Goal: Task Accomplishment & Management: Manage account settings

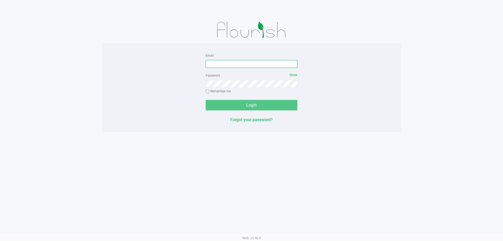
click at [216, 61] on input "Email" at bounding box center [251, 64] width 92 height 8
type input "[EMAIL_ADDRESS][DOMAIN_NAME]"
click at [205, 100] on button "Login" at bounding box center [251, 105] width 92 height 10
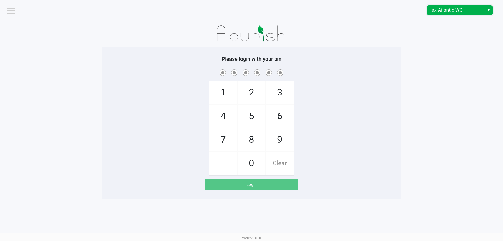
click at [458, 10] on span "Jax Atlantic WC" at bounding box center [455, 10] width 51 height 6
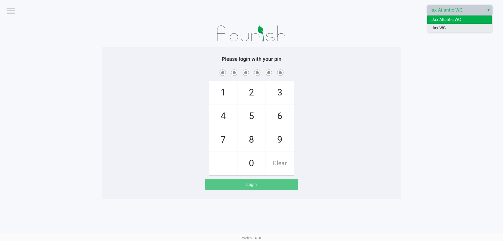
click at [448, 30] on li "Jax WC" at bounding box center [459, 28] width 65 height 8
checkbox input "true"
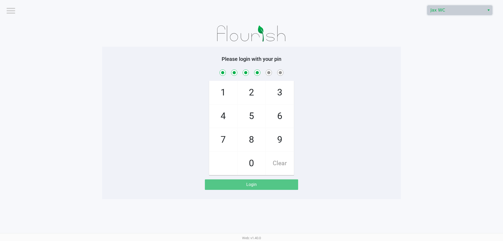
checkbox input "true"
checkbox input "false"
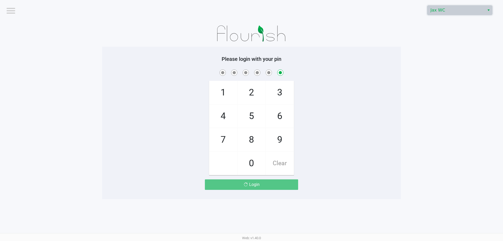
checkbox input "false"
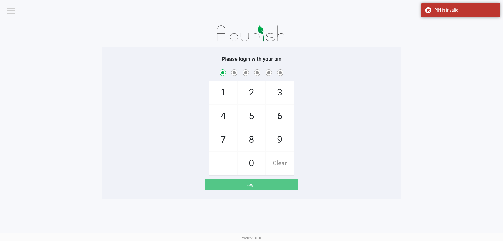
checkbox input "true"
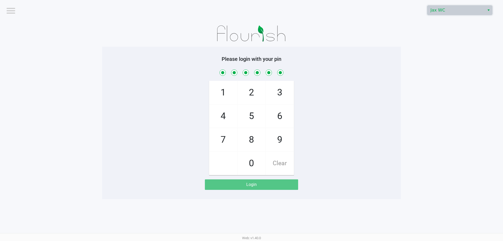
checkbox input "true"
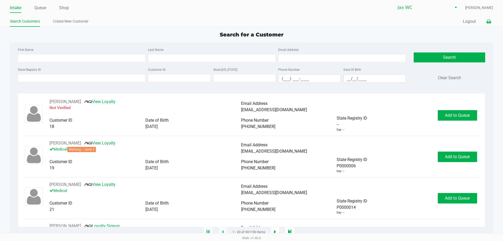
click at [488, 21] on icon at bounding box center [488, 22] width 4 height 4
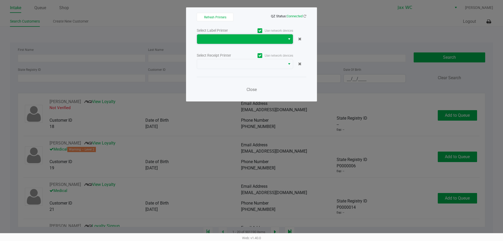
click at [245, 35] on span at bounding box center [241, 38] width 88 height 9
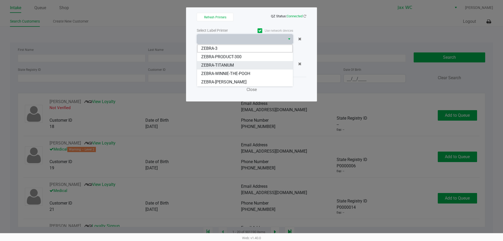
click at [236, 65] on li "ZEBRA-TITANIUM" at bounding box center [245, 65] width 96 height 8
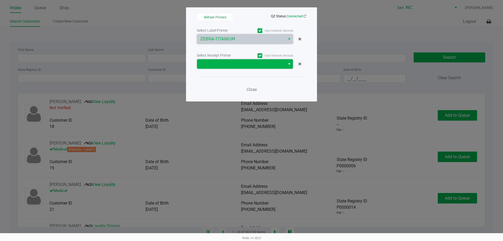
click at [236, 64] on span at bounding box center [241, 64] width 82 height 6
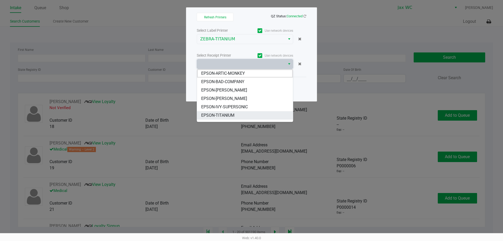
click at [228, 114] on span "EPSON-TITANIUM" at bounding box center [217, 115] width 33 height 6
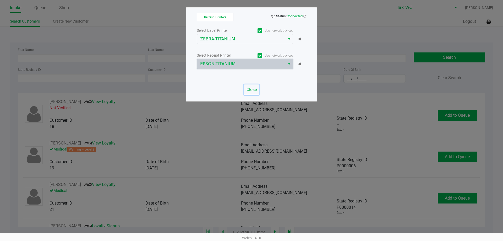
click at [250, 89] on span "Close" at bounding box center [251, 89] width 10 height 5
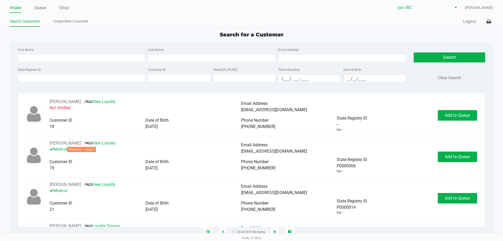
click at [494, 24] on div "Intake Queue Shop Jax WC [PERSON_NAME] Search Customers Create New Customer Qui…" at bounding box center [251, 13] width 503 height 27
click at [491, 23] on button at bounding box center [488, 22] width 9 height 10
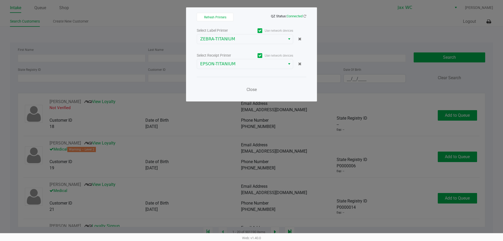
click at [306, 15] on div "Refresh Printers QZ Status: Connected Select Label Printer Use network devices …" at bounding box center [251, 54] width 131 height 94
click at [249, 90] on span "Close" at bounding box center [251, 89] width 10 height 5
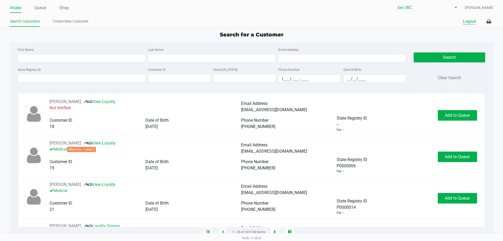
click at [471, 22] on button "Logout" at bounding box center [468, 21] width 13 height 6
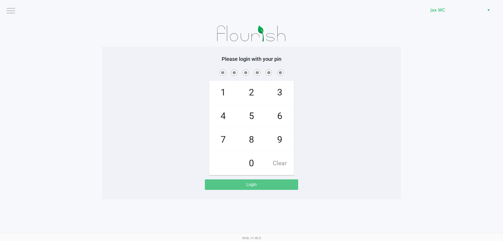
click at [371, 149] on div "1 4 7 2 5 8 0 3 6 9 Clear" at bounding box center [251, 121] width 298 height 107
checkbox input "true"
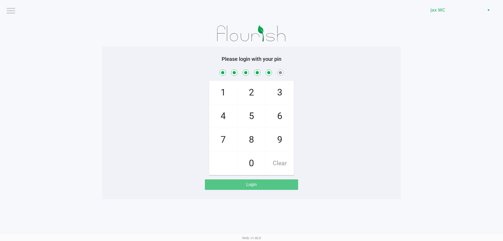
checkbox input "true"
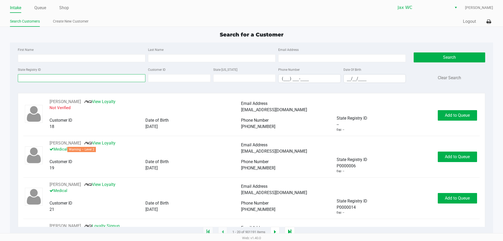
click at [80, 81] on input "State Registry ID" at bounding box center [81, 78] width 127 height 8
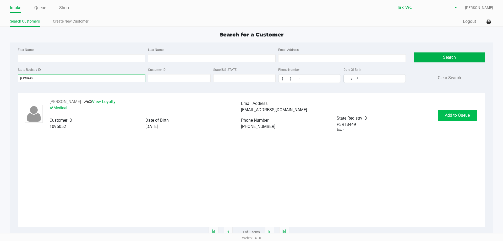
type input "p3rt8449"
click at [448, 120] on button "Add to Queue" at bounding box center [456, 115] width 39 height 10
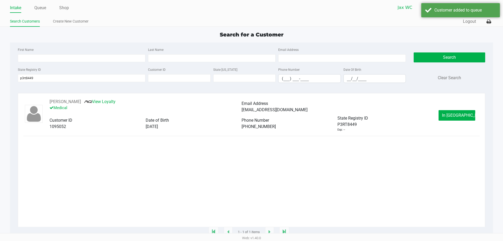
click at [448, 120] on button "In [GEOGRAPHIC_DATA]" at bounding box center [456, 115] width 37 height 10
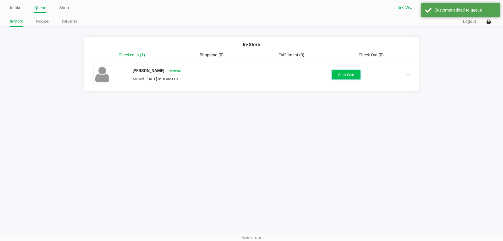
click at [339, 73] on button "Start Sale" at bounding box center [345, 74] width 29 height 9
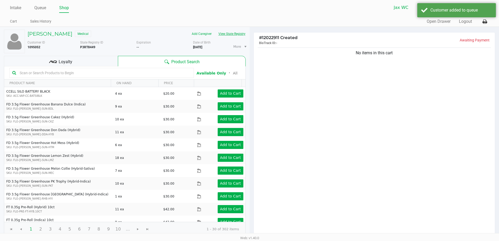
click at [228, 34] on button "View State Registry" at bounding box center [230, 34] width 31 height 8
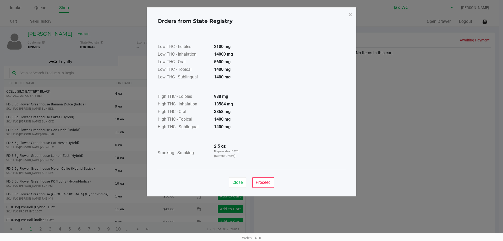
click at [276, 179] on div "Close Proceed" at bounding box center [251, 179] width 188 height 21
click at [267, 183] on span "Proceed" at bounding box center [262, 182] width 15 height 5
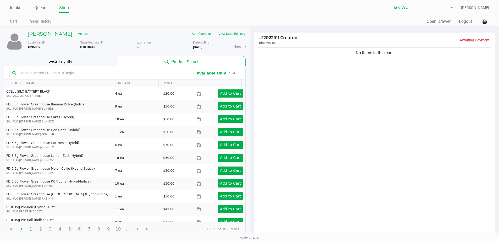
click at [84, 70] on input "text" at bounding box center [104, 73] width 173 height 8
type input "dream"
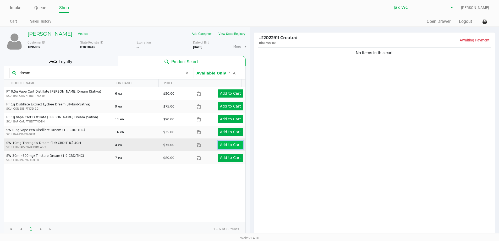
click at [227, 144] on app-button-loader "Add to Cart" at bounding box center [230, 144] width 21 height 4
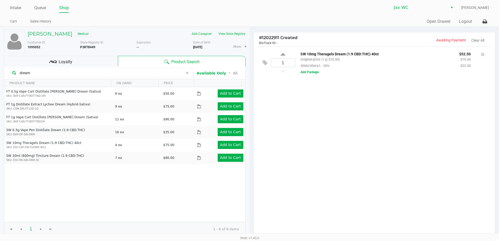
click at [60, 63] on span "Loyalty" at bounding box center [66, 62] width 14 height 6
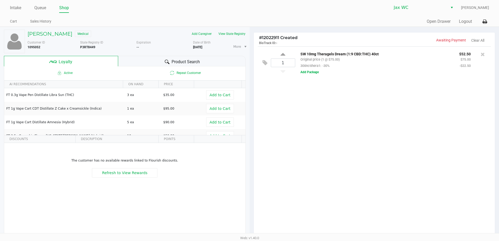
click at [58, 38] on div "[PERSON_NAME] Medical" at bounding box center [80, 34] width 113 height 8
click at [58, 33] on h5 "[PERSON_NAME]" at bounding box center [49, 34] width 45 height 6
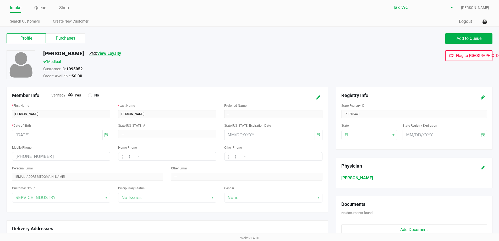
click at [99, 51] on link "View Loyalty" at bounding box center [105, 53] width 32 height 5
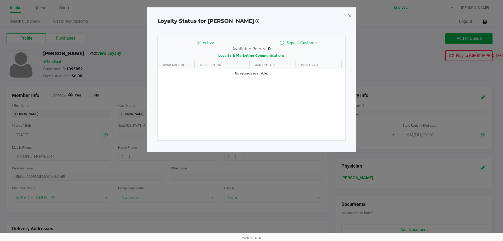
click at [236, 58] on div "Available Points 0 Loyalty & Marketing Communications" at bounding box center [251, 52] width 187 height 13
click at [238, 56] on span "Loyalty & Marketing Communications" at bounding box center [251, 56] width 66 height 4
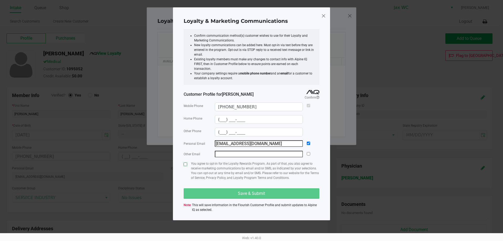
click at [186, 162] on input "checkbox" at bounding box center [184, 163] width 3 height 3
checkbox input "true"
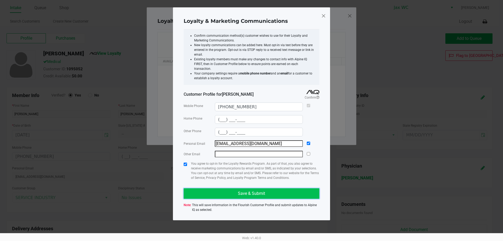
click at [205, 191] on button "Save & Submit" at bounding box center [251, 193] width 136 height 10
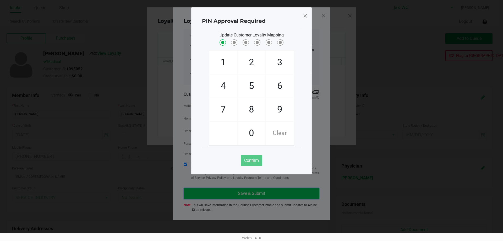
checkbox input "true"
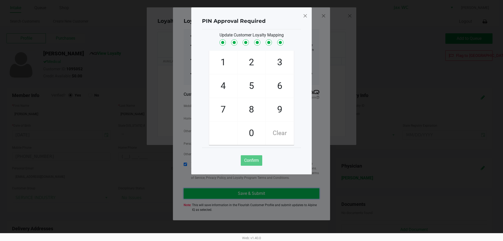
checkbox input "true"
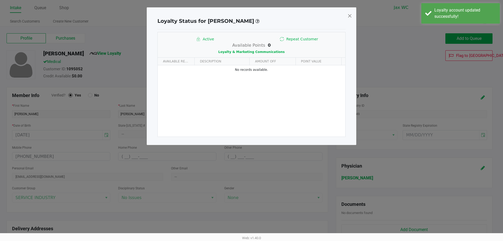
click at [351, 15] on span at bounding box center [349, 16] width 5 height 8
type input "(___) ___-____"
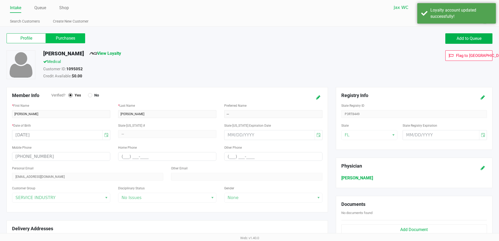
click at [82, 40] on label "Purchases" at bounding box center [65, 38] width 39 height 10
click at [0, 0] on 1 "Purchases" at bounding box center [0, 0] width 0 height 0
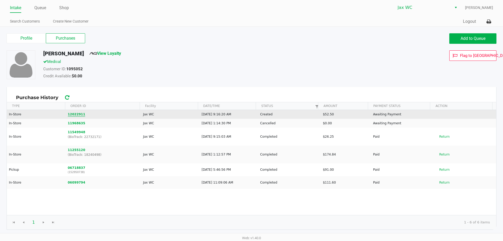
click at [77, 115] on button "12022911" at bounding box center [77, 114] width 18 height 5
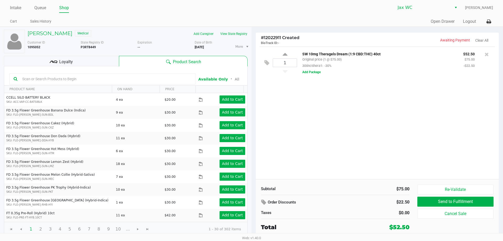
click at [357, 123] on div "1 SW 10mg Theragels Dream (1:9 CBD:THC) 40ct Original price (1 @ $75.00) 30tinc…" at bounding box center [376, 112] width 243 height 132
click at [379, 144] on div "1 SW 10mg Theragels Dream (1:9 CBD:THC) 40ct Original price (1 @ $75.00) 30tinc…" at bounding box center [376, 112] width 243 height 132
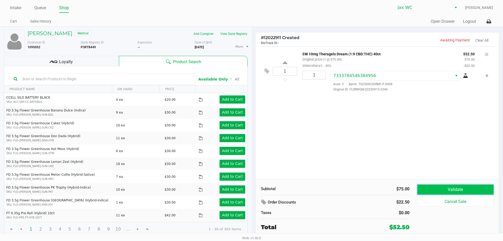
click at [464, 188] on button "Validate" at bounding box center [455, 189] width 76 height 10
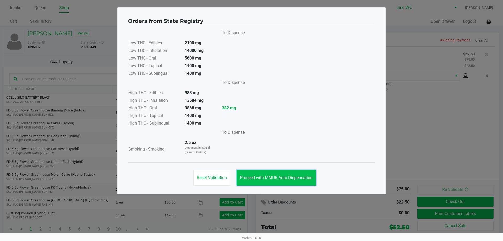
click at [272, 179] on span "Proceed with MMUR Auto-Dispensation" at bounding box center [276, 177] width 72 height 5
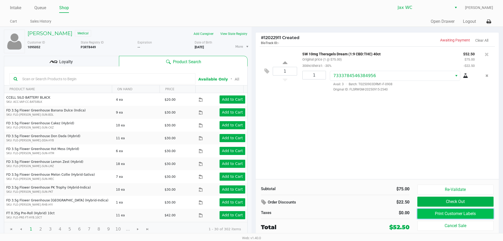
click at [437, 213] on button "Print Customer Labels" at bounding box center [455, 213] width 76 height 10
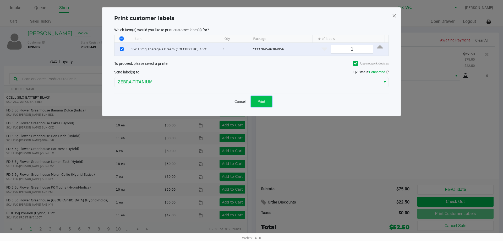
click at [261, 105] on button "Print" at bounding box center [261, 101] width 21 height 10
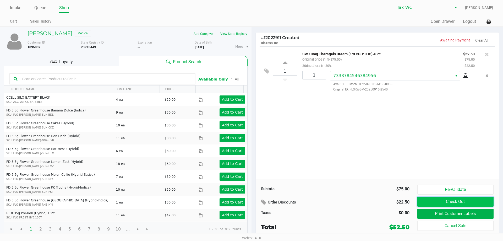
click at [448, 201] on button "Check Out" at bounding box center [455, 201] width 76 height 10
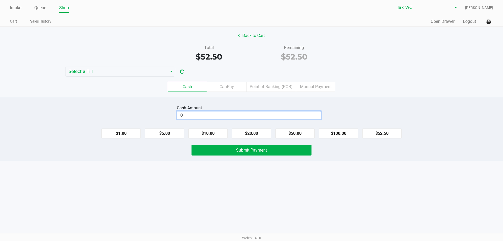
click at [192, 113] on input "0" at bounding box center [248, 115] width 143 height 8
type input "$100.50"
click at [295, 143] on div "Cash Amount $100.50 Clear $1.00 $5.00 $10.00 $20.00 $50.00 $100.00 $52.50 Submi…" at bounding box center [251, 129] width 503 height 64
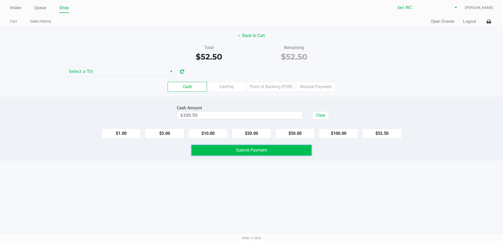
click at [294, 150] on button "Submit Payment" at bounding box center [251, 150] width 120 height 10
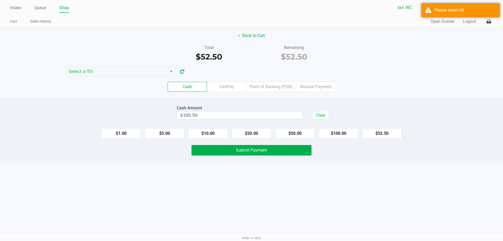
click at [114, 66] on div "Back to Cart Total $52.50 Remaining $52.50 Select a Till Cash CanPay Point of B…" at bounding box center [251, 62] width 503 height 70
click at [109, 74] on span "Select a Till" at bounding box center [117, 71] width 96 height 6
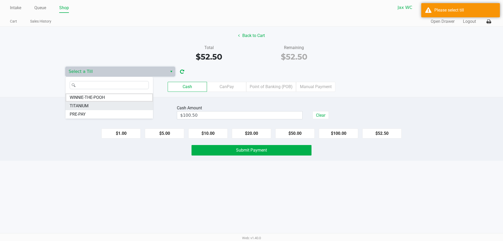
click at [86, 104] on span "TITANIUM" at bounding box center [79, 106] width 19 height 6
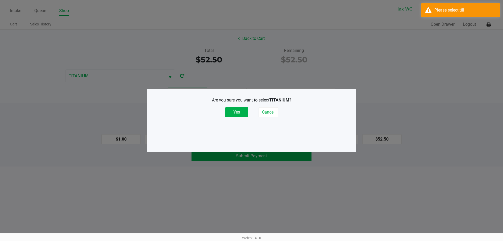
click at [251, 115] on div "Are you sure you want to select TITANIUM ? Yes Cancel" at bounding box center [251, 107] width 188 height 20
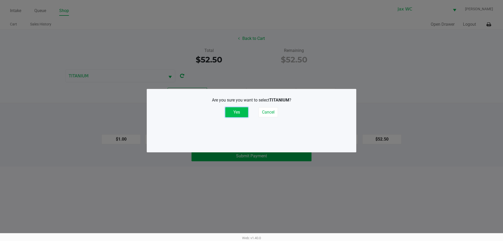
click at [243, 115] on button "Yes" at bounding box center [236, 112] width 23 height 10
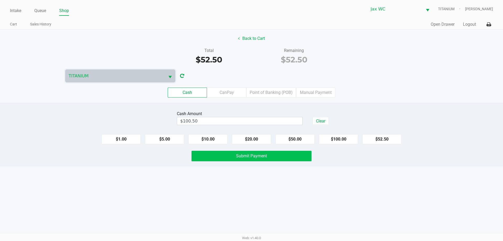
drag, startPoint x: 251, startPoint y: 148, endPoint x: 251, endPoint y: 151, distance: 3.2
click at [251, 150] on div "Cash Amount $100.50 Clear $1.00 $5.00 $10.00 $20.00 $50.00 $100.00 $52.50 Submi…" at bounding box center [251, 135] width 503 height 64
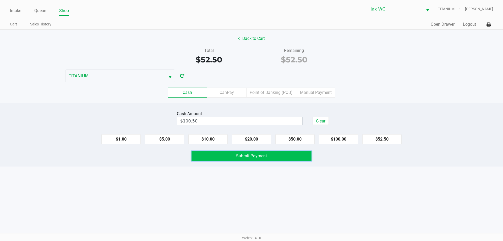
click at [251, 157] on span "Submit Payment" at bounding box center [251, 155] width 31 height 5
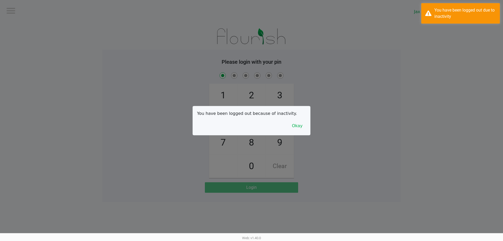
checkbox input "true"
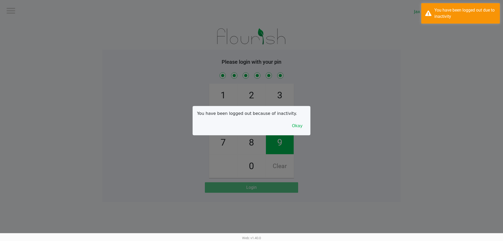
checkbox input "true"
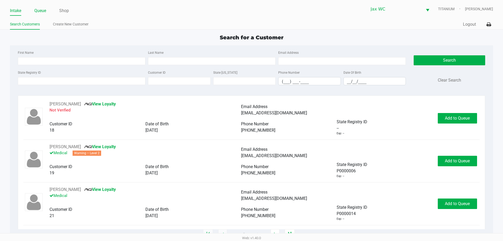
click at [42, 13] on link "Queue" at bounding box center [40, 10] width 12 height 7
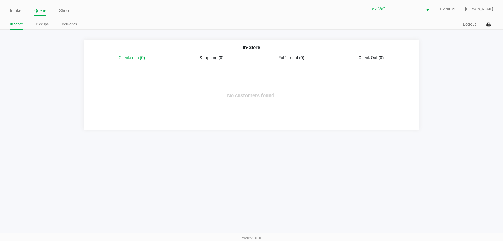
click at [40, 23] on link "Pickups" at bounding box center [42, 24] width 13 height 7
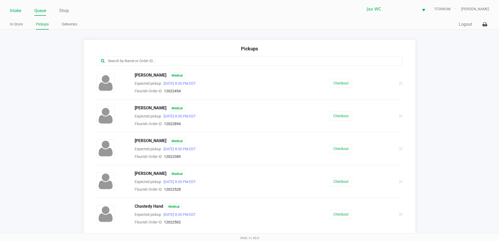
click at [13, 11] on link "Intake" at bounding box center [15, 10] width 11 height 7
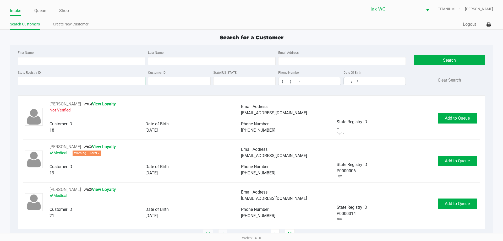
click at [45, 82] on input "State Registry ID" at bounding box center [81, 81] width 127 height 8
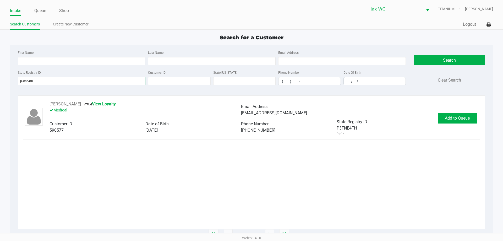
type input "p3fne4fh"
click at [454, 125] on div "[PERSON_NAME] View Loyalty Medical Email Address [EMAIL_ADDRESS][DOMAIN_NAME] C…" at bounding box center [251, 118] width 456 height 35
click at [453, 118] on span "Add to Queue" at bounding box center [456, 117] width 25 height 5
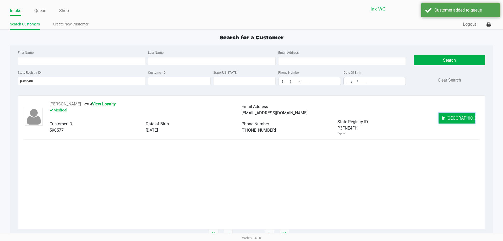
click at [453, 118] on span "In [GEOGRAPHIC_DATA]" at bounding box center [464, 117] width 44 height 5
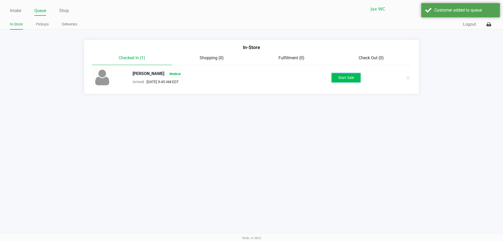
click at [339, 77] on button "Start Sale" at bounding box center [345, 77] width 29 height 9
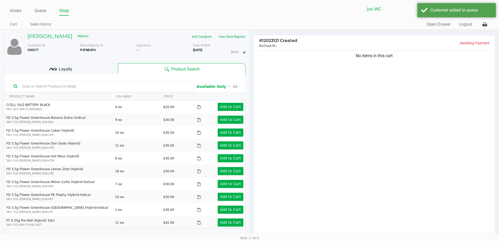
click at [49, 67] on icon at bounding box center [53, 69] width 8 height 8
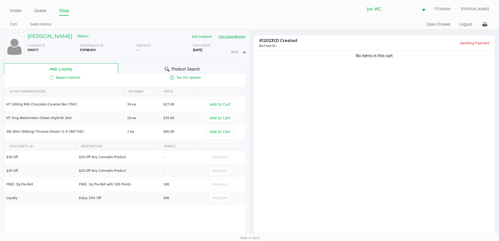
click at [235, 37] on button "View State Registry" at bounding box center [230, 36] width 31 height 8
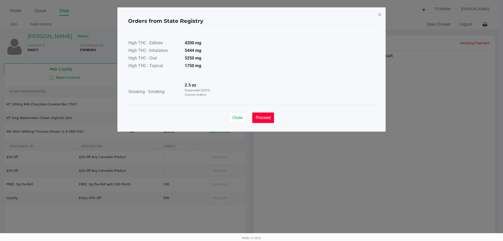
click at [260, 113] on button "Proceed" at bounding box center [263, 117] width 22 height 10
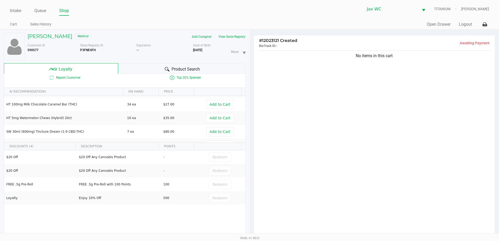
click at [416, 94] on div "No items in this cart" at bounding box center [374, 144] width 241 height 190
click at [361, 116] on div "No items in this cart" at bounding box center [374, 144] width 241 height 190
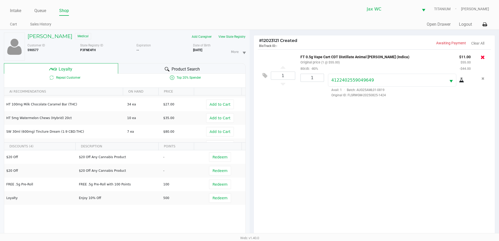
click at [484, 60] on button at bounding box center [482, 56] width 4 height 7
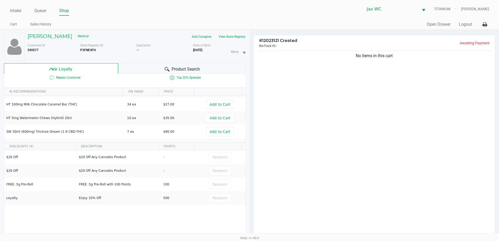
click at [382, 143] on div "No items in this cart" at bounding box center [374, 144] width 241 height 190
click at [321, 113] on div "No items in this cart" at bounding box center [374, 144] width 241 height 190
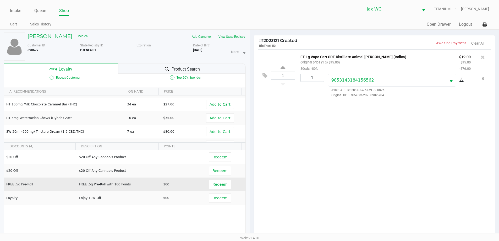
click at [230, 181] on td "Redeem" at bounding box center [221, 184] width 48 height 14
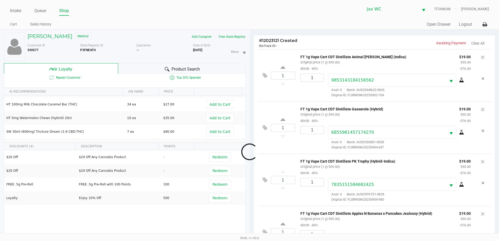
scroll to position [19, 0]
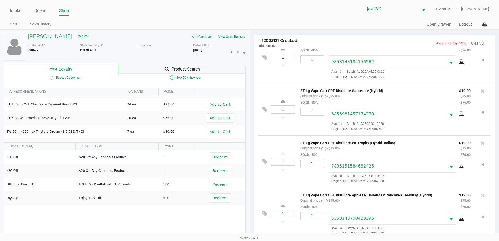
click at [156, 57] on div "Expiration --" at bounding box center [164, 52] width 57 height 18
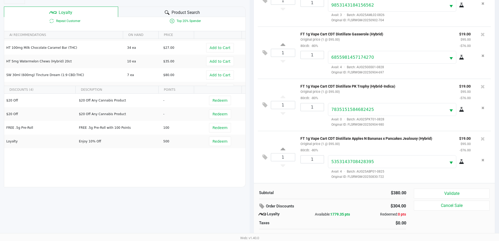
scroll to position [63, 0]
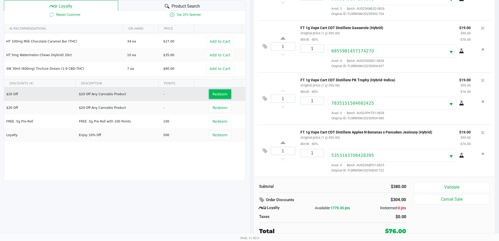
click at [219, 92] on span "Redeem" at bounding box center [219, 94] width 15 height 4
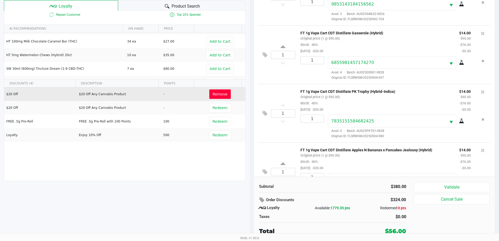
scroll to position [44, 0]
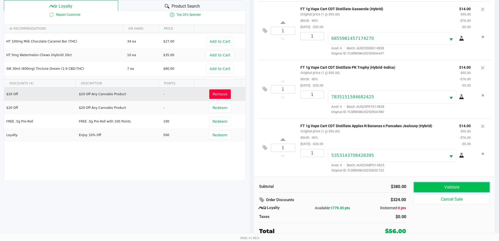
click at [469, 186] on button "Validate" at bounding box center [451, 187] width 75 height 10
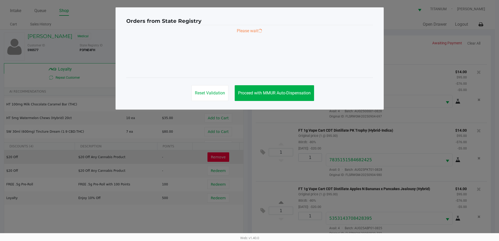
scroll to position [0, 0]
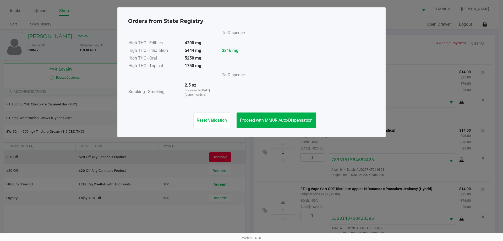
click at [216, 129] on div "Reset Validation Proceed with MMUR Auto-Dispensation" at bounding box center [251, 118] width 247 height 26
click at [220, 124] on button "Reset Validation" at bounding box center [211, 120] width 37 height 16
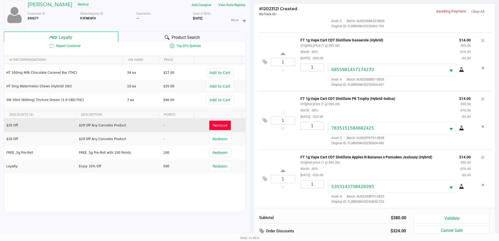
scroll to position [63, 0]
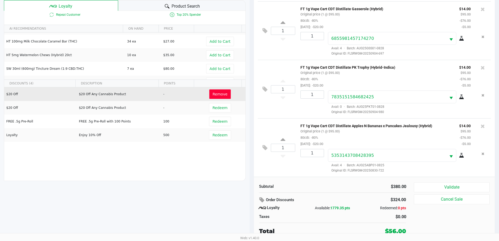
click at [278, 168] on div "1 FT 1g Vape Cart CDT Distillate Apples N Bananas x Pancakes Jealousy (Hybrid) …" at bounding box center [374, 147] width 233 height 58
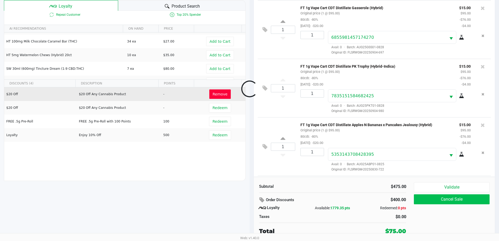
scroll to position [103, 0]
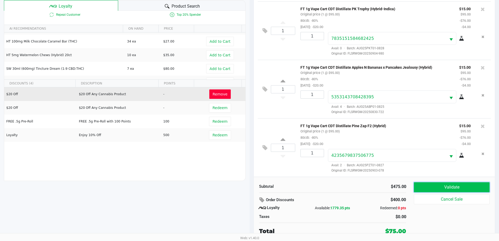
click at [454, 188] on button "Validate" at bounding box center [451, 187] width 75 height 10
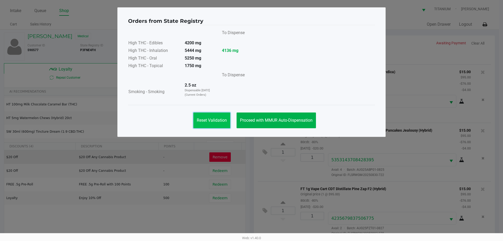
click at [198, 120] on span "Reset Validation" at bounding box center [212, 120] width 30 height 5
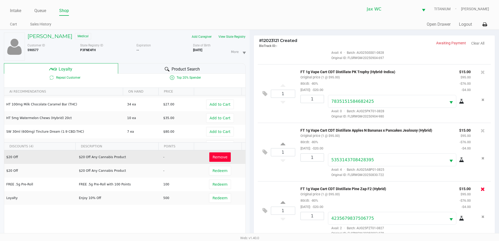
click at [480, 188] on icon at bounding box center [482, 188] width 4 height 5
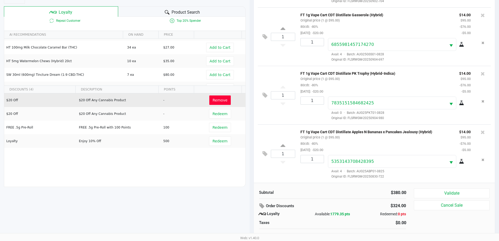
scroll to position [63, 0]
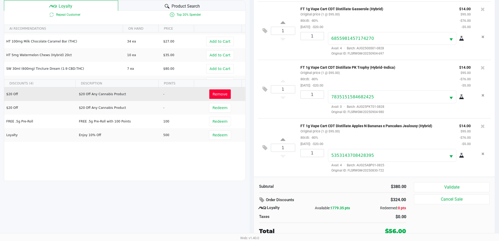
click at [277, 165] on div "1 FT 1g Vape Cart CDT Distillate Apples N Bananas x Pancakes Jealousy (Hybrid) …" at bounding box center [374, 147] width 233 height 58
click at [450, 191] on button "Validate" at bounding box center [451, 187] width 75 height 10
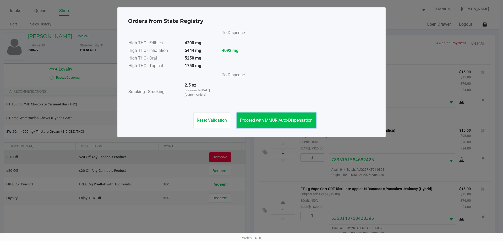
click at [258, 120] on span "Proceed with MMUR Auto-Dispensation" at bounding box center [276, 120] width 72 height 5
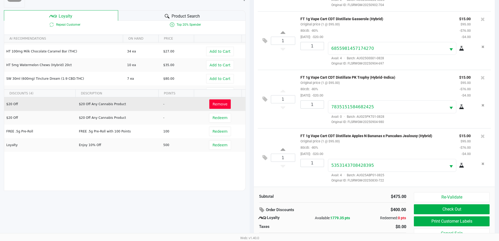
scroll to position [63, 0]
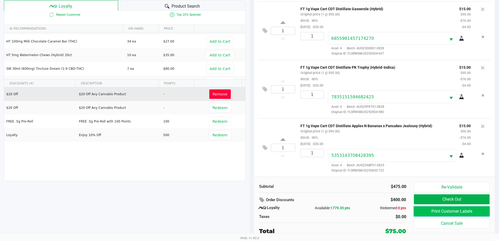
click at [445, 213] on button "Print Customer Labels" at bounding box center [451, 211] width 75 height 10
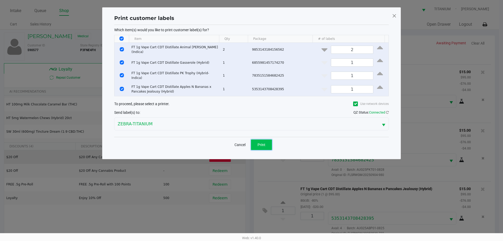
click at [266, 143] on button "Print" at bounding box center [261, 144] width 21 height 10
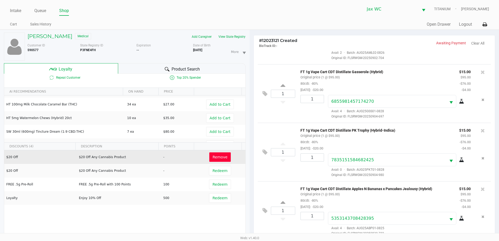
click at [188, 74] on div "Repeat Customer Top 20% Spender" at bounding box center [124, 77] width 241 height 13
click at [197, 68] on span "Product Search" at bounding box center [185, 69] width 28 height 6
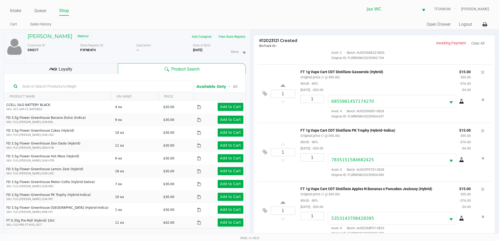
click at [57, 72] on div "Loyalty" at bounding box center [61, 68] width 114 height 10
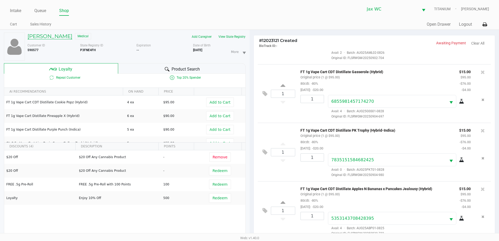
click at [46, 34] on h5 "[PERSON_NAME]" at bounding box center [49, 36] width 45 height 6
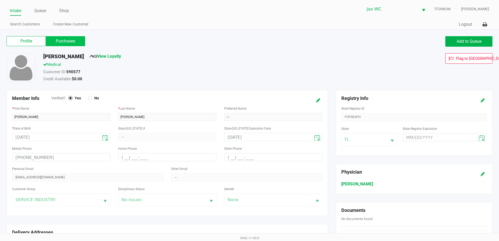
click at [77, 40] on label "Purchases" at bounding box center [65, 41] width 39 height 10
click at [0, 0] on 1 "Purchases" at bounding box center [0, 0] width 0 height 0
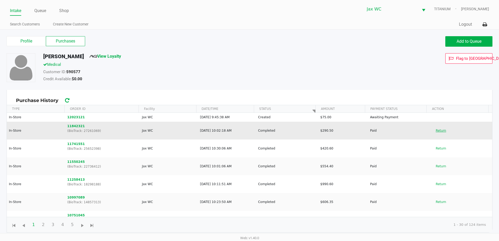
click at [435, 132] on button "Return" at bounding box center [440, 130] width 17 height 8
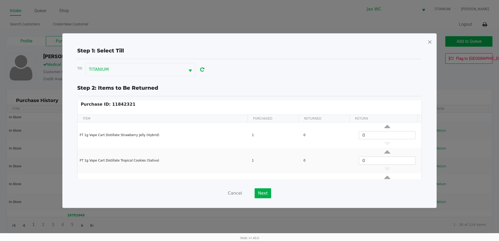
click at [433, 40] on div "Step 1: Select Till Till: TITANIUM Step 2: Items to Be Returned Purchase ID: 11…" at bounding box center [249, 121] width 373 height 174
click at [431, 41] on span at bounding box center [429, 42] width 5 height 8
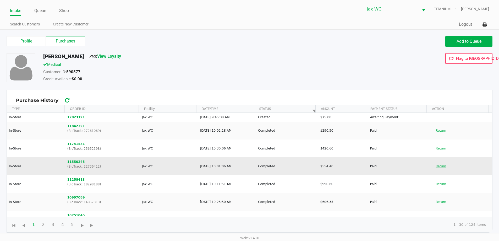
click at [437, 166] on button "Return" at bounding box center [440, 166] width 17 height 8
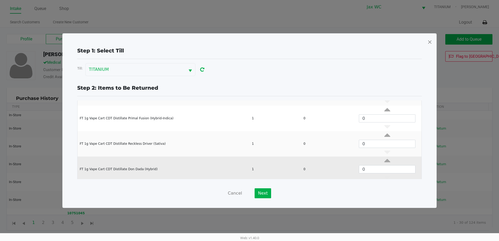
scroll to position [218, 0]
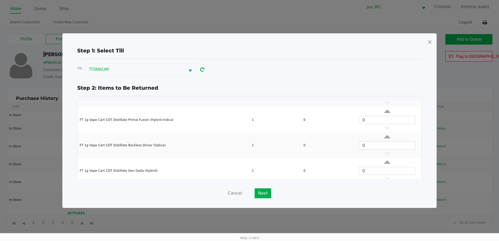
click at [430, 38] on span at bounding box center [429, 42] width 5 height 8
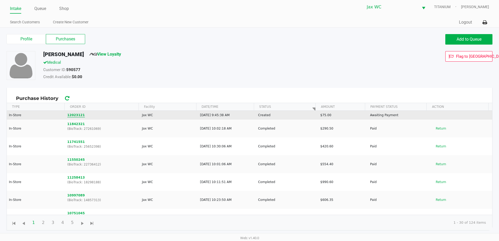
click at [73, 114] on button "12023121" at bounding box center [76, 115] width 18 height 5
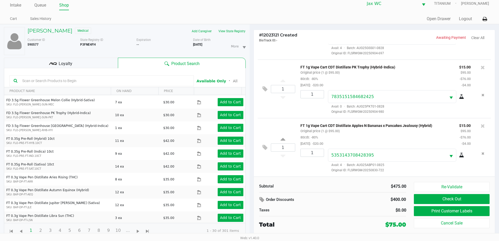
scroll to position [79, 0]
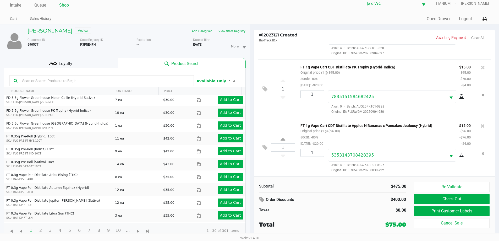
click at [275, 169] on div "1 FT 1g Vape Cart CDT Distillate Apples N Bananas x Pancakes Jealousy (Hybrid) …" at bounding box center [374, 147] width 233 height 58
click at [79, 64] on div "Loyalty" at bounding box center [61, 63] width 114 height 10
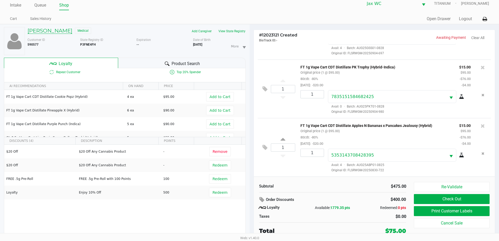
click at [41, 30] on h5 "[PERSON_NAME]" at bounding box center [49, 30] width 45 height 6
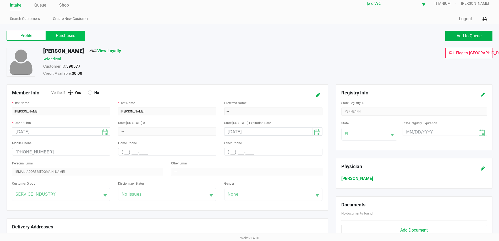
click at [70, 31] on label "Purchases" at bounding box center [65, 36] width 39 height 10
click at [0, 0] on 1 "Purchases" at bounding box center [0, 0] width 0 height 0
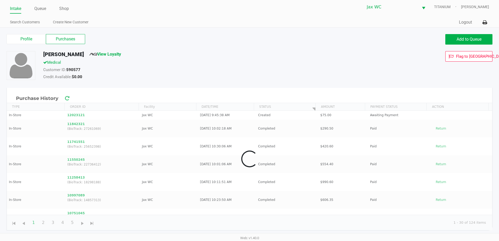
scroll to position [2, 0]
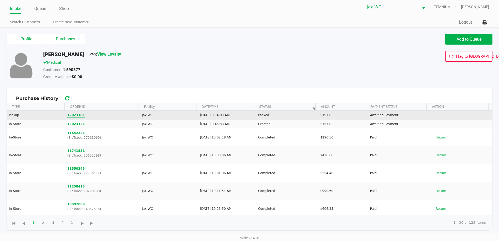
click at [74, 115] on button "12023181" at bounding box center [76, 115] width 18 height 5
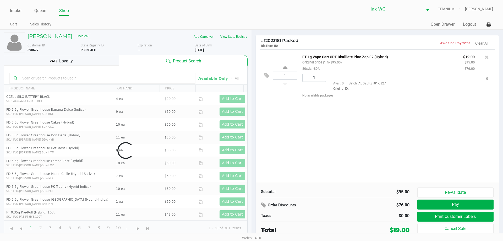
click at [60, 61] on span "Loyalty" at bounding box center [66, 61] width 14 height 6
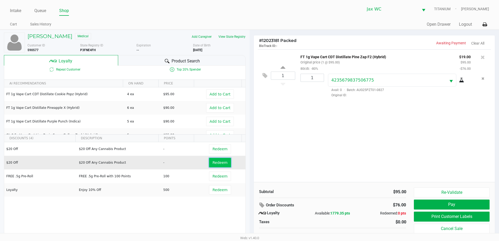
click at [217, 161] on span "Redeem" at bounding box center [219, 162] width 15 height 4
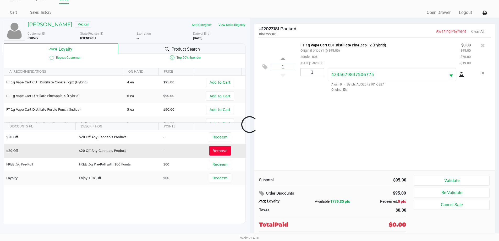
scroll to position [18, 0]
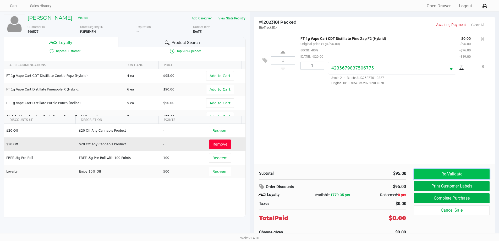
click at [447, 172] on button "Re-Validate" at bounding box center [451, 174] width 75 height 10
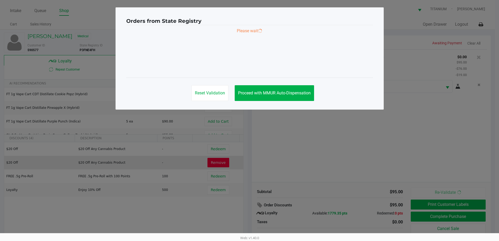
scroll to position [0, 0]
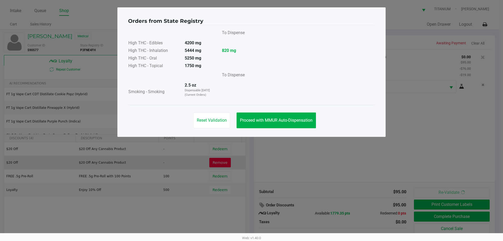
click at [275, 111] on div "Reset Validation Proceed with MMUR Auto-Dispensation" at bounding box center [251, 118] width 247 height 26
click at [282, 125] on button "Proceed with MMUR Auto-Dispensation" at bounding box center [275, 120] width 79 height 16
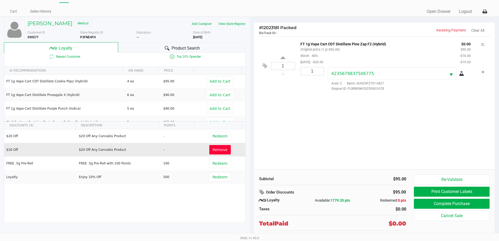
scroll to position [18, 0]
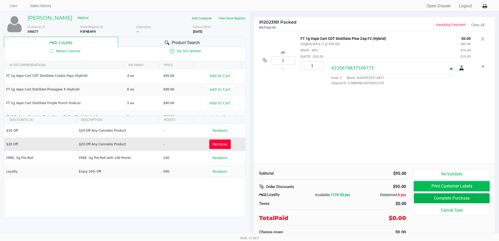
click at [478, 185] on button "Print Customer Labels" at bounding box center [451, 186] width 75 height 10
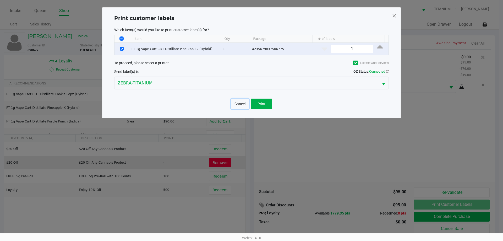
click at [241, 103] on button "Cancel" at bounding box center [240, 103] width 18 height 10
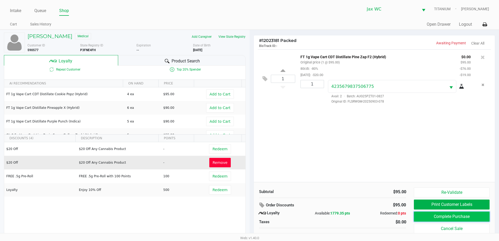
click at [484, 217] on button "Complete Purchase" at bounding box center [451, 216] width 75 height 10
click at [470, 215] on div at bounding box center [249, 136] width 499 height 160
click at [471, 194] on div at bounding box center [249, 136] width 499 height 160
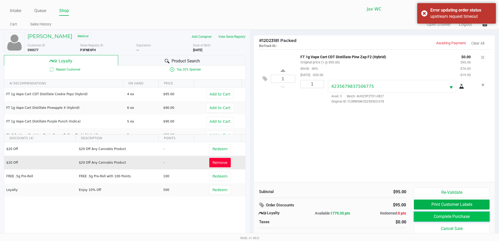
click at [442, 216] on button "Complete Purchase" at bounding box center [451, 216] width 75 height 10
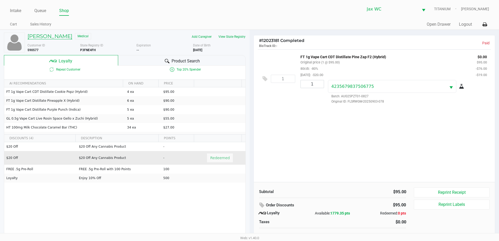
click at [37, 34] on h5 "[PERSON_NAME]" at bounding box center [49, 36] width 45 height 6
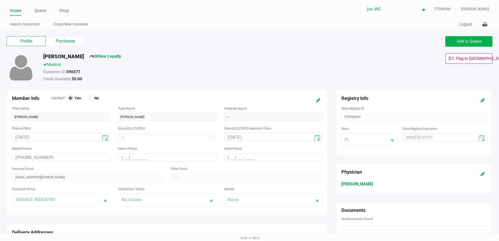
click at [66, 43] on label "Purchases" at bounding box center [65, 41] width 39 height 10
click at [0, 0] on 1 "Purchases" at bounding box center [0, 0] width 0 height 0
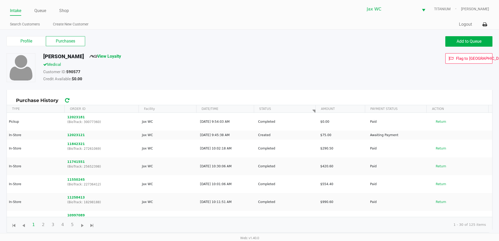
drag, startPoint x: 87, startPoint y: 71, endPoint x: 62, endPoint y: 67, distance: 24.7
click at [62, 67] on div "[PERSON_NAME] View Loyalty Medical Customer ID: 590577 Credit Available: $0.00" at bounding box center [191, 68] width 304 height 30
click at [86, 71] on div "Customer ID: 590577" at bounding box center [191, 72] width 304 height 7
drag, startPoint x: 85, startPoint y: 71, endPoint x: 71, endPoint y: 72, distance: 13.2
click at [71, 72] on div "Customer ID: 590577" at bounding box center [191, 72] width 304 height 7
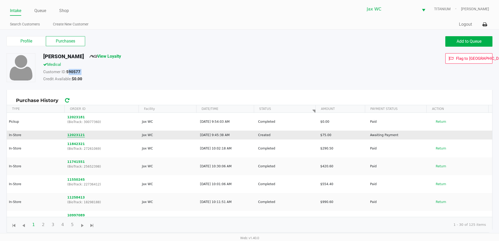
click at [75, 136] on button "12023121" at bounding box center [76, 134] width 18 height 5
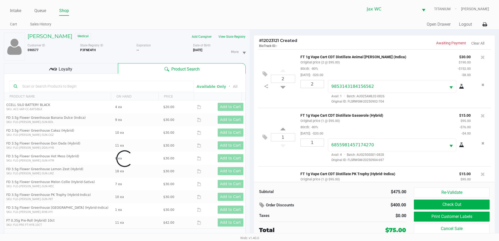
scroll to position [102, 0]
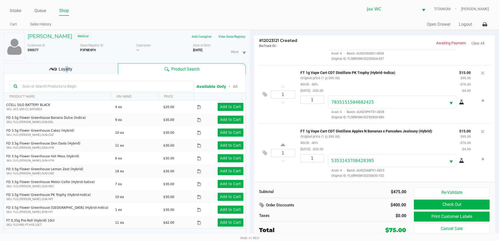
click at [65, 68] on span "Loyalty" at bounding box center [66, 69] width 14 height 6
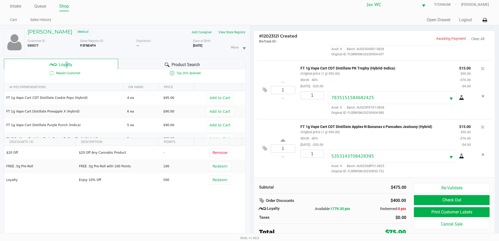
scroll to position [5, 0]
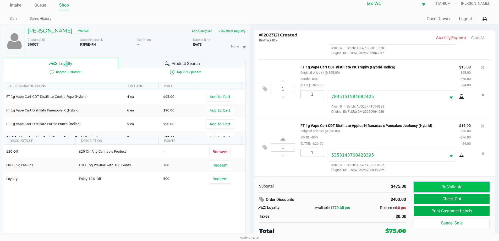
click at [445, 185] on button "Re-Validate" at bounding box center [451, 187] width 75 height 10
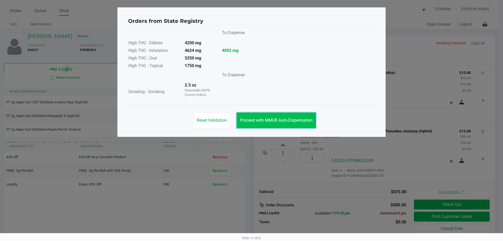
click at [293, 113] on button "Proceed with MMUR Auto-Dispensation" at bounding box center [275, 120] width 79 height 16
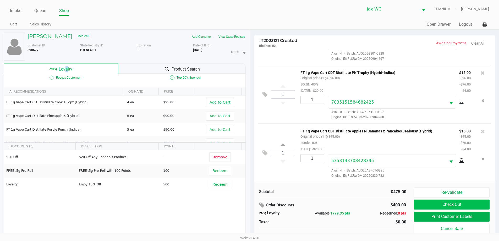
scroll to position [5, 0]
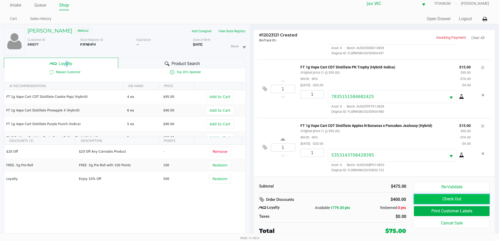
click at [480, 199] on button "Check Out" at bounding box center [451, 199] width 75 height 10
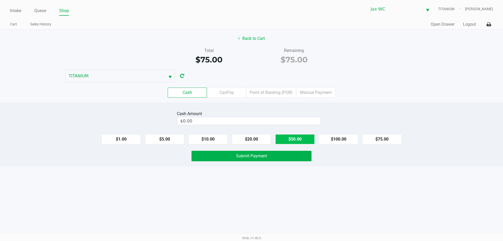
click at [302, 138] on button "$50.00" at bounding box center [294, 139] width 39 height 10
click at [250, 139] on button "$20.00" at bounding box center [251, 139] width 39 height 10
click at [205, 137] on button "$10.00" at bounding box center [207, 139] width 39 height 10
type input "$80.00"
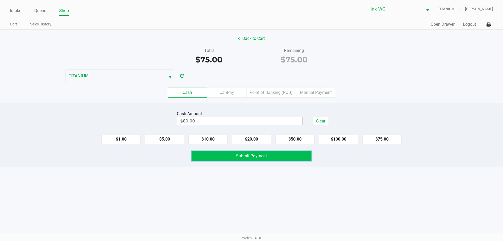
click at [214, 154] on button "Submit Payment" at bounding box center [251, 155] width 120 height 10
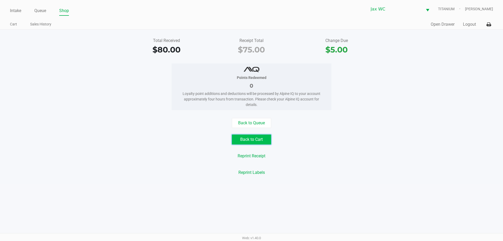
click at [244, 138] on button "Back to Cart" at bounding box center [251, 139] width 39 height 10
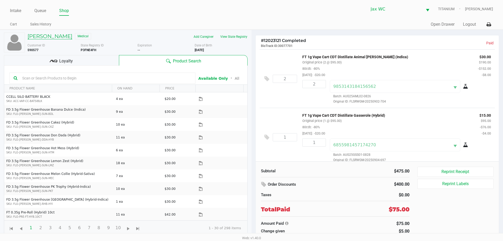
click at [43, 35] on h5 "[PERSON_NAME]" at bounding box center [49, 36] width 45 height 6
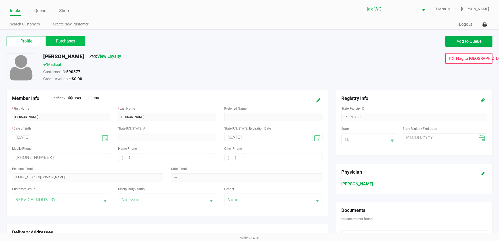
click at [55, 38] on label "Purchases" at bounding box center [65, 41] width 39 height 10
click at [0, 0] on 1 "Purchases" at bounding box center [0, 0] width 0 height 0
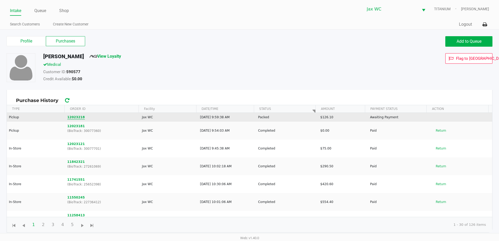
click at [75, 117] on button "12023218" at bounding box center [76, 117] width 18 height 5
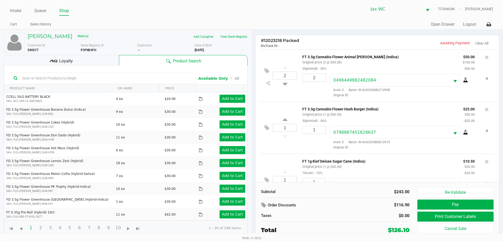
click at [98, 59] on div "Loyalty" at bounding box center [61, 60] width 115 height 10
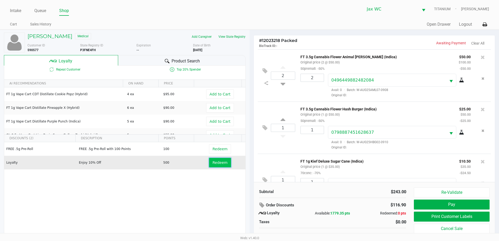
click at [220, 164] on span "Redeem" at bounding box center [219, 162] width 15 height 4
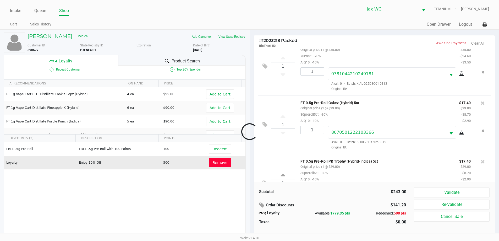
scroll to position [161, 0]
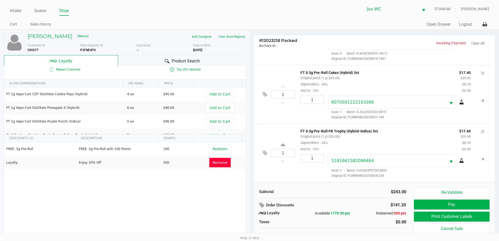
click at [273, 172] on div "1 FT 0.5g Pre-Roll PK Trophy (Hybrid-Indica) 5ct Original price (1 @ $29.00) 30…" at bounding box center [374, 152] width 233 height 58
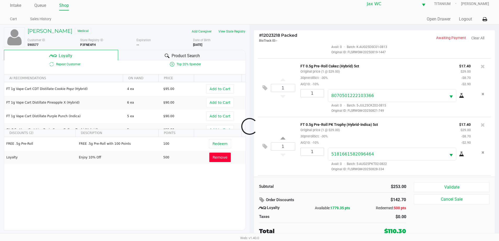
scroll to position [213, 0]
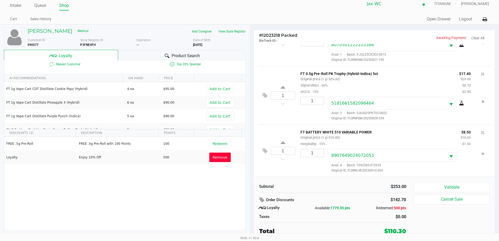
click at [266, 174] on div "1 FT BATTERY WHITE 510 VARIABLE POWER Original price (1 @ $10.00) Hospitality: …" at bounding box center [374, 150] width 233 height 52
click at [265, 150] on div at bounding box center [249, 126] width 499 height 151
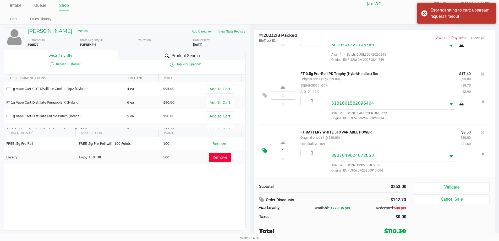
click at [266, 149] on icon at bounding box center [264, 151] width 5 height 6
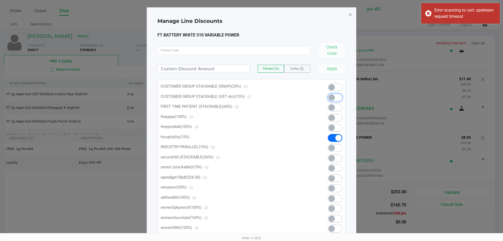
click at [339, 99] on span at bounding box center [334, 97] width 15 height 8
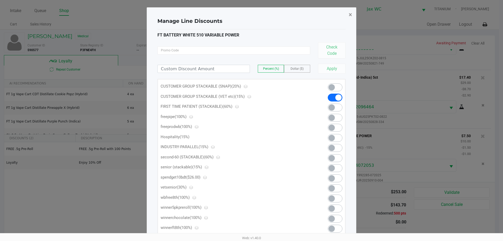
click at [348, 13] on button "×" at bounding box center [350, 14] width 12 height 15
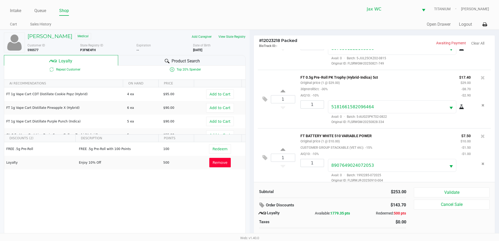
click at [172, 55] on div "[PERSON_NAME] Medical Add Caregiver View State Registry Customer ID 590577 Stat…" at bounding box center [125, 134] width 242 height 208
click at [171, 59] on div "Product Search" at bounding box center [181, 60] width 127 height 10
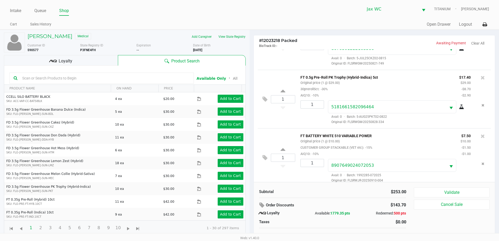
click at [103, 76] on input "text" at bounding box center [104, 78] width 169 height 8
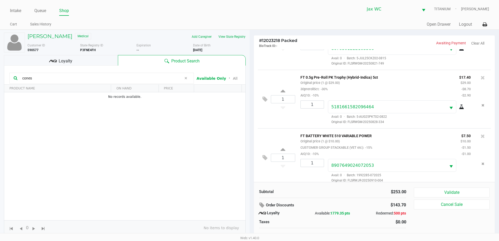
drag, startPoint x: 48, startPoint y: 80, endPoint x: 0, endPoint y: 78, distance: 48.5
click at [0, 78] on div "[PERSON_NAME] Medical Add Caregiver View State Registry Customer ID 590577 Stat…" at bounding box center [124, 138] width 249 height 216
type input "raw"
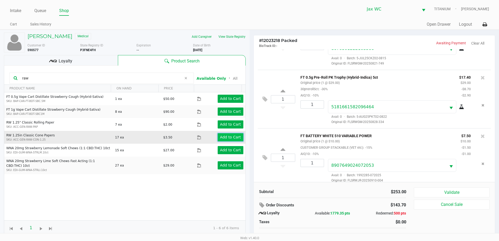
click at [234, 137] on app-button-loader "Add to Cart" at bounding box center [230, 137] width 21 height 4
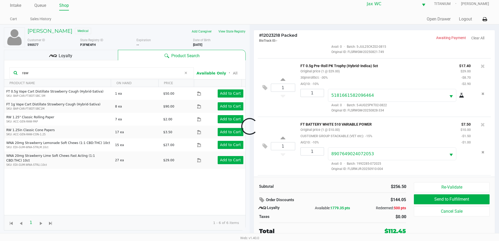
scroll to position [252, 0]
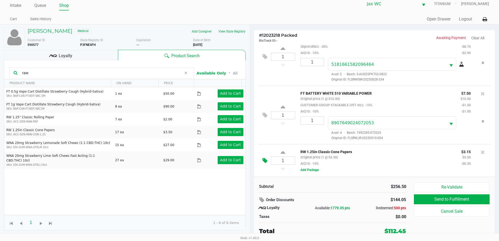
click at [263, 158] on icon at bounding box center [264, 160] width 5 height 6
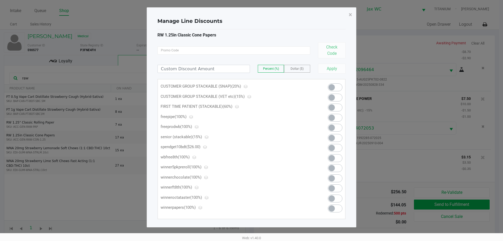
click at [331, 96] on span at bounding box center [331, 97] width 6 height 6
click at [352, 12] on span "×" at bounding box center [349, 14] width 3 height 7
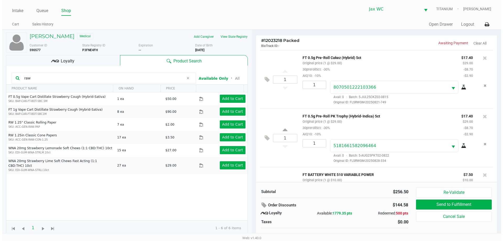
scroll to position [183, 0]
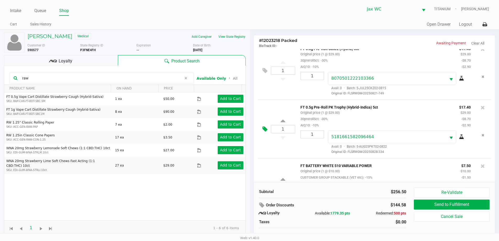
click at [262, 131] on button at bounding box center [265, 129] width 9 height 13
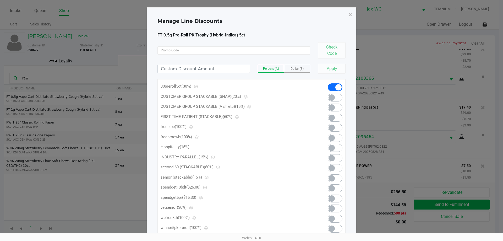
click at [214, 74] on div "FT 0.5g Pre-Roll PK Trophy (Hybrid-Indica) 5ct Check Code Percent (%) Dollar ($…" at bounding box center [251, 155] width 188 height 247
click at [217, 70] on input at bounding box center [204, 69] width 92 height 8
click at [330, 67] on button "Apply" at bounding box center [331, 69] width 27 height 10
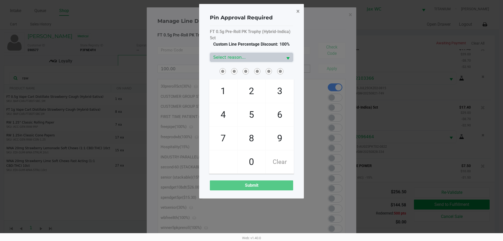
click at [298, 11] on span "×" at bounding box center [297, 11] width 3 height 7
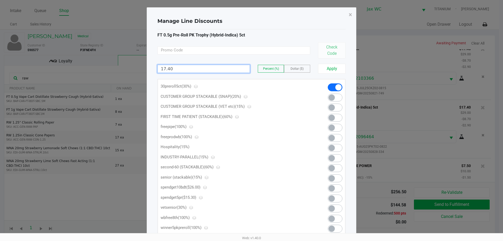
type input "17.40"
click at [303, 68] on span "Dollar ($)" at bounding box center [296, 69] width 13 height 4
click at [304, 69] on label "Dollar ($)" at bounding box center [297, 68] width 26 height 7
click at [336, 70] on button "Apply" at bounding box center [331, 69] width 27 height 10
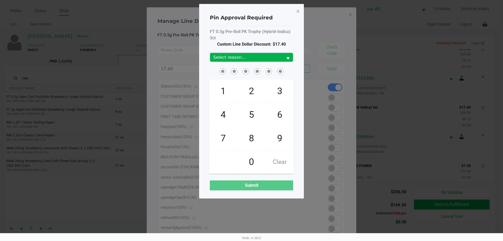
click at [256, 54] on span "Select reason..." at bounding box center [246, 57] width 66 height 6
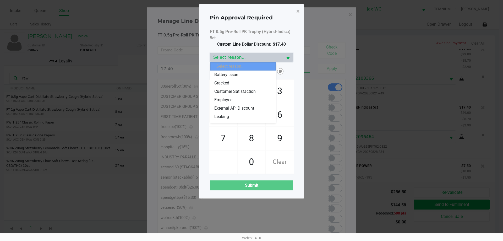
scroll to position [63, 0]
click at [228, 107] on span "Replace Discounted Purchase" at bounding box center [241, 110] width 55 height 6
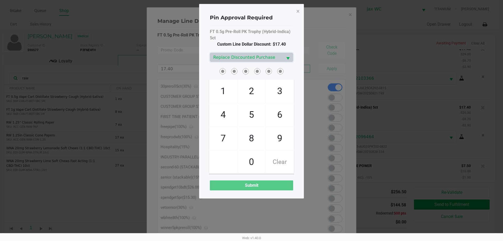
click at [256, 90] on span "2" at bounding box center [251, 91] width 28 height 23
checkbox input "true"
click at [255, 91] on span "2" at bounding box center [251, 91] width 28 height 23
checkbox input "true"
click at [224, 88] on span "1" at bounding box center [223, 91] width 28 height 23
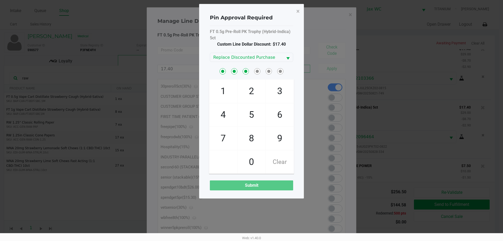
checkbox input "true"
drag, startPoint x: 274, startPoint y: 147, endPoint x: 266, endPoint y: 143, distance: 9.1
click at [274, 146] on span "9" at bounding box center [280, 138] width 28 height 23
checkbox input "true"
click at [248, 141] on span "8" at bounding box center [251, 138] width 28 height 23
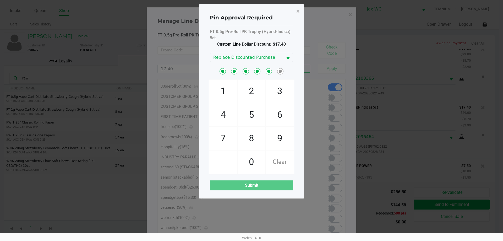
checkbox input "true"
click at [224, 140] on span "7" at bounding box center [223, 138] width 28 height 23
checkbox input "true"
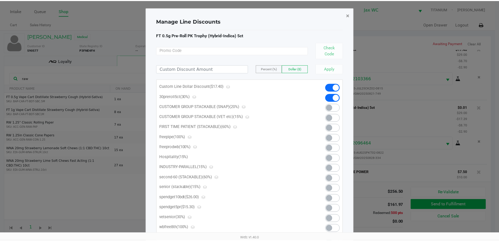
scroll to position [258, 0]
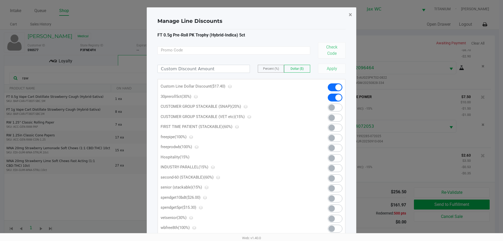
click at [351, 15] on span "×" at bounding box center [349, 14] width 3 height 7
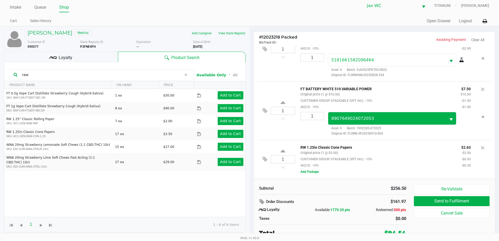
scroll to position [5, 0]
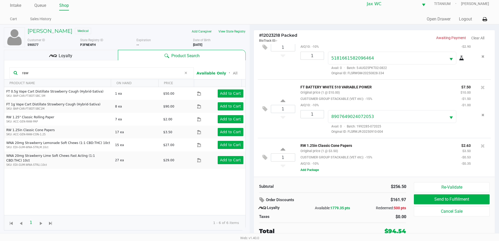
click at [47, 58] on div "Loyalty" at bounding box center [61, 55] width 114 height 10
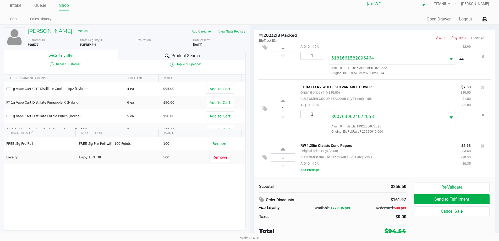
click at [313, 171] on button "Add Package" at bounding box center [309, 169] width 18 height 5
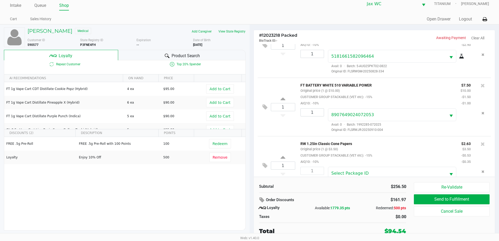
click at [350, 178] on div "Subtotal $256.50 Order Discounts $161.97 Loyalty Available: 1779.35 pts Redeeme…" at bounding box center [374, 208] width 241 height 64
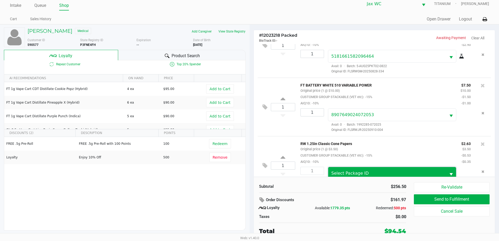
click at [351, 174] on span "Select Package ID" at bounding box center [349, 172] width 37 height 5
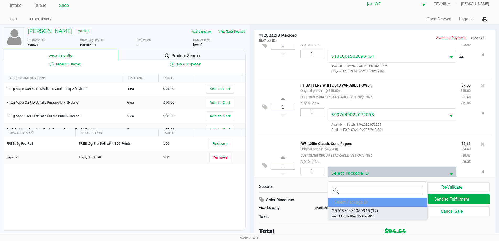
click at [356, 214] on span "orig: FLSRWJR-20250820-012" at bounding box center [353, 216] width 42 height 5
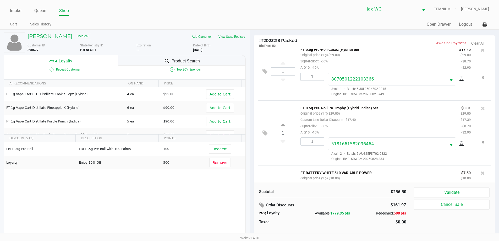
scroll to position [153, 0]
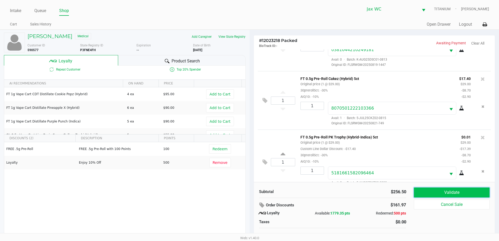
click at [446, 192] on button "Validate" at bounding box center [451, 192] width 75 height 10
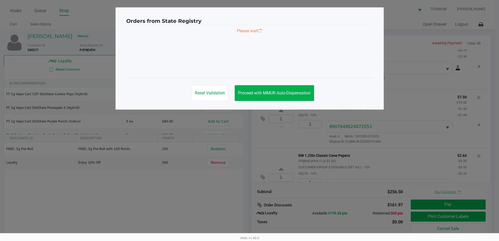
scroll to position [284, 0]
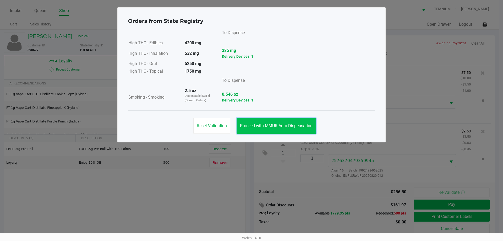
click at [285, 129] on button "Proceed with MMUR Auto-Dispensation" at bounding box center [275, 126] width 79 height 16
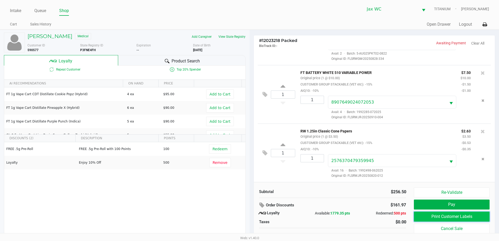
click at [424, 219] on button "Print Customer Labels" at bounding box center [451, 216] width 75 height 10
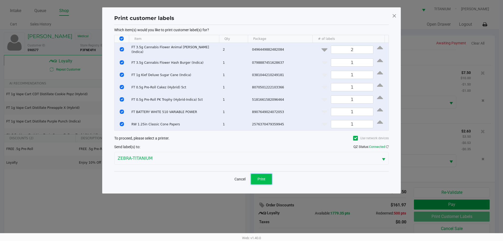
click at [256, 177] on button "Print" at bounding box center [261, 179] width 21 height 10
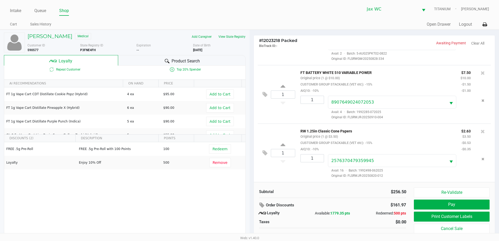
scroll to position [5, 0]
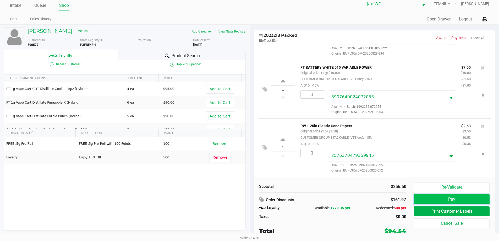
click at [456, 204] on button "Pay" at bounding box center [451, 199] width 75 height 10
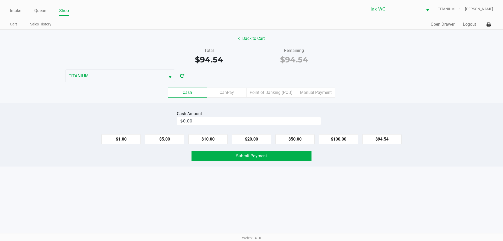
click at [271, 125] on div "Cash Amount $0.00" at bounding box center [249, 117] width 144 height 16
click at [273, 123] on input "0" at bounding box center [248, 121] width 143 height 8
type input "$100.55"
click at [282, 157] on button "Submit Payment" at bounding box center [251, 155] width 120 height 10
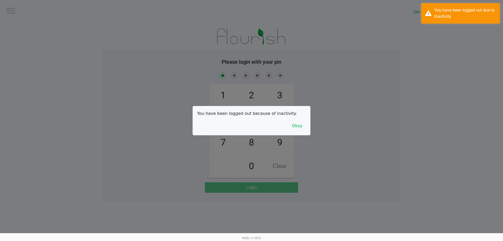
checkbox input "true"
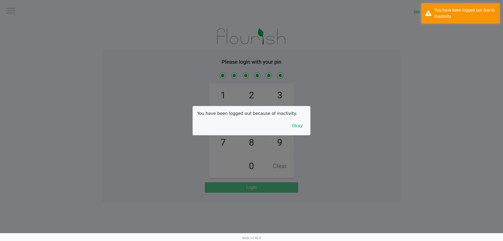
checkbox input "true"
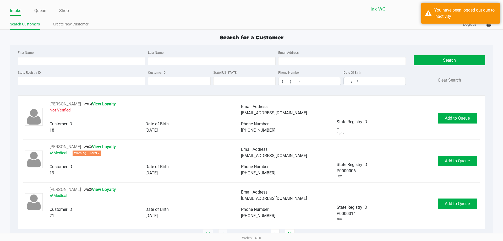
click at [43, 85] on div "State Registry ID Customer ID State [US_STATE] Phone Number (___) ___-____ Date…" at bounding box center [211, 79] width 390 height 20
click at [48, 82] on input "State Registry ID" at bounding box center [81, 81] width 127 height 8
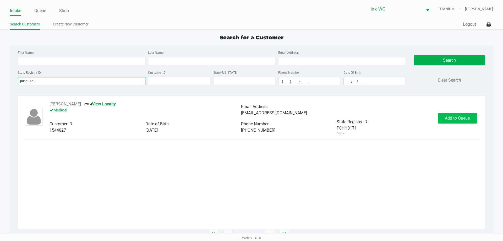
type input "p0hh0171"
click at [445, 118] on span "Add to Queue" at bounding box center [456, 117] width 25 height 5
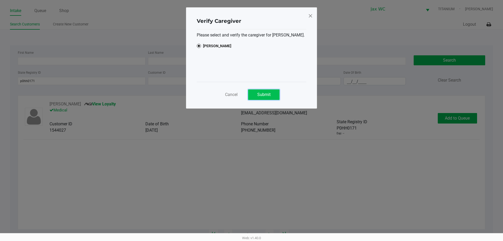
click at [266, 92] on span "Submit" at bounding box center [263, 94] width 13 height 5
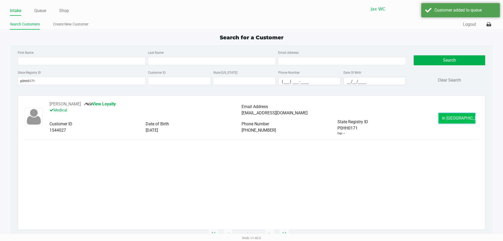
click at [456, 120] on span "In [GEOGRAPHIC_DATA]" at bounding box center [464, 117] width 44 height 5
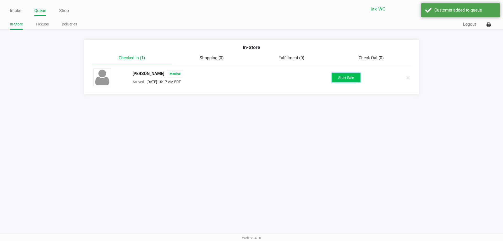
click at [347, 77] on button "Start Sale" at bounding box center [345, 77] width 29 height 9
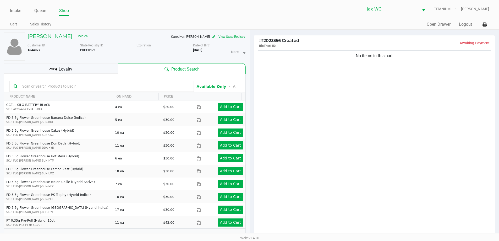
click at [236, 36] on button "View State Registry" at bounding box center [230, 36] width 31 height 8
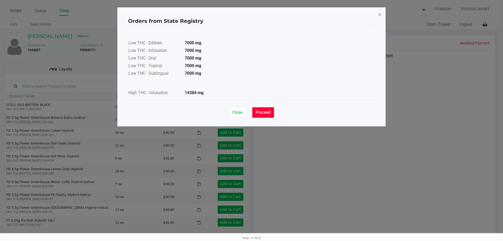
click at [270, 113] on span "Proceed" at bounding box center [262, 112] width 15 height 5
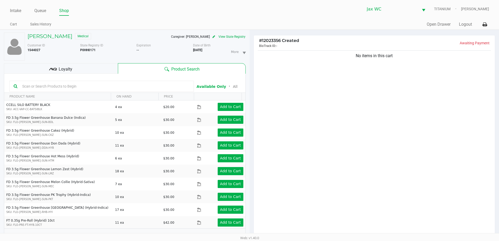
click at [319, 112] on div "No items in this cart" at bounding box center [374, 144] width 241 height 190
click at [334, 124] on div "No items in this cart" at bounding box center [374, 144] width 241 height 190
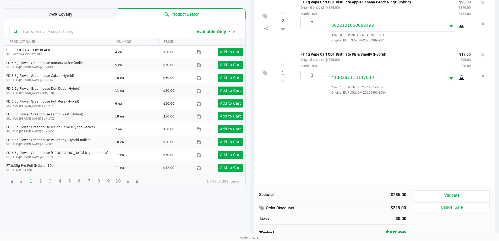
scroll to position [57, 0]
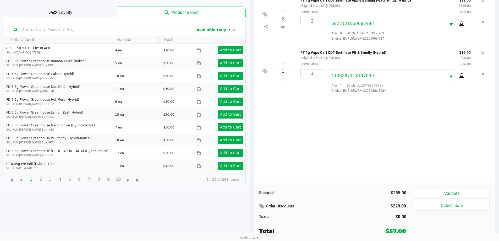
click at [55, 10] on icon at bounding box center [53, 13] width 8 height 8
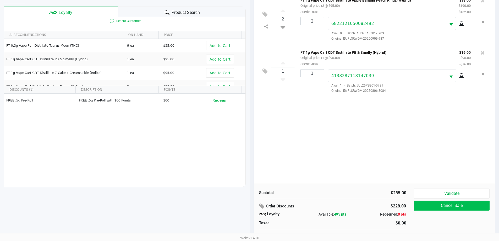
scroll to position [63, 0]
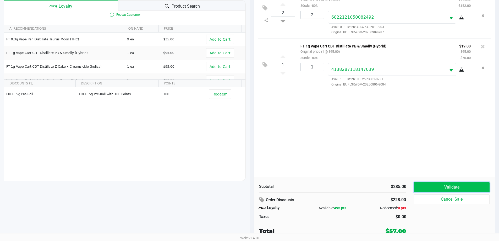
click at [461, 189] on button "Validate" at bounding box center [451, 187] width 75 height 10
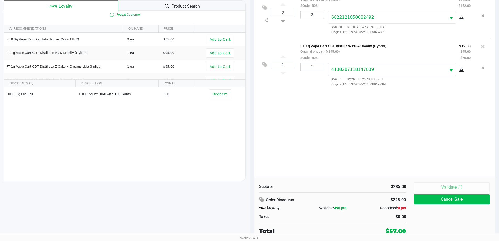
scroll to position [0, 0]
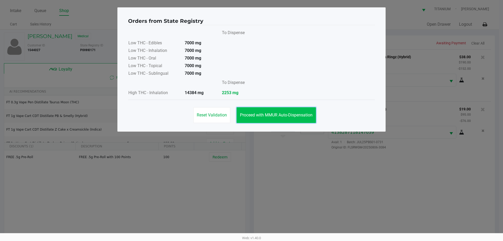
click at [280, 119] on button "Proceed with MMUR Auto-Dispensation" at bounding box center [275, 115] width 79 height 16
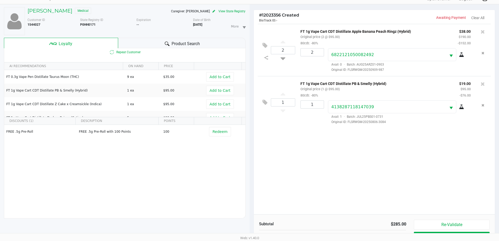
scroll to position [63, 0]
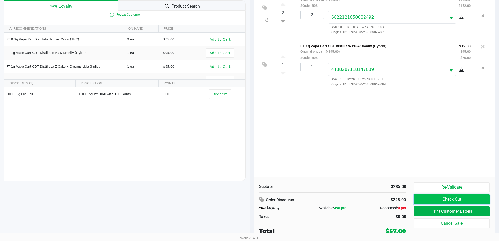
click at [447, 199] on button "Check Out" at bounding box center [451, 199] width 75 height 10
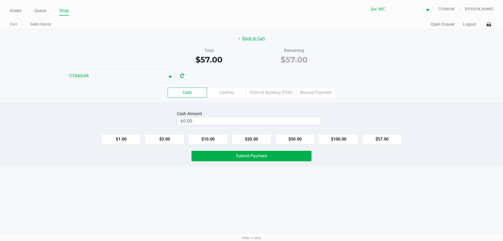
click at [250, 34] on button "Back to Cart" at bounding box center [252, 39] width 34 height 10
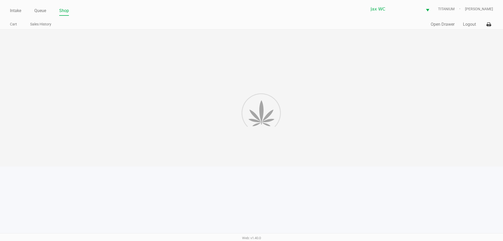
click at [250, 39] on div at bounding box center [251, 98] width 503 height 137
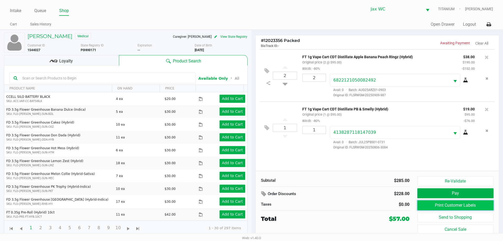
click at [481, 204] on button "Print Customer Labels" at bounding box center [455, 205] width 76 height 10
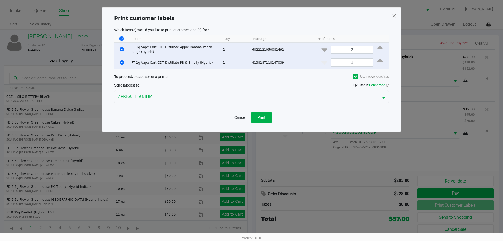
click at [254, 110] on div "Cancel Print" at bounding box center [251, 116] width 274 height 15
click at [256, 121] on button "Print" at bounding box center [261, 117] width 21 height 10
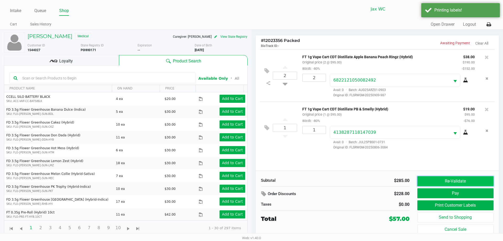
click at [456, 180] on button "Re-Validate" at bounding box center [455, 181] width 76 height 10
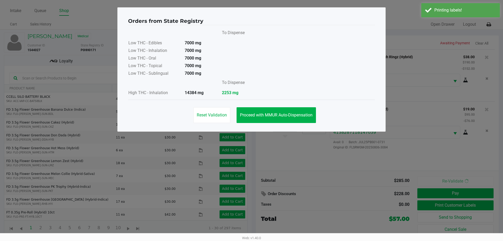
click at [273, 96] on div "To Dispense Low THC - Edibles 7000 mg Low THC - Inhalation 7000 mg Low THC - Or…" at bounding box center [251, 62] width 247 height 69
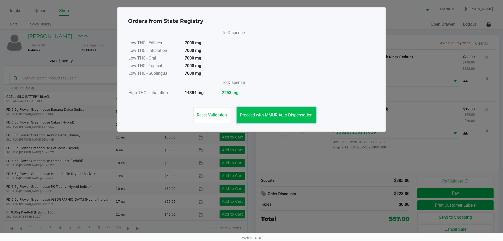
click at [280, 114] on span "Proceed with MMUR Auto-Dispensation" at bounding box center [276, 114] width 72 height 5
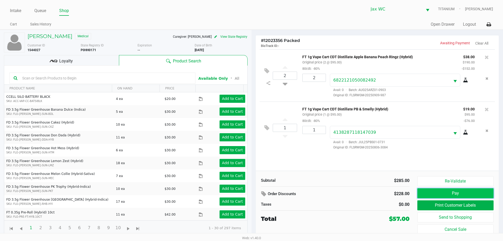
click at [442, 192] on button "Pay" at bounding box center [455, 193] width 76 height 10
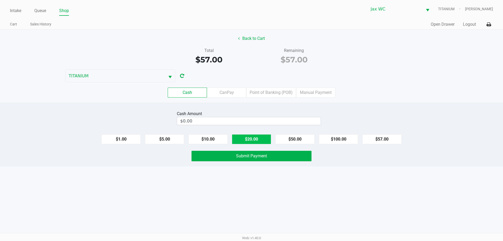
click at [245, 142] on button "$20.00" at bounding box center [251, 139] width 39 height 10
drag, startPoint x: 245, startPoint y: 142, endPoint x: 247, endPoint y: 165, distance: 22.6
click at [246, 142] on button "$20.00" at bounding box center [251, 139] width 39 height 10
type input "$60.00"
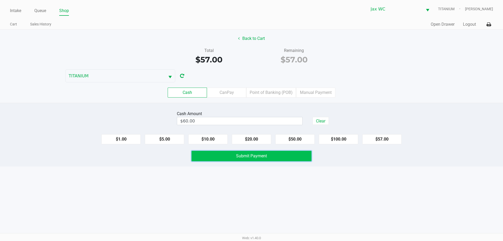
click at [251, 155] on span "Submit Payment" at bounding box center [251, 155] width 31 height 5
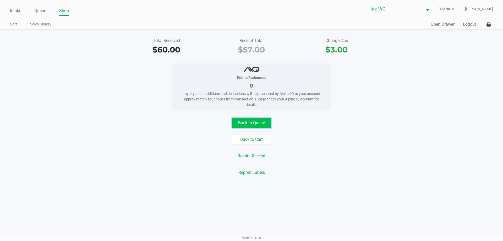
click at [252, 120] on button "Back to Queue" at bounding box center [251, 123] width 39 height 10
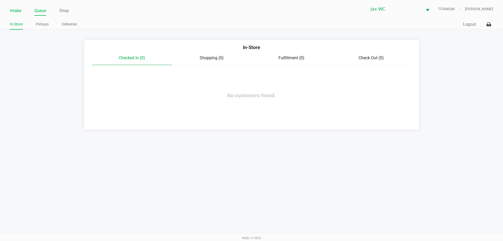
click at [19, 8] on link "Intake" at bounding box center [15, 10] width 11 height 7
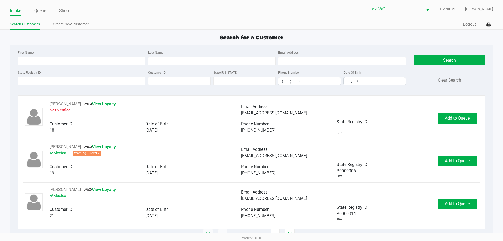
click at [86, 83] on input "State Registry ID" at bounding box center [81, 81] width 127 height 8
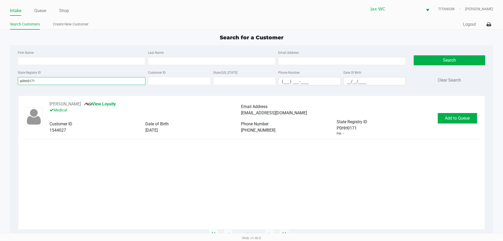
type input "p0hh0171"
drag, startPoint x: 433, startPoint y: 109, endPoint x: 484, endPoint y: 130, distance: 55.2
click at [434, 109] on div "[PERSON_NAME] View Loyalty Medical Email Address [EMAIL_ADDRESS][DOMAIN_NAME] C…" at bounding box center [240, 118] width 393 height 35
click at [469, 120] on span "Add to Queue" at bounding box center [456, 117] width 25 height 5
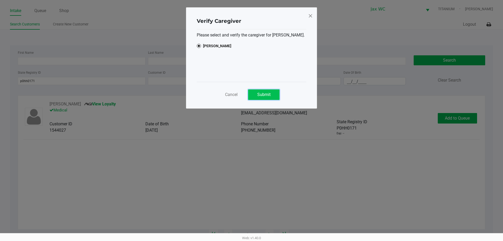
click at [278, 99] on button "Submit" at bounding box center [263, 94] width 31 height 10
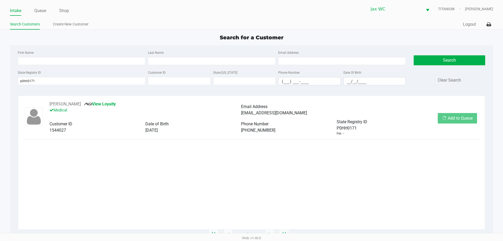
click at [264, 91] on div "Verify Caregiver Please select and verify the caregiver for [PERSON_NAME]. [PER…" at bounding box center [251, 44] width 131 height 101
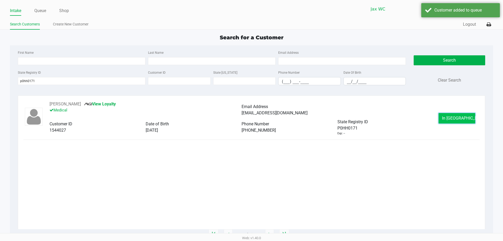
click at [453, 121] on button "In [GEOGRAPHIC_DATA]" at bounding box center [456, 118] width 37 height 10
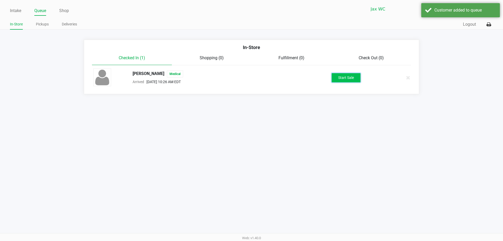
click at [344, 81] on button "Start Sale" at bounding box center [345, 77] width 29 height 9
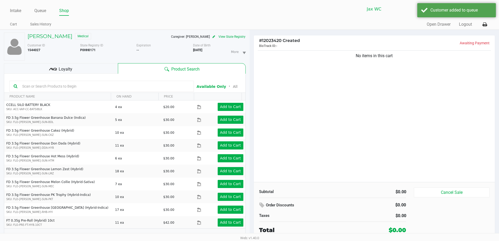
click at [330, 100] on div "No items in this cart" at bounding box center [374, 115] width 241 height 132
click at [147, 88] on input "text" at bounding box center [104, 86] width 169 height 8
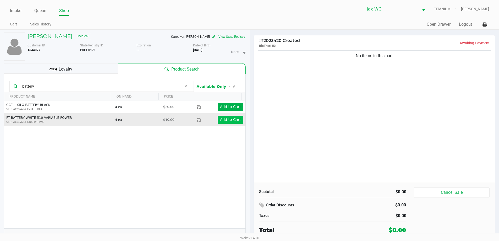
type input "battery"
click at [229, 119] on app-button-loader "Add to Cart" at bounding box center [230, 119] width 21 height 4
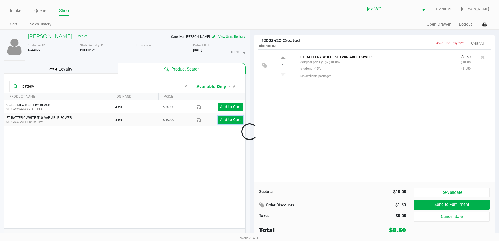
click at [229, 121] on app-button-loader "Add to Cart" at bounding box center [230, 119] width 21 height 4
drag, startPoint x: 304, startPoint y: 72, endPoint x: 307, endPoint y: 78, distance: 6.0
click at [304, 74] on div "FT BATTERY WHITE 510 VARIABLE POWER Original price (2 @ $10.00) student: -15% $…" at bounding box center [391, 65] width 192 height 24
click at [307, 76] on button "Add Package" at bounding box center [309, 74] width 18 height 5
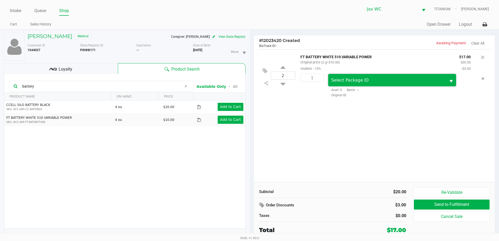
click at [342, 78] on span "Select Package ID" at bounding box center [349, 79] width 37 height 5
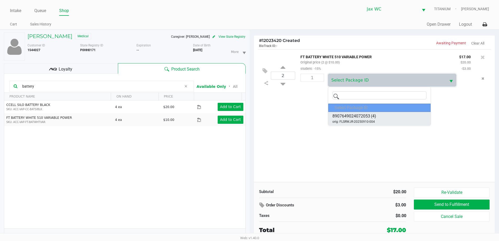
click at [351, 120] on span "orig: FLSRWJR-20250910-004" at bounding box center [353, 121] width 42 height 5
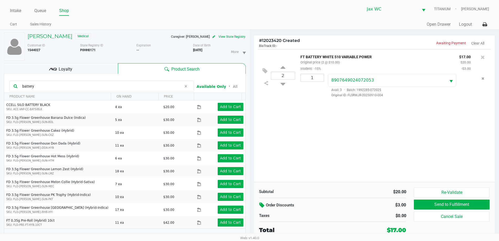
click at [263, 206] on icon at bounding box center [262, 205] width 6 height 6
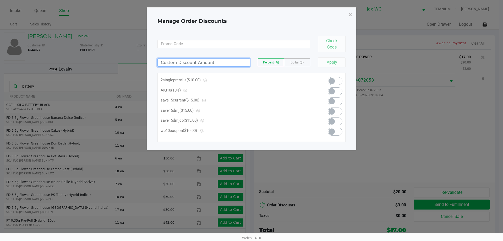
click at [181, 62] on input at bounding box center [204, 63] width 92 height 8
type input "100.00"
click at [332, 61] on button "Apply" at bounding box center [331, 62] width 27 height 10
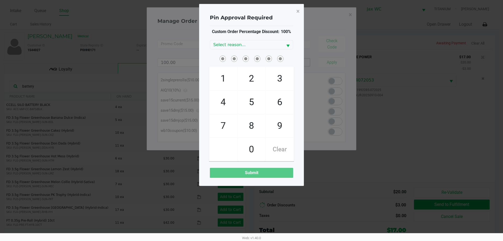
click at [253, 77] on span "2" at bounding box center [251, 78] width 28 height 23
checkbox input "true"
click at [253, 77] on span "2" at bounding box center [251, 78] width 28 height 23
checkbox input "true"
click at [221, 76] on span "1" at bounding box center [223, 78] width 28 height 23
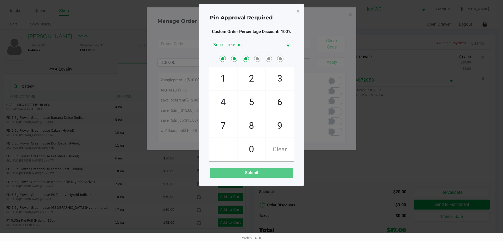
checkbox input "true"
click at [273, 131] on span "9" at bounding box center [280, 125] width 28 height 23
checkbox input "true"
click at [252, 128] on span "8" at bounding box center [251, 125] width 28 height 23
checkbox input "true"
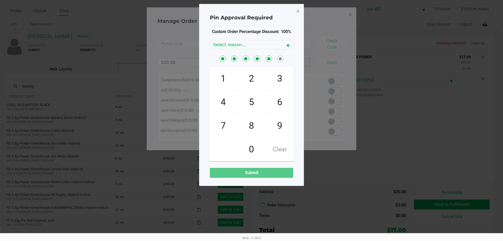
click at [227, 127] on span "7" at bounding box center [223, 125] width 28 height 23
checkbox input "true"
click at [250, 46] on span "Select reason..." at bounding box center [246, 45] width 66 height 6
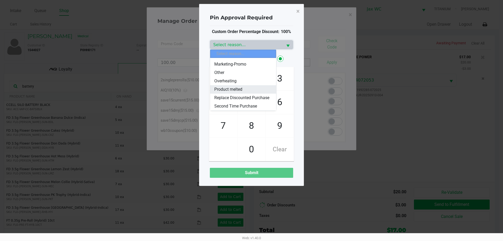
scroll to position [63, 0]
click at [239, 94] on span "Replace Discounted Purchase" at bounding box center [241, 97] width 55 height 6
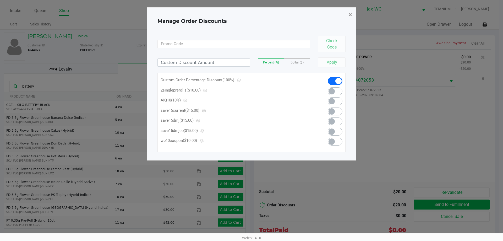
click at [350, 16] on span "×" at bounding box center [349, 14] width 3 height 7
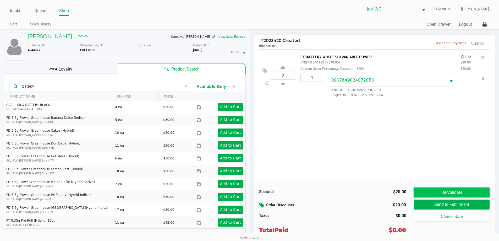
click at [453, 193] on button "Re-Validate" at bounding box center [451, 192] width 75 height 10
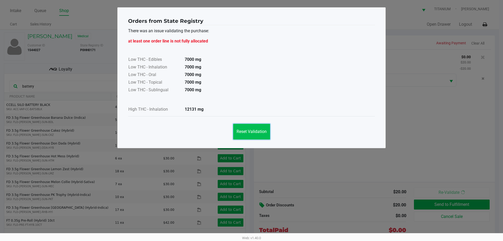
click at [263, 130] on span "Reset Validation" at bounding box center [251, 131] width 30 height 5
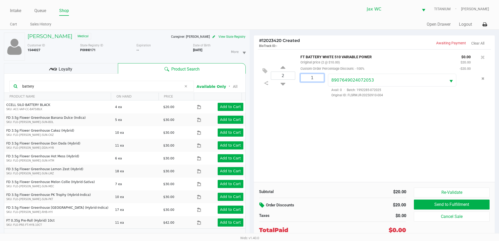
click at [313, 79] on input "1" at bounding box center [311, 78] width 23 height 8
type input "2"
click at [402, 118] on div "Loading [PERSON_NAME] Medical Caregiver: [PERSON_NAME] View State Registry Cust…" at bounding box center [249, 141] width 499 height 223
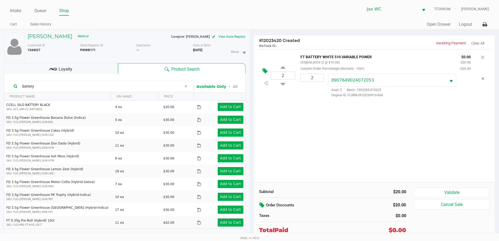
click at [267, 70] on button at bounding box center [265, 71] width 9 height 13
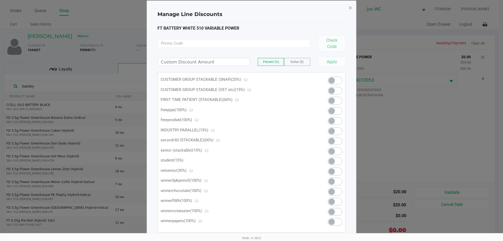
scroll to position [0, 0]
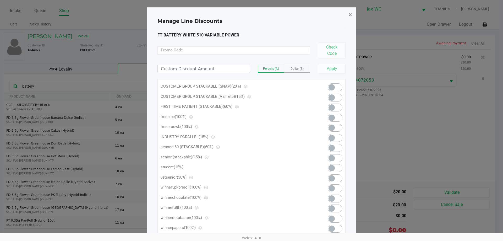
click at [349, 16] on span "×" at bounding box center [349, 14] width 3 height 7
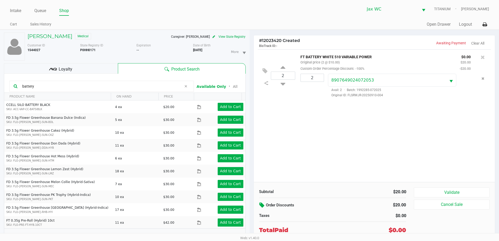
click at [260, 204] on icon at bounding box center [262, 205] width 6 height 6
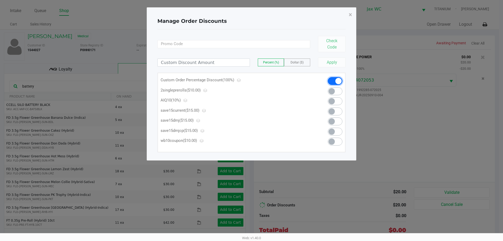
click at [337, 80] on span at bounding box center [338, 81] width 6 height 6
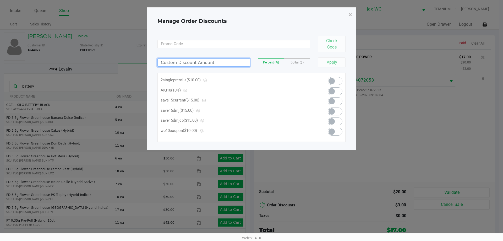
click at [203, 61] on input at bounding box center [204, 63] width 92 height 8
type input "16.50"
click at [295, 64] on span "Dollar ($)" at bounding box center [296, 62] width 13 height 4
click at [350, 67] on div "Manage Order Discounts × Check Code 16.50 Percent (%) Dollar ($) Apply 2singlep…" at bounding box center [251, 78] width 209 height 143
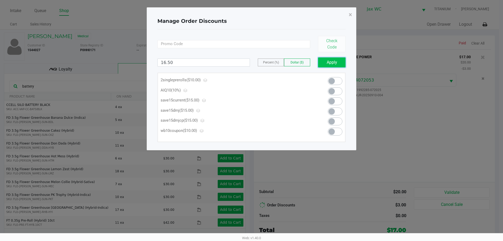
click at [337, 66] on button "Apply" at bounding box center [331, 62] width 27 height 10
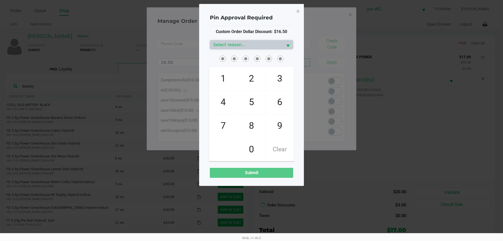
click at [260, 78] on span "2" at bounding box center [251, 78] width 28 height 23
checkbox input "true"
click at [259, 78] on span "2" at bounding box center [251, 78] width 28 height 23
checkbox input "true"
drag, startPoint x: 221, startPoint y: 85, endPoint x: 225, endPoint y: 91, distance: 7.6
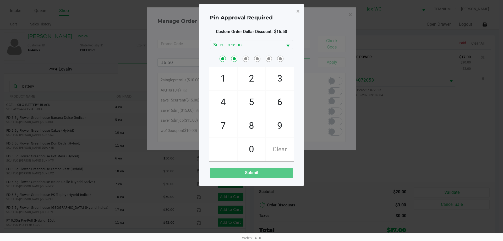
click at [222, 87] on span "1" at bounding box center [223, 78] width 28 height 23
checkbox input "true"
click at [276, 130] on span "9" at bounding box center [280, 125] width 28 height 23
checkbox input "true"
click at [254, 131] on span "8" at bounding box center [251, 125] width 28 height 23
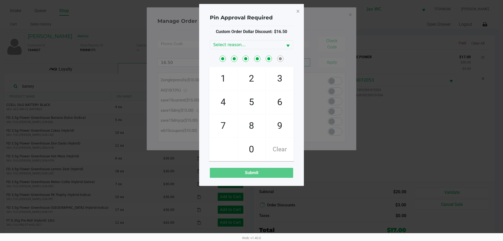
checkbox input "true"
click at [230, 128] on span "7" at bounding box center [223, 125] width 28 height 23
checkbox input "true"
click at [233, 46] on span "Select reason..." at bounding box center [246, 45] width 66 height 6
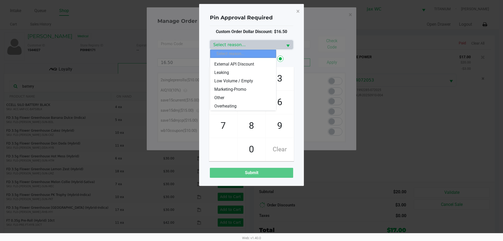
scroll to position [63, 0]
click at [243, 94] on span "Replace Discounted Purchase" at bounding box center [241, 97] width 55 height 6
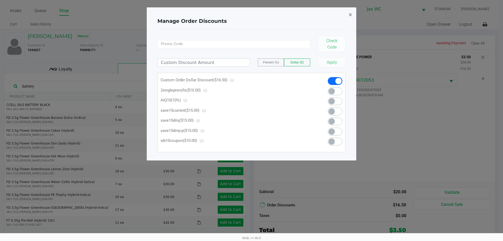
click at [350, 14] on span "×" at bounding box center [349, 14] width 3 height 7
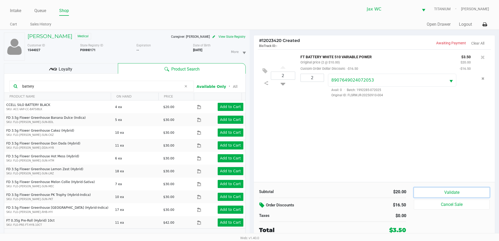
drag, startPoint x: 424, startPoint y: 190, endPoint x: 425, endPoint y: 193, distance: 2.7
click at [424, 191] on button "Validate" at bounding box center [451, 192] width 75 height 10
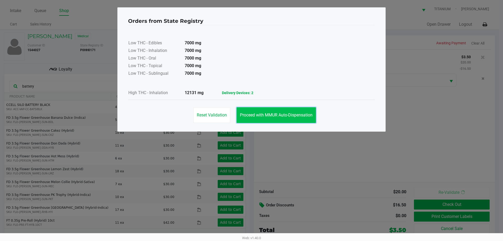
drag, startPoint x: 302, startPoint y: 115, endPoint x: 306, endPoint y: 112, distance: 4.6
click at [303, 114] on span "Proceed with MMUR Auto-Dispensation" at bounding box center [276, 114] width 72 height 5
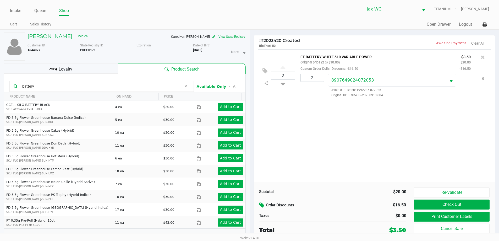
click at [258, 71] on div "2 FT BATTERY WHITE 510 VARIABLE POWER Original price (2 @ $10.00) Custom Order …" at bounding box center [374, 75] width 233 height 52
click at [265, 69] on icon at bounding box center [264, 71] width 5 height 6
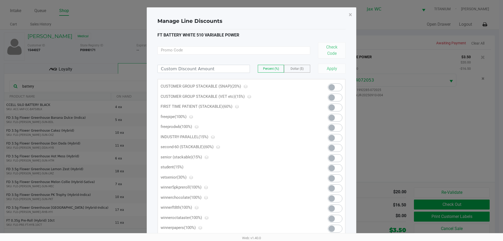
click at [336, 94] on span at bounding box center [334, 97] width 15 height 8
click at [350, 14] on span "×" at bounding box center [349, 14] width 3 height 7
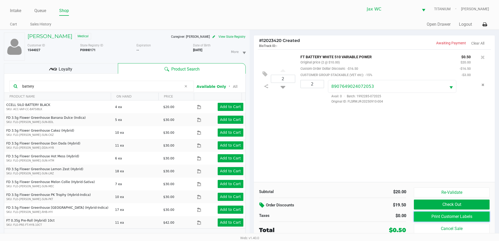
click at [457, 216] on button "Print Customer Labels" at bounding box center [451, 216] width 75 height 10
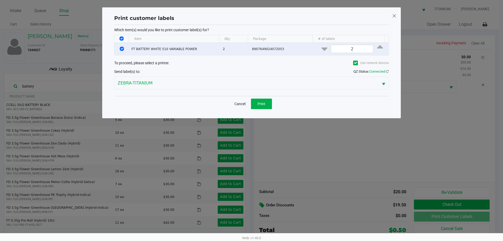
click at [256, 93] on div "Which item(s) would you like to print customer label(s) for? Item Qty Package #…" at bounding box center [251, 60] width 274 height 71
click at [263, 100] on button "Print" at bounding box center [261, 103] width 21 height 10
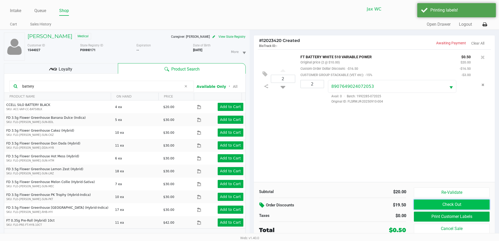
click at [416, 206] on button "Check Out" at bounding box center [451, 204] width 75 height 10
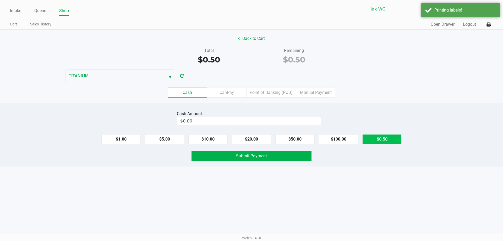
drag, startPoint x: 390, startPoint y: 135, endPoint x: 386, endPoint y: 134, distance: 4.2
click at [386, 134] on button "$0.50" at bounding box center [381, 139] width 39 height 10
type input "$0.50"
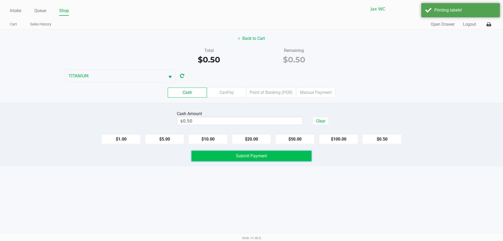
click at [261, 158] on button "Submit Payment" at bounding box center [251, 155] width 120 height 10
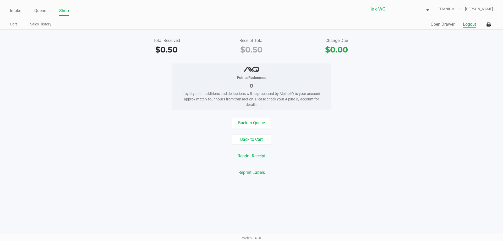
click at [466, 25] on button "Logout" at bounding box center [468, 24] width 13 height 6
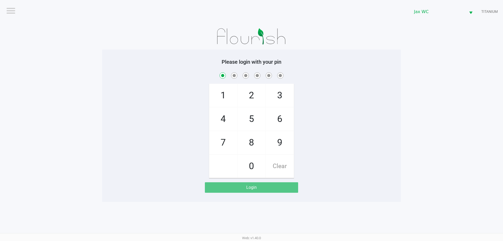
checkbox input "true"
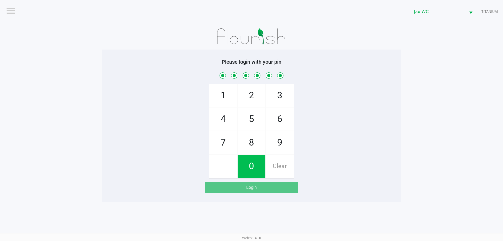
checkbox input "true"
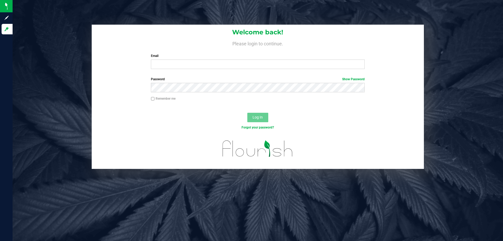
click at [227, 71] on div "Welcome back! Please login to continue. Email Required Please format your email…" at bounding box center [258, 49] width 332 height 48
click at [224, 64] on input "Email" at bounding box center [257, 63] width 213 height 9
type input "[EMAIL_ADDRESS][DOMAIN_NAME]"
click at [247, 113] on button "Log In" at bounding box center [257, 117] width 21 height 9
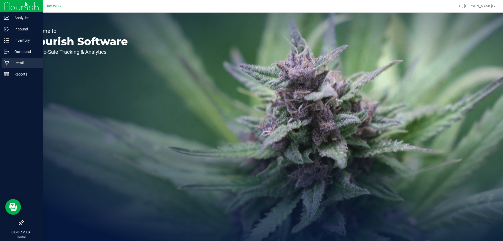
click at [15, 60] on p "Retail" at bounding box center [24, 63] width 31 height 6
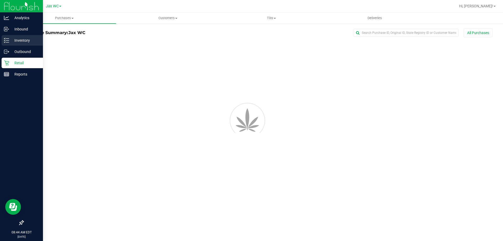
click at [14, 39] on p "Inventory" at bounding box center [24, 40] width 31 height 6
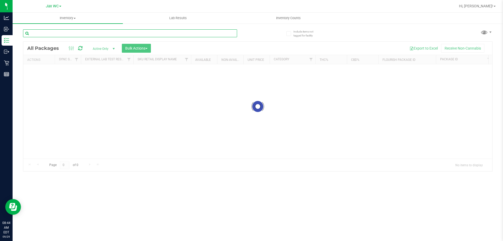
click at [115, 31] on input "text" at bounding box center [130, 33] width 214 height 8
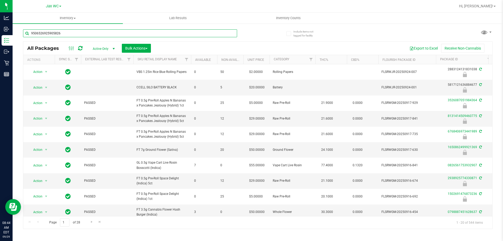
type input "9506526925905826"
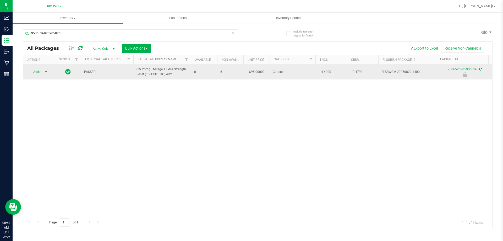
click at [46, 73] on span "select" at bounding box center [46, 72] width 4 height 4
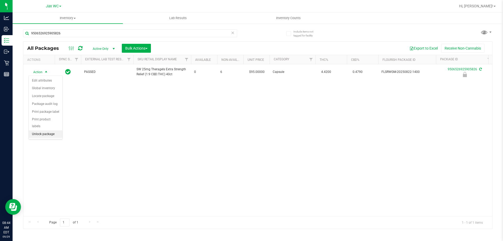
click at [51, 130] on li "Unlock package" at bounding box center [46, 134] width 34 height 8
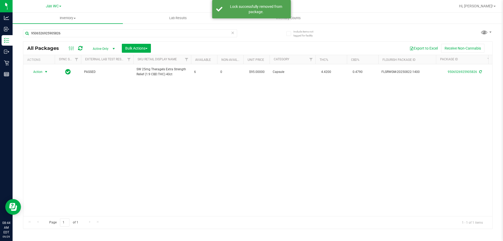
click at [41, 73] on span "Action" at bounding box center [36, 71] width 14 height 7
click at [40, 132] on li "Print package label" at bounding box center [49, 135] width 41 height 8
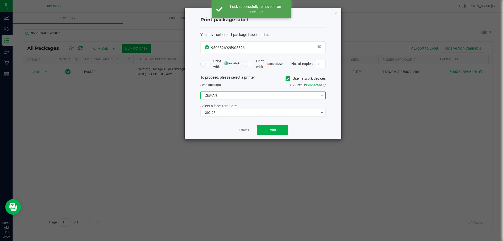
click at [233, 94] on span "ZEBRA-3" at bounding box center [259, 95] width 118 height 7
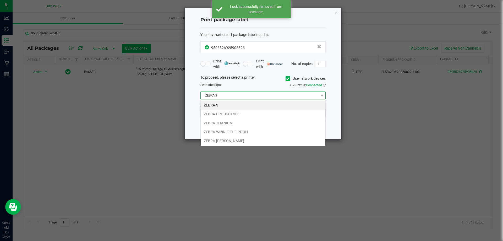
scroll to position [8, 125]
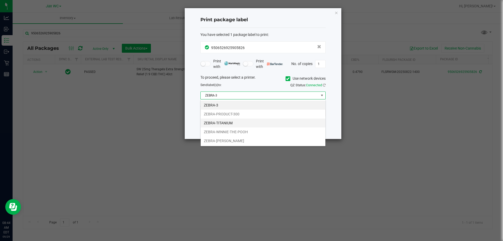
click at [237, 124] on li "ZEBRA-TITANIUM" at bounding box center [262, 122] width 125 height 9
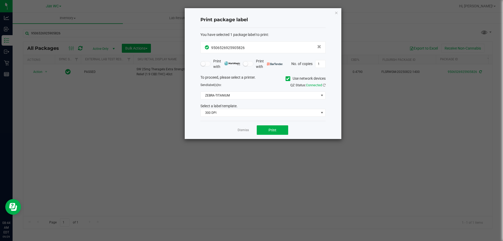
click at [227, 107] on div "Select a label template." at bounding box center [262, 105] width 133 height 5
click at [227, 113] on span "300 DPI" at bounding box center [259, 112] width 118 height 7
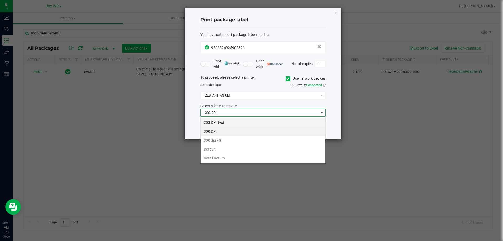
click at [225, 121] on li "203 DPI Test" at bounding box center [262, 122] width 125 height 9
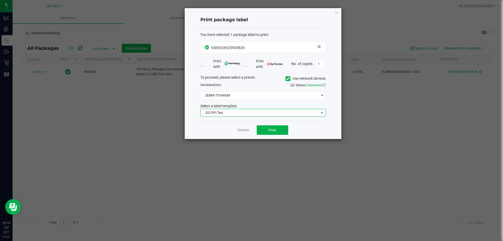
click at [213, 129] on div "Dismiss Print" at bounding box center [262, 130] width 125 height 18
click at [274, 130] on span "Print" at bounding box center [272, 130] width 8 height 4
click at [335, 12] on icon "button" at bounding box center [336, 12] width 4 height 6
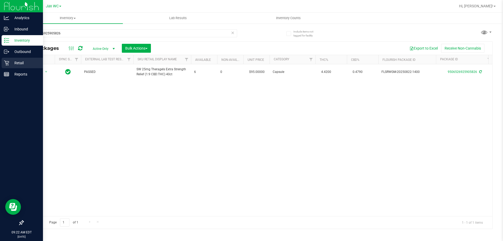
click at [17, 61] on p "Retail" at bounding box center [24, 63] width 31 height 6
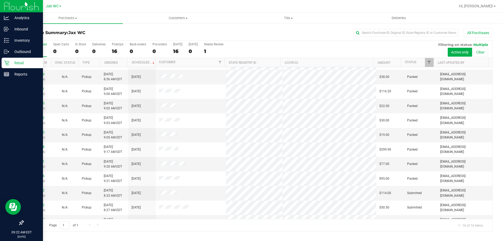
scroll to position [80, 0]
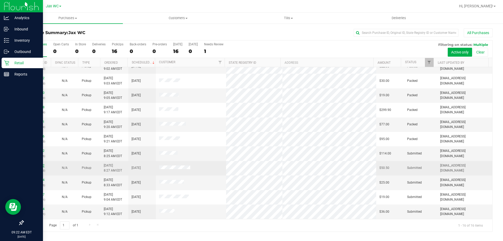
click at [36, 165] on link "12022672" at bounding box center [37, 165] width 15 height 4
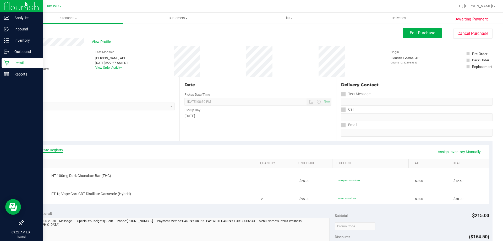
click at [59, 149] on link "View State Registry" at bounding box center [47, 149] width 31 height 5
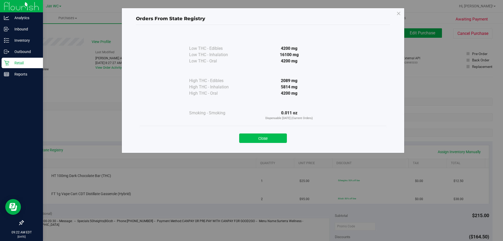
click at [269, 142] on button "Close" at bounding box center [263, 137] width 48 height 9
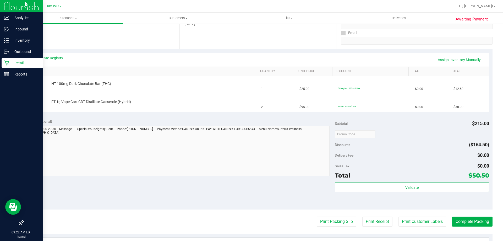
scroll to position [105, 0]
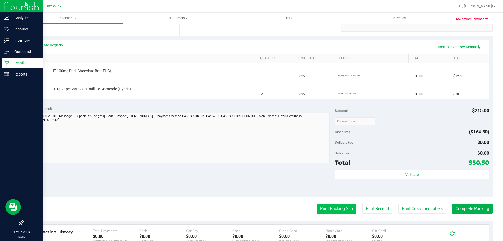
click at [327, 210] on button "Print Packing Slip" at bounding box center [336, 208] width 40 height 10
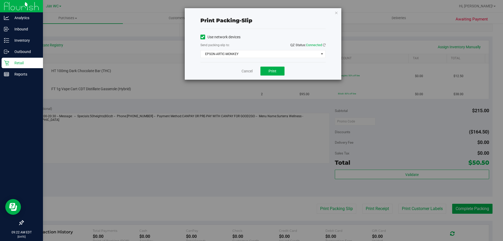
click at [259, 48] on div "Send packing-slip to: QZ Status: Connected" at bounding box center [262, 45] width 125 height 7
click at [257, 52] on span "EPSON-ARTIC-MONKEY" at bounding box center [259, 53] width 118 height 7
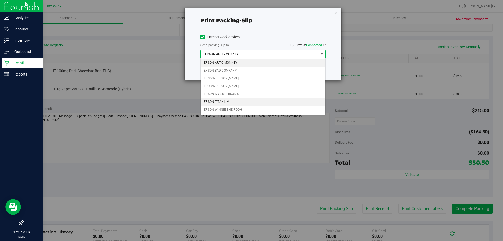
click at [239, 102] on li "EPSON-TITANIUM" at bounding box center [262, 102] width 125 height 8
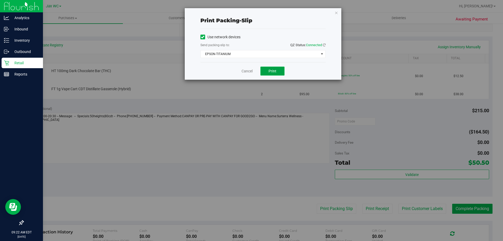
click at [267, 73] on button "Print" at bounding box center [272, 70] width 24 height 9
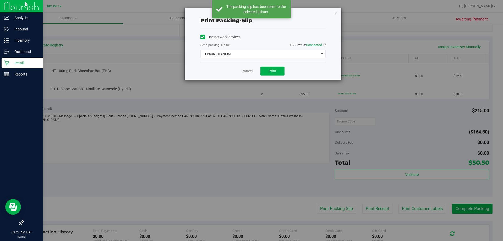
click at [249, 75] on div "Cancel Print" at bounding box center [262, 71] width 125 height 18
click at [250, 73] on link "Cancel" at bounding box center [246, 70] width 11 height 5
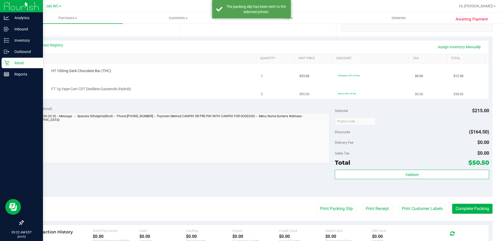
click at [235, 88] on div "FT 1g Vape Cart CDT Distillate Gasserole (Hybrid)" at bounding box center [151, 88] width 205 height 5
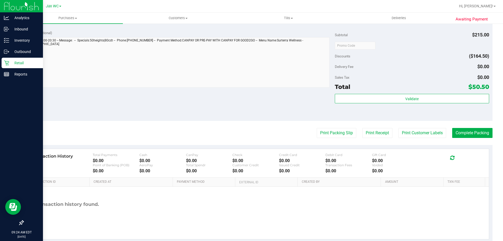
scroll to position [209, 0]
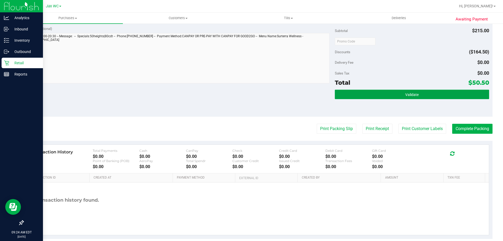
drag, startPoint x: 446, startPoint y: 91, endPoint x: 486, endPoint y: 118, distance: 48.6
click at [447, 92] on button "Validate" at bounding box center [411, 94] width 154 height 9
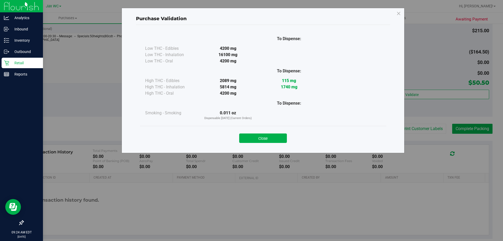
click at [469, 130] on div "Purchase Validation To Dispense: Low THC - Edibles 4200 mg" at bounding box center [253, 120] width 506 height 241
click at [269, 140] on button "Close" at bounding box center [263, 137] width 48 height 9
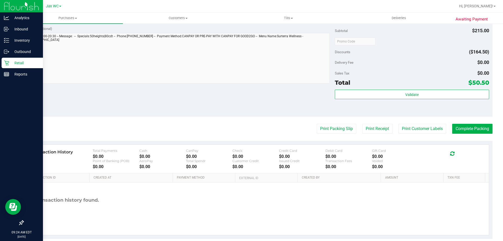
click at [460, 122] on purchase-details "Back Edit Purchase Cancel Purchase View Profile # 12022672 BioTrack ID: - Submi…" at bounding box center [257, 29] width 469 height 420
click at [460, 128] on button "Complete Packing" at bounding box center [472, 129] width 40 height 10
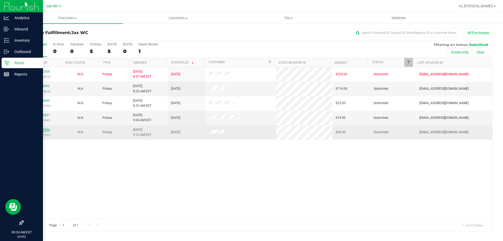
click at [42, 129] on link "12022894" at bounding box center [42, 130] width 15 height 4
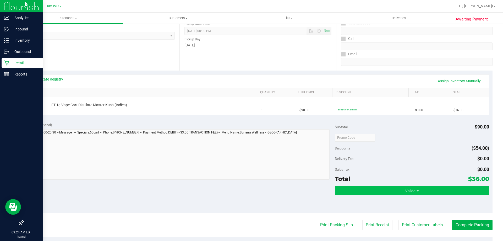
scroll to position [79, 0]
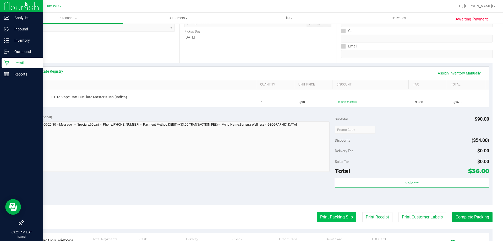
click at [330, 217] on button "Print Packing Slip" at bounding box center [336, 217] width 40 height 10
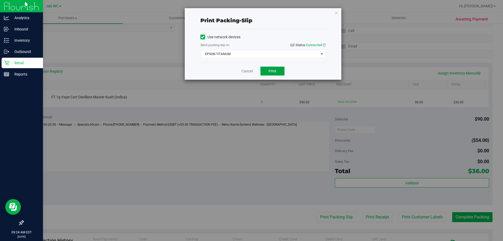
click at [270, 72] on span "Print" at bounding box center [272, 71] width 8 height 4
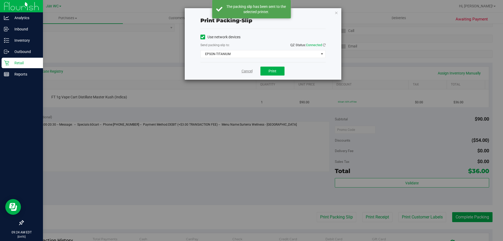
click at [247, 70] on link "Cancel" at bounding box center [246, 70] width 11 height 5
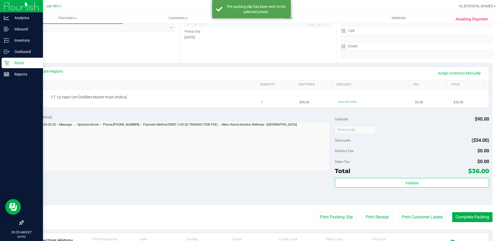
click at [174, 102] on td "FT 1g Vape Cart Distillate Master Kush (Indica)" at bounding box center [142, 98] width 231 height 18
click at [46, 72] on link "View State Registry" at bounding box center [47, 71] width 31 height 5
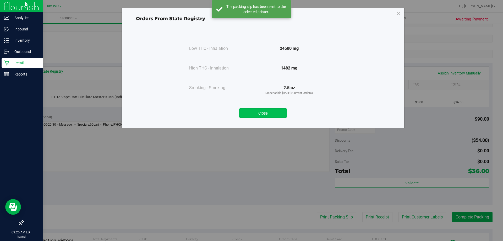
click at [270, 114] on button "Close" at bounding box center [263, 112] width 48 height 9
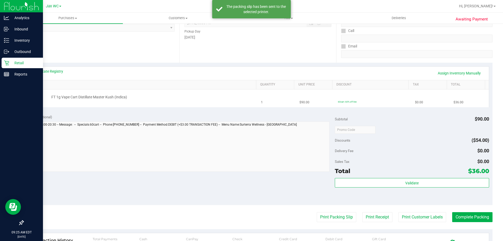
click at [208, 96] on div "FT 1g Vape Cart Distillate Master Kush (Indica)" at bounding box center [151, 96] width 205 height 5
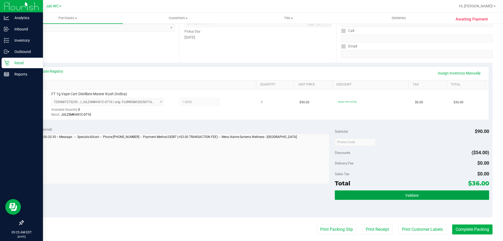
drag, startPoint x: 437, startPoint y: 193, endPoint x: 451, endPoint y: 208, distance: 20.2
click at [438, 193] on button "Validate" at bounding box center [411, 194] width 154 height 9
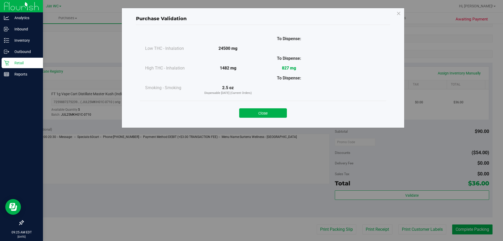
click at [459, 226] on div "Purchase Validation To Dispense: Low THC - Inhalation 24500 mg" at bounding box center [253, 120] width 506 height 241
click at [265, 112] on button "Close" at bounding box center [263, 112] width 48 height 9
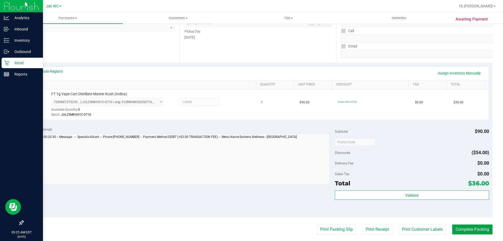
click at [466, 231] on button "Complete Packing" at bounding box center [472, 229] width 40 height 10
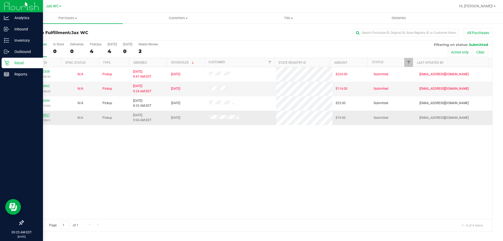
click at [39, 116] on link "12022837" at bounding box center [42, 115] width 15 height 4
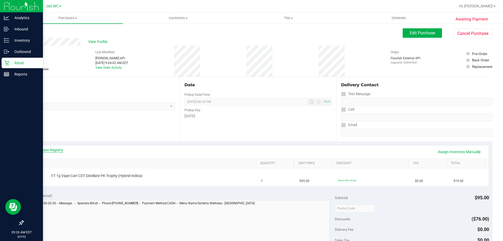
click at [49, 148] on link "View State Registry" at bounding box center [47, 149] width 31 height 5
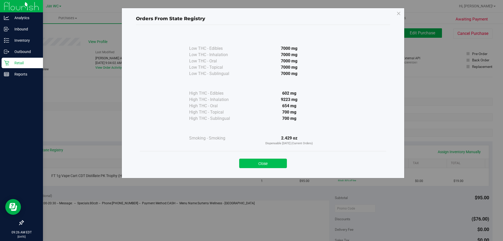
click at [281, 164] on button "Close" at bounding box center [263, 162] width 48 height 9
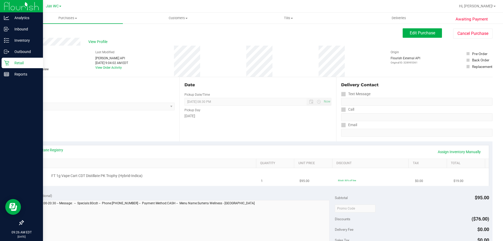
click at [186, 168] on td "FT 1g Vape Cart CDT Distillate PK Trophy (Hybrid-Indica)" at bounding box center [142, 177] width 231 height 18
click at [199, 178] on div at bounding box center [152, 178] width 202 height 0
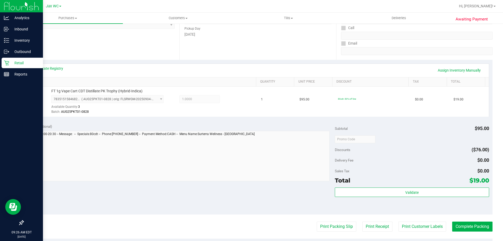
scroll to position [131, 0]
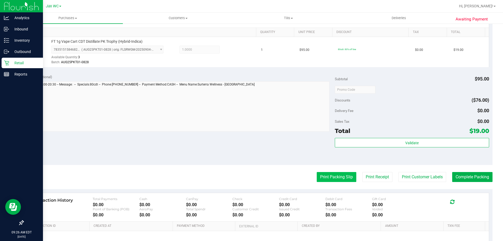
click at [318, 177] on button "Print Packing Slip" at bounding box center [336, 177] width 40 height 10
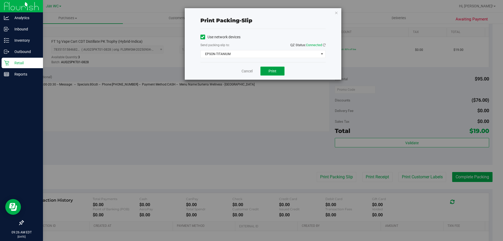
click at [276, 68] on button "Print" at bounding box center [272, 70] width 24 height 9
click at [246, 71] on link "Cancel" at bounding box center [246, 70] width 11 height 5
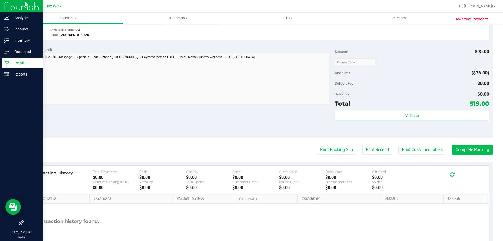
scroll to position [183, 0]
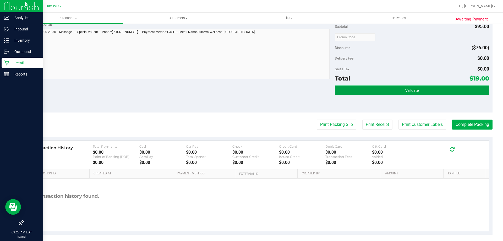
click at [449, 92] on button "Validate" at bounding box center [411, 89] width 154 height 9
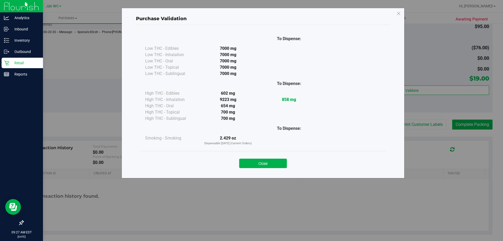
click at [465, 122] on div "Purchase Validation To Dispense: Low THC - Edibles 7000 mg" at bounding box center [253, 120] width 506 height 241
click at [273, 160] on button "Close" at bounding box center [263, 162] width 48 height 9
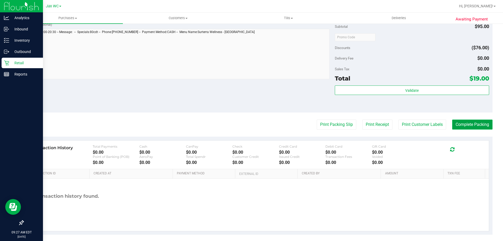
click at [466, 124] on button "Complete Packing" at bounding box center [472, 124] width 40 height 10
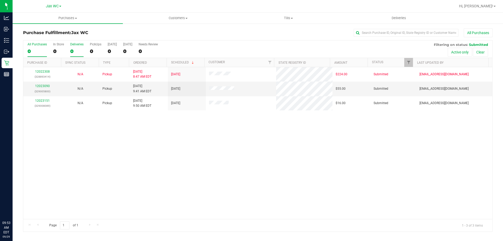
click at [72, 53] on div "0" at bounding box center [76, 51] width 13 height 6
click at [0, 0] on input "Deliveries 0" at bounding box center [0, 0] width 0 height 0
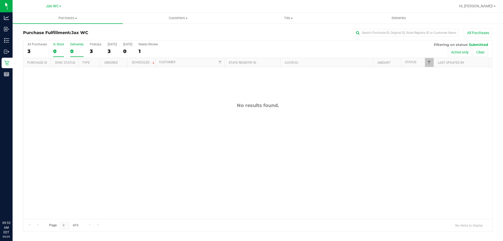
click at [61, 49] on div "0" at bounding box center [58, 51] width 11 height 6
click at [0, 0] on input "In Store 0" at bounding box center [0, 0] width 0 height 0
click at [58, 51] on div "0" at bounding box center [58, 51] width 11 height 6
click at [0, 0] on input "In Store 0" at bounding box center [0, 0] width 0 height 0
click at [29, 52] on div "3" at bounding box center [36, 51] width 19 height 6
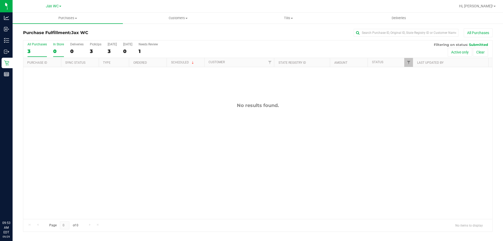
click at [0, 0] on input "All Purchases 3" at bounding box center [0, 0] width 0 height 0
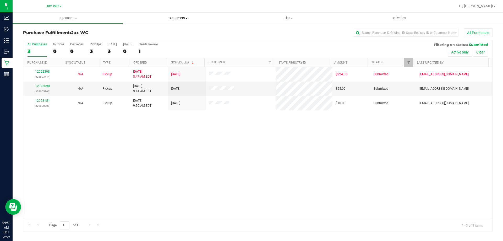
click at [176, 16] on span "Customers" at bounding box center [178, 18] width 110 height 5
click at [144, 30] on span "All customers" at bounding box center [142, 31] width 38 height 4
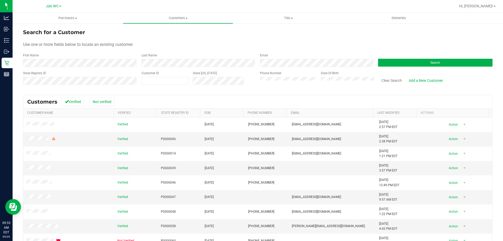
click at [75, 85] on div "State Registry ID" at bounding box center [80, 80] width 114 height 19
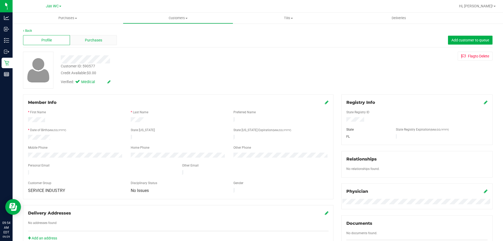
click at [91, 42] on span "Purchases" at bounding box center [93, 39] width 17 height 5
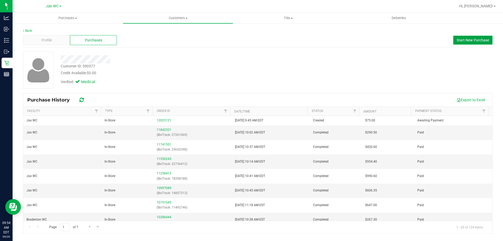
click at [465, 36] on button "Start New Purchase" at bounding box center [472, 40] width 39 height 9
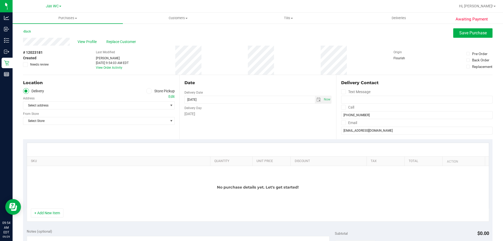
click at [147, 91] on icon at bounding box center [148, 91] width 3 height 0
click at [0, 0] on input "Store Pickup" at bounding box center [0, 0] width 0 height 0
click at [111, 106] on span "Select Store" at bounding box center [95, 105] width 144 height 7
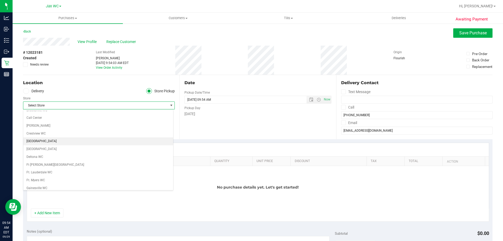
scroll to position [79, 0]
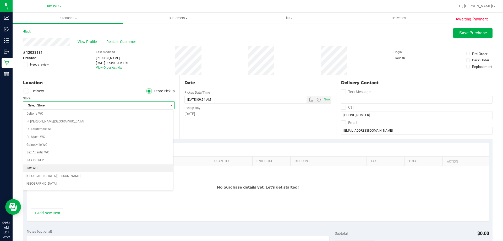
click at [33, 167] on li "Jax WC" at bounding box center [98, 168] width 150 height 8
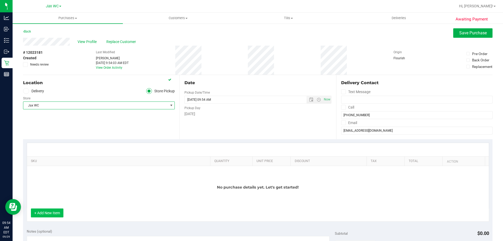
click at [50, 212] on button "+ Add New Item" at bounding box center [47, 212] width 32 height 9
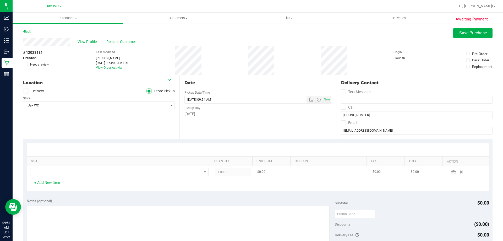
click at [111, 166] on td at bounding box center [119, 172] width 185 height 12
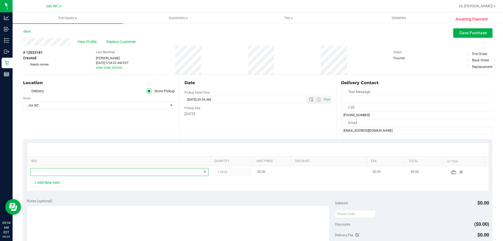
click at [109, 169] on span "NO DATA FOUND" at bounding box center [115, 171] width 171 height 7
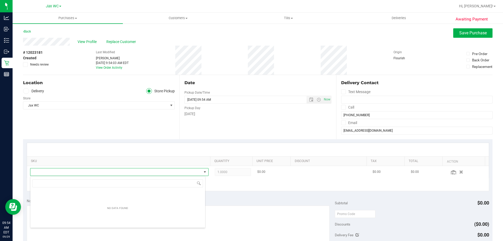
scroll to position [8, 174]
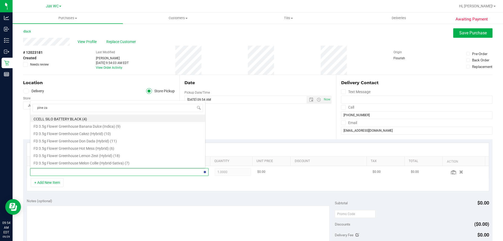
type input "pine zap"
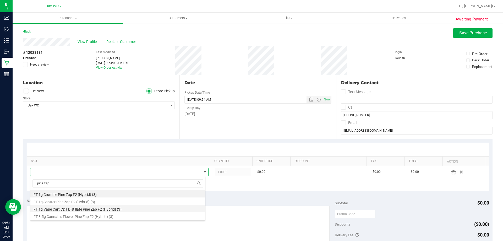
click at [70, 209] on li "FT 1g Vape Cart CDT Distillate Pine Zap F2 (Hybrid) (3)" at bounding box center [117, 207] width 175 height 7
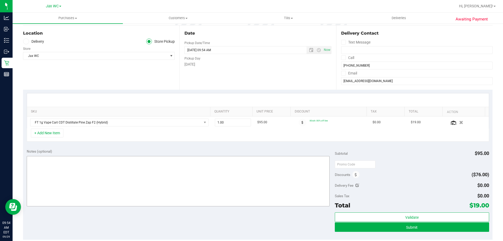
scroll to position [52, 0]
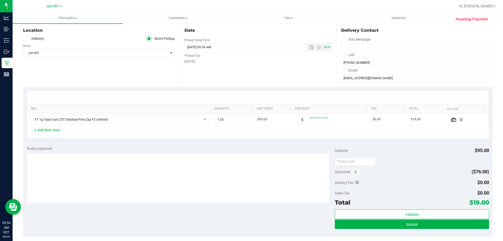
click at [423, 154] on div "Subtotal $95.00" at bounding box center [411, 150] width 154 height 9
click at [401, 225] on button "Submit" at bounding box center [411, 223] width 154 height 9
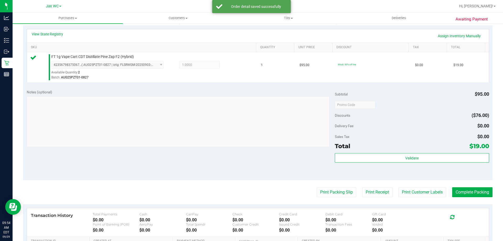
scroll to position [131, 0]
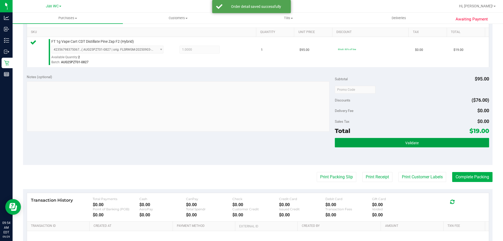
click at [409, 146] on button "Validate" at bounding box center [411, 142] width 154 height 9
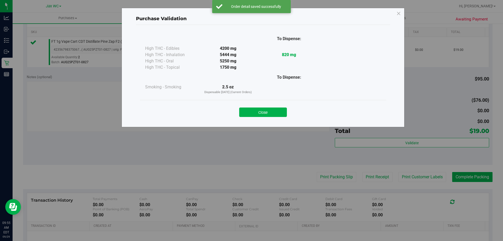
click at [407, 175] on div "Purchase Validation To Dispense: High THC - Edibles 4200 mg" at bounding box center [253, 120] width 506 height 241
click at [282, 110] on button "Close" at bounding box center [263, 111] width 48 height 9
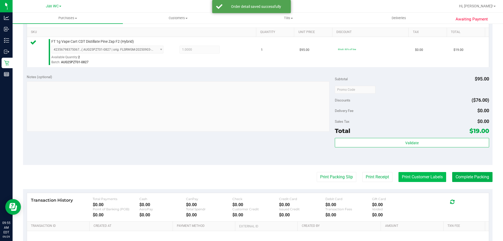
click at [411, 178] on button "Print Customer Labels" at bounding box center [422, 177] width 48 height 10
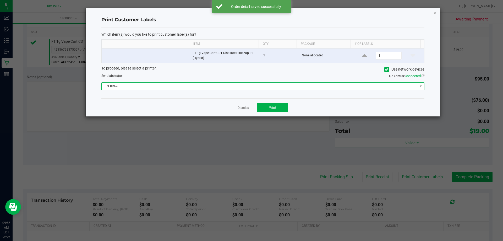
click at [241, 86] on span "ZEBRA-3" at bounding box center [260, 85] width 316 height 7
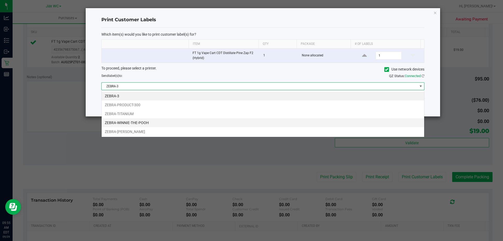
scroll to position [8, 322]
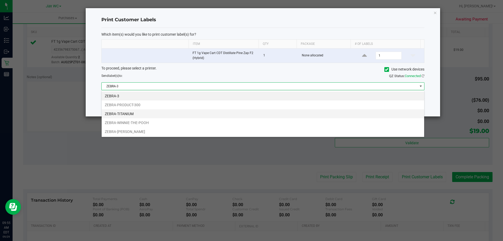
click at [114, 113] on li "ZEBRA-TITANIUM" at bounding box center [263, 113] width 322 height 9
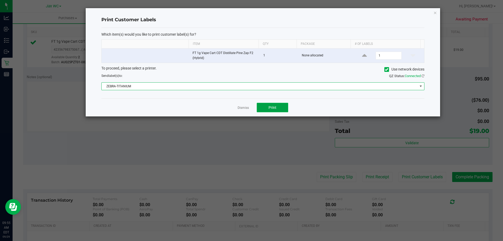
click at [274, 109] on span "Print" at bounding box center [272, 107] width 8 height 4
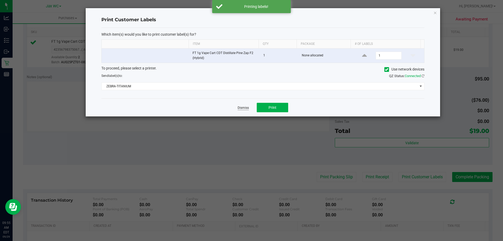
click at [242, 107] on link "Dismiss" at bounding box center [242, 107] width 11 height 4
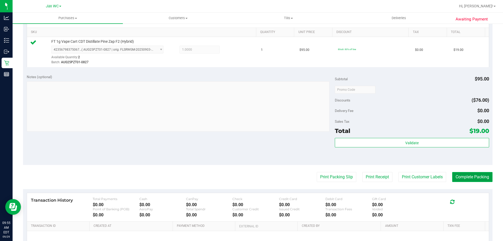
click at [474, 174] on button "Complete Packing" at bounding box center [472, 177] width 40 height 10
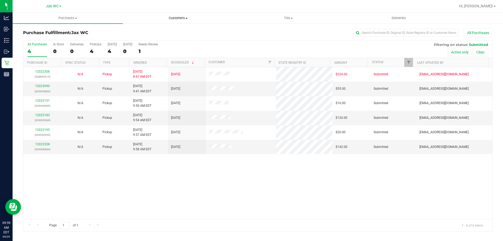
click at [178, 17] on span "Customers" at bounding box center [178, 18] width 110 height 5
click at [144, 30] on span "All customers" at bounding box center [142, 31] width 38 height 4
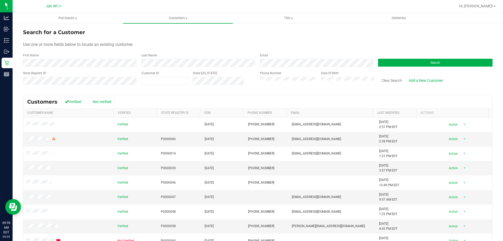
click at [183, 85] on div "Customer ID" at bounding box center [164, 80] width 47 height 19
click at [180, 80] on span at bounding box center [164, 81] width 47 height 8
paste input "590577"
type input "590577"
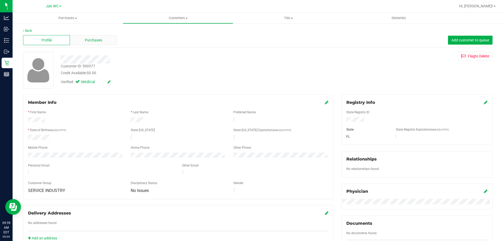
click at [85, 40] on span "Purchases" at bounding box center [93, 39] width 17 height 5
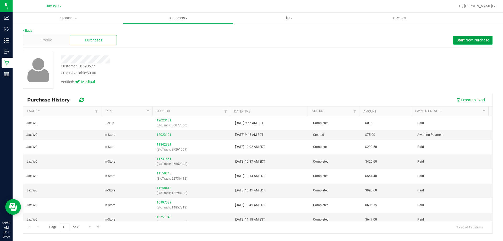
click at [483, 42] on button "Start New Purchase" at bounding box center [472, 40] width 39 height 9
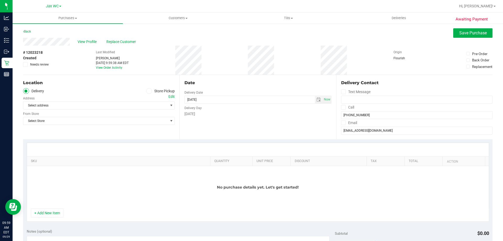
click at [146, 92] on span at bounding box center [149, 91] width 6 height 6
click at [0, 0] on input "Store Pickup" at bounding box center [0, 0] width 0 height 0
click at [136, 105] on span "Select Store" at bounding box center [95, 105] width 144 height 7
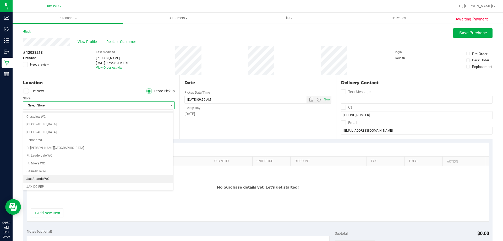
scroll to position [79, 0]
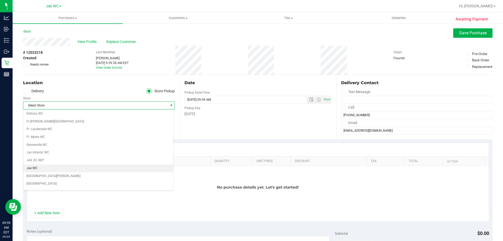
click at [53, 167] on li "Jax WC" at bounding box center [98, 168] width 150 height 8
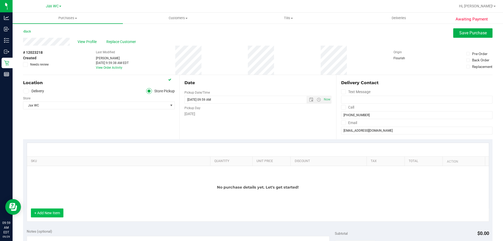
click at [46, 213] on button "+ Add New Item" at bounding box center [47, 212] width 32 height 9
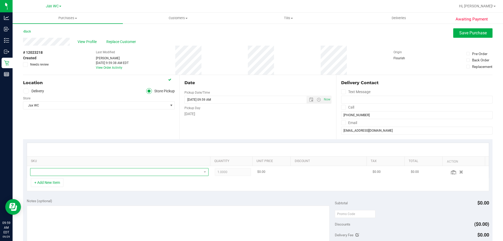
click at [88, 171] on span "NO DATA FOUND" at bounding box center [115, 171] width 171 height 7
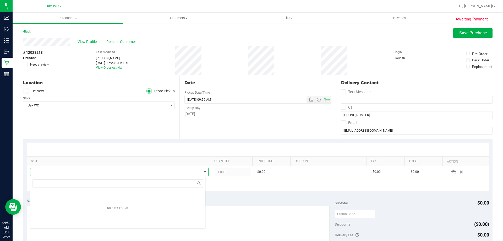
scroll to position [8, 174]
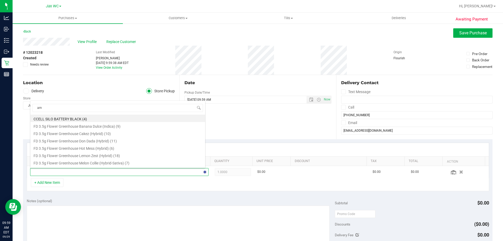
type input "aml"
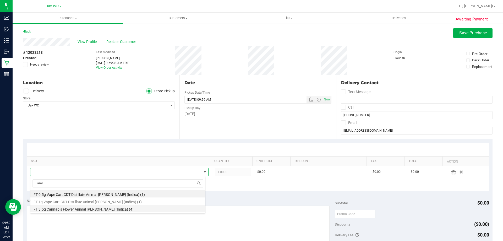
click at [54, 207] on li "FT 3.5g Cannabis Flower Animal Larry (Indica) (4)" at bounding box center [117, 207] width 175 height 7
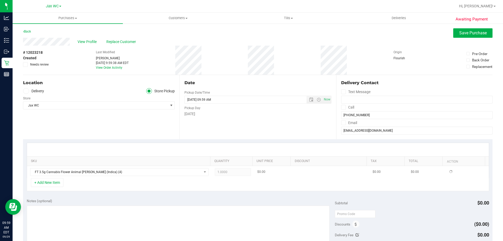
click at [243, 173] on span "1.0000 1" at bounding box center [233, 172] width 36 height 8
click at [227, 173] on span "1.00 1" at bounding box center [233, 172] width 36 height 8
type input "2"
type input "2.00"
click at [211, 194] on div "Notes (optional) Subtotal $50.00 Discounts ($25.00) Delivery Fee $0.00 Sales Ta…" at bounding box center [257, 241] width 469 height 94
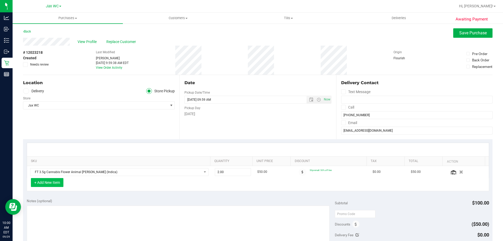
click at [48, 182] on button "+ Add New Item" at bounding box center [47, 182] width 32 height 9
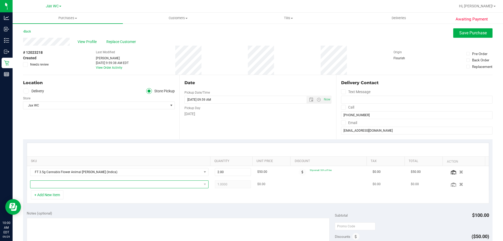
click at [49, 182] on span "NO DATA FOUND" at bounding box center [115, 183] width 171 height 7
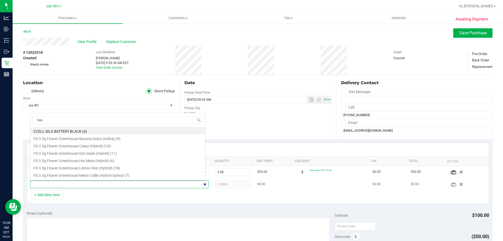
type input "hash"
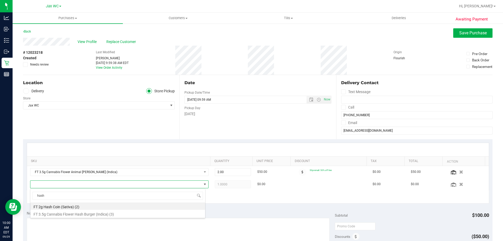
click at [77, 217] on div "hash FT 2g Hash Coin (Sativa) (2) FT 3.5g Cannabis Flower Hash Burger (Indica) …" at bounding box center [117, 203] width 175 height 30
click at [77, 215] on li "FT 3.5g Cannabis Flower Hash Burger (Indica) (3)" at bounding box center [117, 212] width 175 height 7
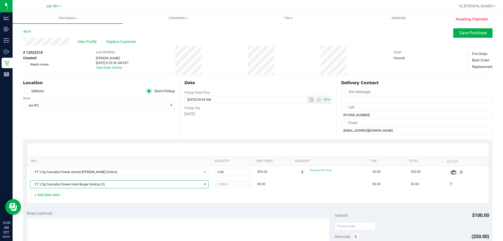
click at [131, 196] on div "+ Add New Item" at bounding box center [258, 196] width 462 height 13
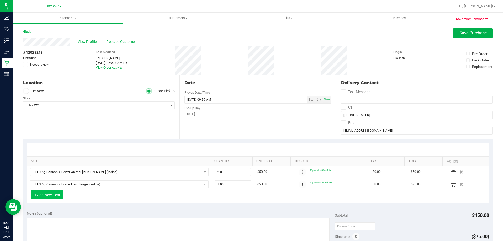
click at [52, 194] on button "+ Add New Item" at bounding box center [47, 194] width 32 height 9
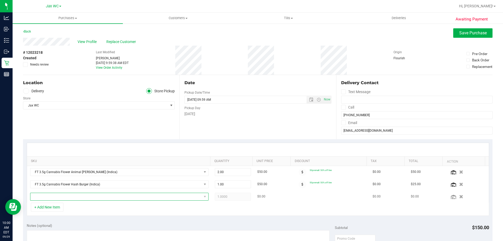
click at [56, 194] on span "NO DATA FOUND" at bounding box center [115, 196] width 171 height 7
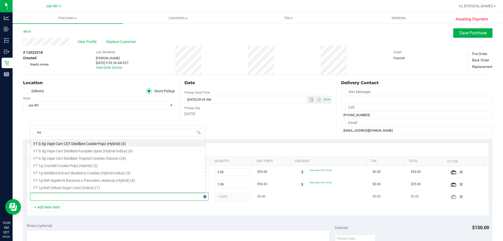
type input "kief"
click at [49, 149] on li "FT 1g Kief Deluxe Sugar Cane (Indica) (1)" at bounding box center [117, 149] width 175 height 7
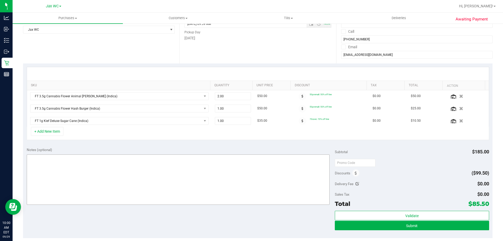
scroll to position [79, 0]
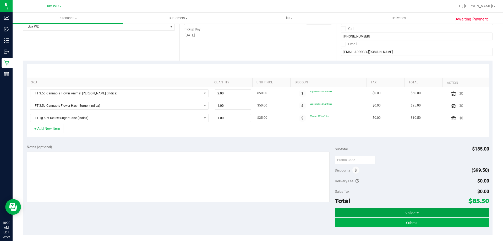
click at [442, 216] on button "Validate" at bounding box center [411, 212] width 154 height 9
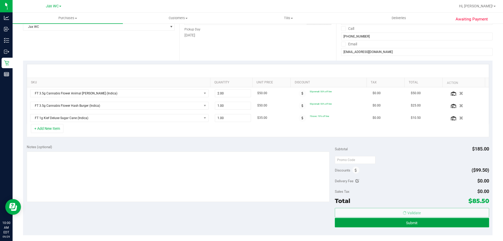
click at [443, 223] on button "Submit" at bounding box center [411, 221] width 154 height 9
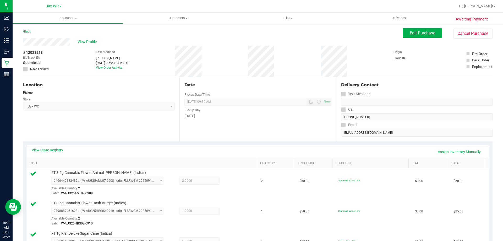
click at [419, 32] on span "Edit Purchase" at bounding box center [421, 32] width 25 height 5
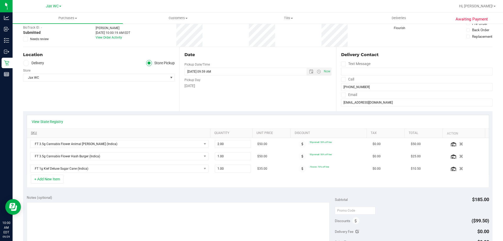
scroll to position [52, 0]
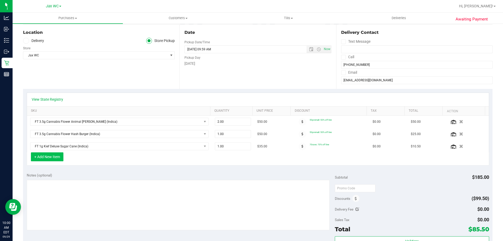
click at [50, 160] on button "+ Add New Item" at bounding box center [47, 156] width 32 height 9
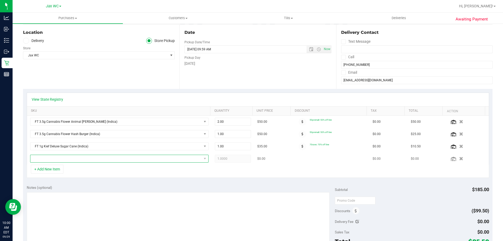
click at [57, 160] on span "NO DATA FOUND" at bounding box center [115, 158] width 171 height 7
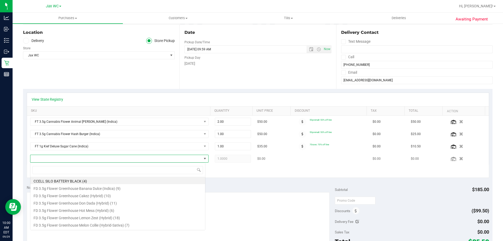
scroll to position [8, 174]
type input "5ct"
click at [70, 196] on li "FT 0.5g Pre-Roll Cakez (Hybrid) 5ct (2)" at bounding box center [117, 194] width 175 height 7
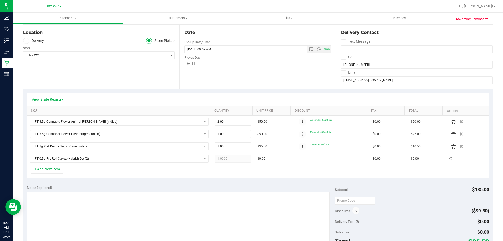
drag, startPoint x: 89, startPoint y: 175, endPoint x: 68, endPoint y: 172, distance: 21.4
click at [89, 175] on div "+ Add New Item" at bounding box center [258, 170] width 462 height 13
click at [54, 171] on button "+ Add New Item" at bounding box center [47, 168] width 32 height 9
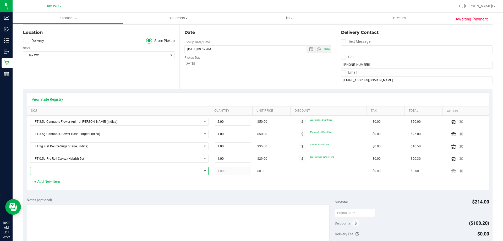
click at [72, 172] on span "NO DATA FOUND" at bounding box center [115, 170] width 171 height 7
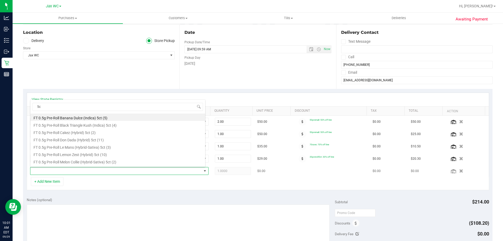
type input "5ct"
click at [75, 156] on li "FT 0.5g Pre-Roll PK Trophy (Hybrid-Indica) 5ct (3)" at bounding box center [117, 154] width 175 height 7
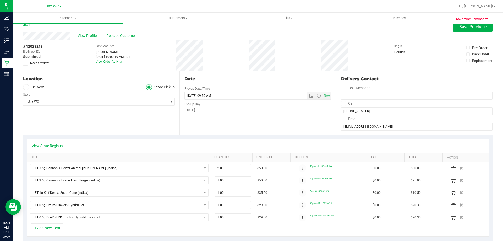
scroll to position [0, 0]
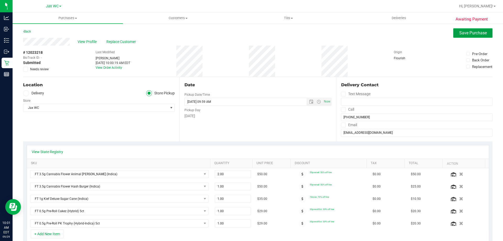
click at [471, 33] on span "Save Purchase" at bounding box center [472, 32] width 27 height 5
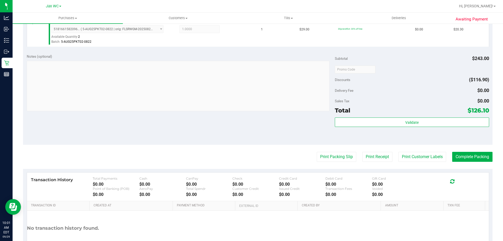
scroll to position [288, 0]
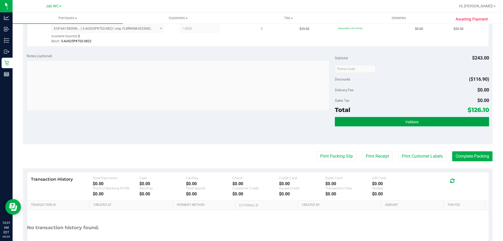
click at [423, 121] on button "Validate" at bounding box center [411, 121] width 154 height 9
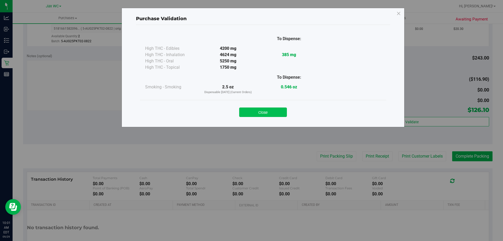
click at [276, 109] on button "Close" at bounding box center [263, 111] width 48 height 9
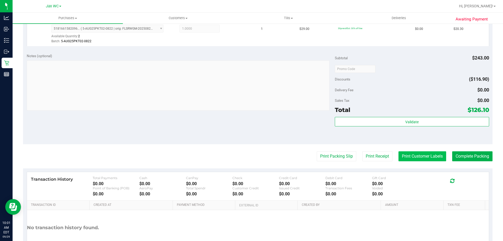
click at [417, 156] on button "Print Customer Labels" at bounding box center [422, 156] width 48 height 10
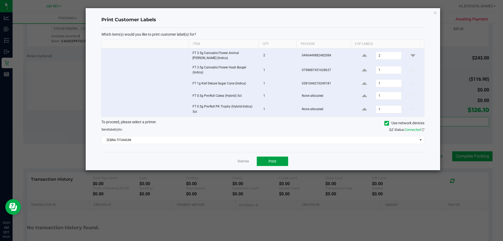
click at [271, 158] on button "Print" at bounding box center [271, 160] width 31 height 9
click at [245, 161] on link "Dismiss" at bounding box center [242, 161] width 11 height 4
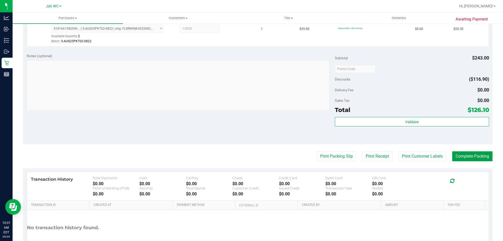
click at [472, 156] on button "Complete Packing" at bounding box center [472, 156] width 40 height 10
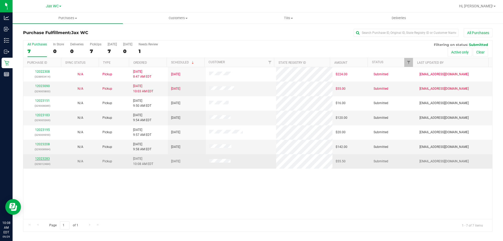
click at [43, 157] on link "12023283" at bounding box center [42, 159] width 15 height 4
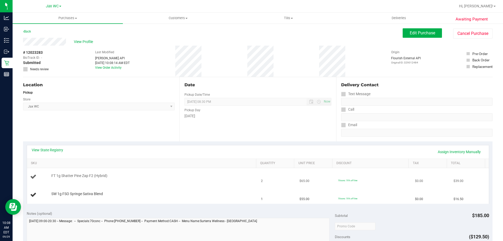
click at [155, 181] on td "FT 1g Shatter Pine Zap F2 (Hybrid)" at bounding box center [142, 177] width 231 height 18
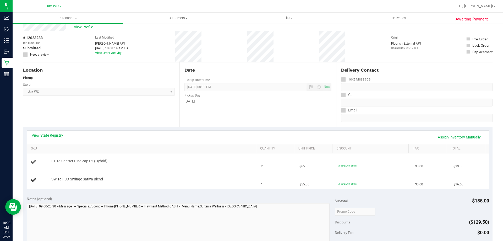
scroll to position [26, 0]
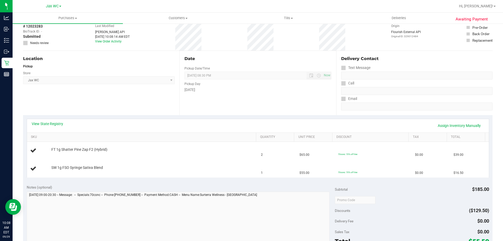
click at [47, 120] on div "View State Registry Assign Inventory Manually" at bounding box center [257, 125] width 461 height 13
click at [48, 123] on link "View State Registry" at bounding box center [47, 123] width 31 height 5
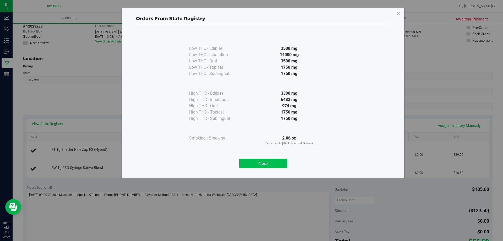
click at [249, 167] on button "Close" at bounding box center [263, 162] width 48 height 9
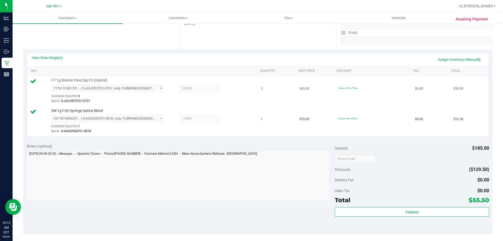
scroll to position [131, 0]
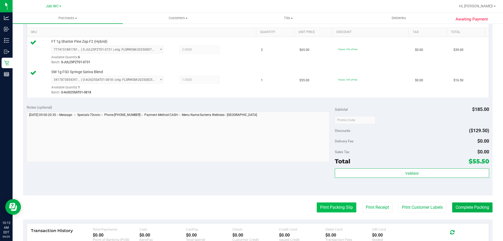
click at [338, 208] on button "Print Packing Slip" at bounding box center [336, 207] width 40 height 10
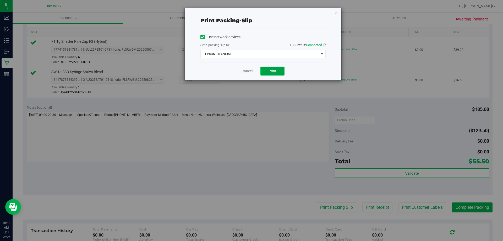
click at [271, 74] on button "Print" at bounding box center [272, 70] width 24 height 9
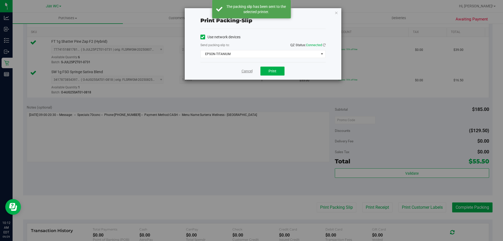
click at [246, 71] on link "Cancel" at bounding box center [246, 70] width 11 height 5
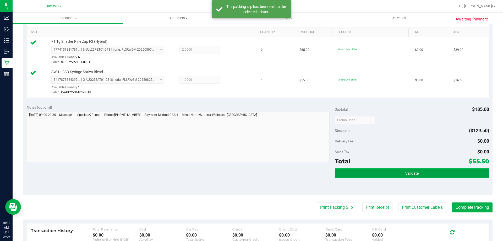
click at [426, 170] on button "Validate" at bounding box center [411, 172] width 154 height 9
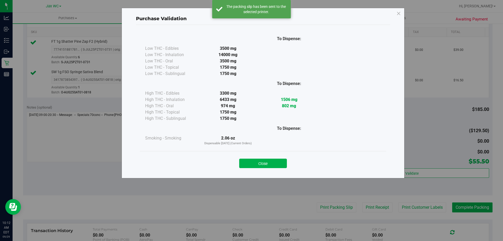
click at [472, 208] on div "Purchase Validation To Dispense: Low THC - Edibles 3500 mg" at bounding box center [253, 120] width 506 height 241
click at [258, 161] on button "Close" at bounding box center [263, 162] width 48 height 9
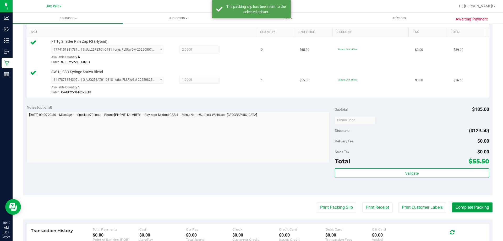
click at [471, 207] on button "Complete Packing" at bounding box center [472, 207] width 40 height 10
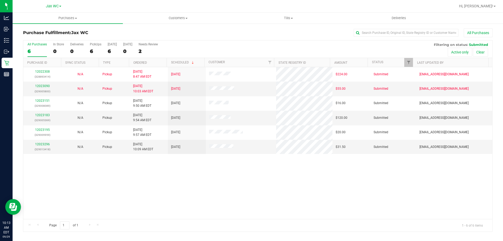
drag, startPoint x: 388, startPoint y: 251, endPoint x: 272, endPoint y: 189, distance: 131.5
click at [272, 189] on div "12022308 (328893414) N/A Pickup 9/29/2025 8:47 AM EDT 9/29/2025 $224.00 Submitt…" at bounding box center [257, 143] width 468 height 152
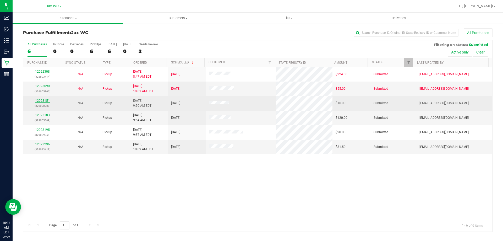
click at [40, 101] on link "12023151" at bounding box center [42, 101] width 15 height 4
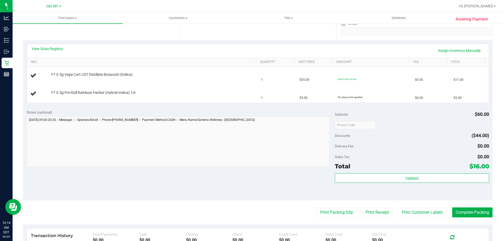
scroll to position [131, 0]
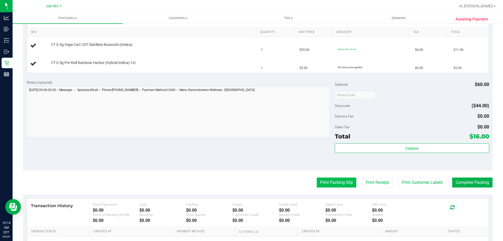
click at [325, 183] on button "Print Packing Slip" at bounding box center [336, 182] width 40 height 10
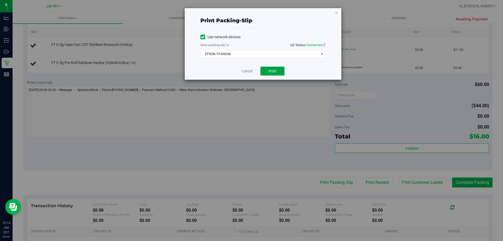
click at [270, 70] on span "Print" at bounding box center [272, 71] width 8 height 4
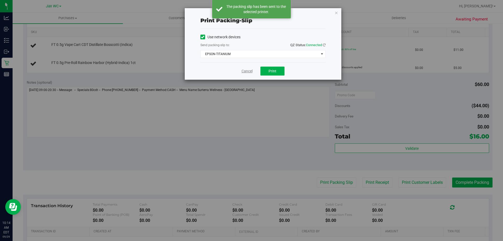
click at [246, 71] on link "Cancel" at bounding box center [246, 70] width 11 height 5
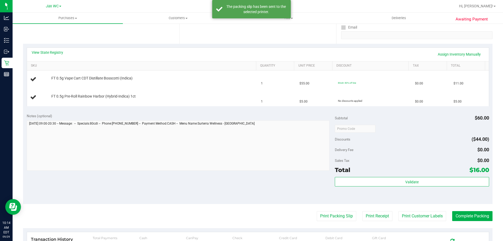
scroll to position [52, 0]
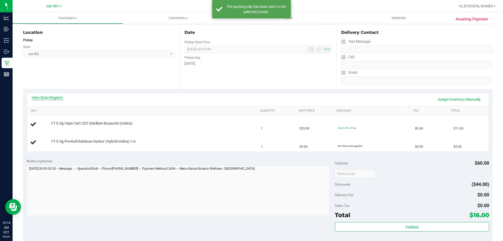
click at [52, 95] on link "View State Registry" at bounding box center [47, 97] width 31 height 5
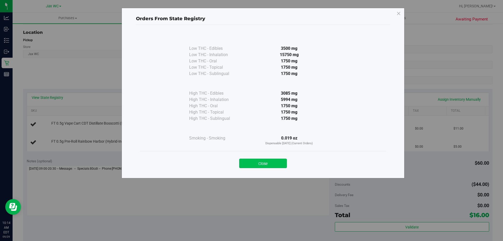
click at [261, 163] on button "Close" at bounding box center [263, 162] width 48 height 9
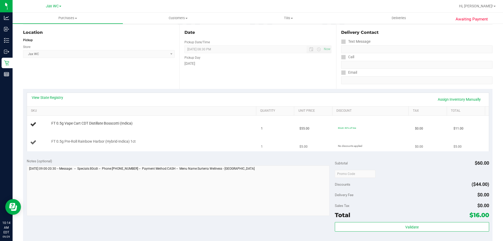
click at [220, 135] on td "FT 0.5g Pre-Roll Rainbow Harbor (Hybrid-Indica) 1ct" at bounding box center [142, 142] width 231 height 18
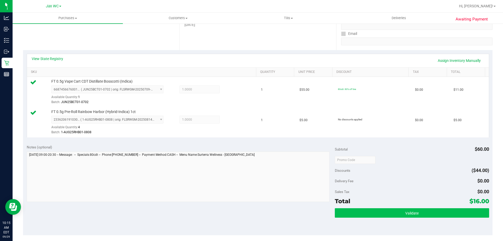
scroll to position [157, 0]
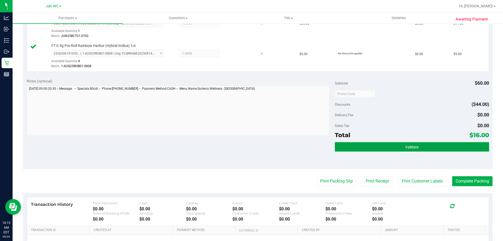
click at [427, 145] on button "Validate" at bounding box center [411, 146] width 154 height 9
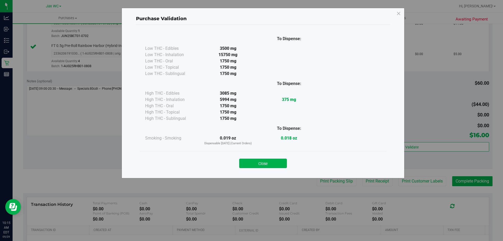
click at [466, 182] on div "Purchase Validation To Dispense: Low THC - Edibles 3500 mg" at bounding box center [253, 120] width 506 height 241
click at [270, 164] on button "Close" at bounding box center [263, 162] width 48 height 9
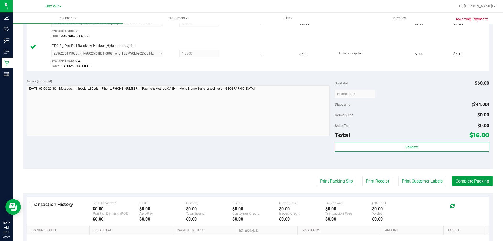
click at [461, 178] on button "Complete Packing" at bounding box center [472, 181] width 40 height 10
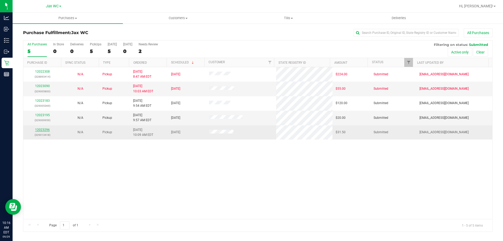
click at [45, 129] on link "12023296" at bounding box center [42, 130] width 15 height 4
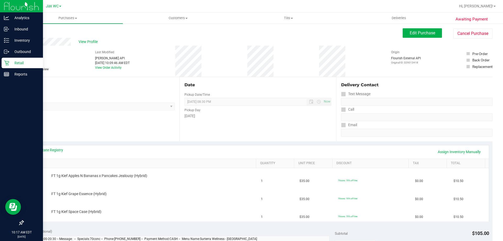
click at [24, 59] on div "Retail" at bounding box center [22, 63] width 41 height 10
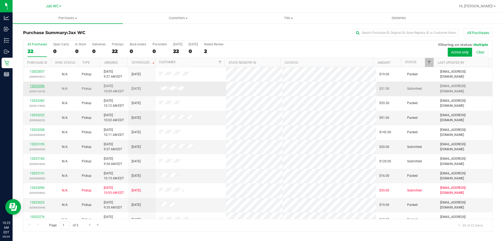
click at [41, 85] on link "12023296" at bounding box center [37, 86] width 15 height 4
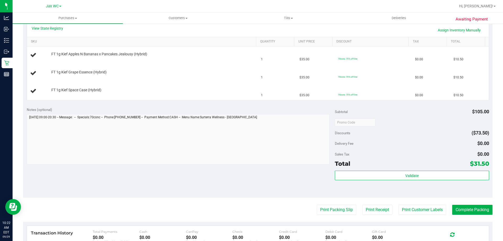
scroll to position [131, 0]
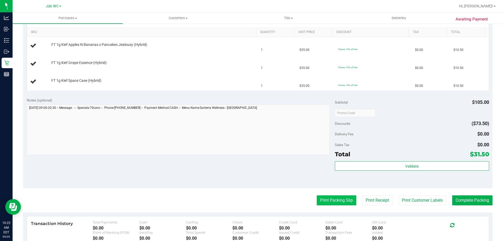
click at [328, 201] on button "Print Packing Slip" at bounding box center [336, 200] width 40 height 10
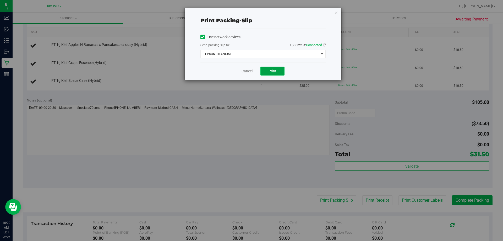
click at [272, 71] on span "Print" at bounding box center [272, 71] width 8 height 4
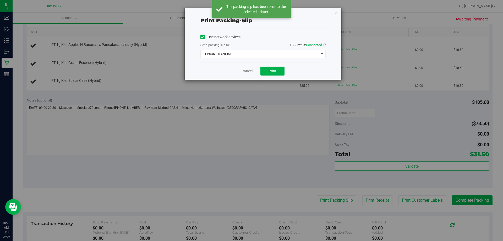
click at [247, 70] on link "Cancel" at bounding box center [246, 70] width 11 height 5
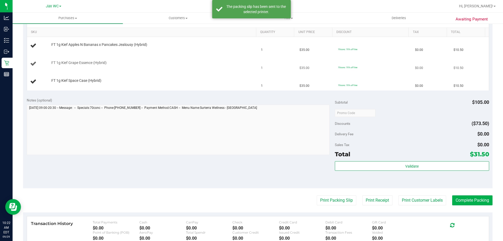
click at [124, 59] on td "FT 1g Kief Grape Essence (Hybrid)" at bounding box center [142, 64] width 231 height 18
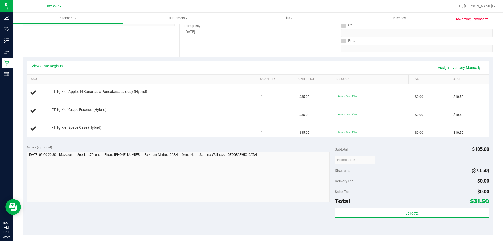
scroll to position [26, 0]
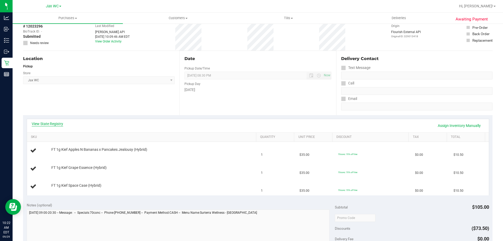
click at [48, 122] on link "View State Registry" at bounding box center [47, 123] width 31 height 5
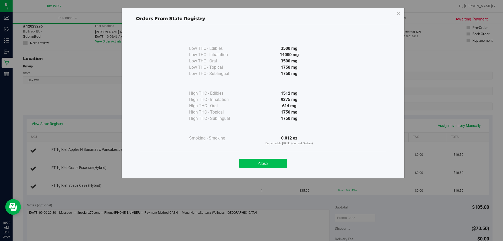
click at [266, 166] on button "Close" at bounding box center [263, 162] width 48 height 9
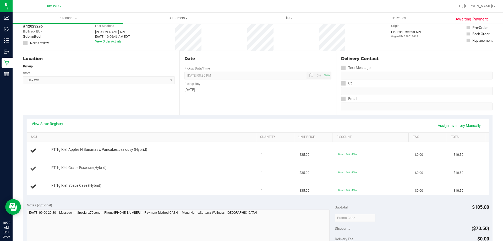
click at [194, 175] on td "FT 1g Kief Grape Essence (Hybrid)" at bounding box center [142, 169] width 231 height 18
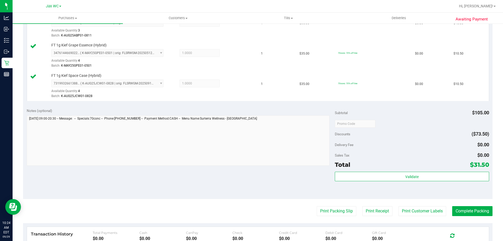
scroll to position [183, 0]
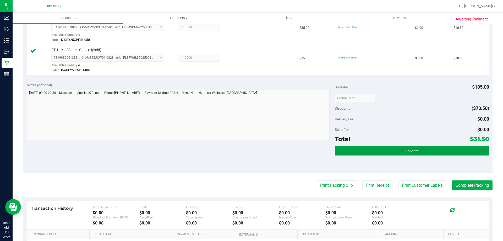
click at [433, 150] on button "Validate" at bounding box center [411, 150] width 154 height 9
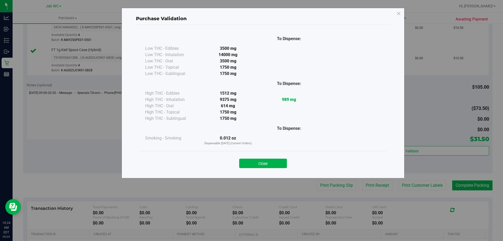
drag, startPoint x: 464, startPoint y: 181, endPoint x: 448, endPoint y: 177, distance: 16.0
click at [466, 193] on div "Purchase Validation To Dispense: Low THC - Edibles 3500 mg" at bounding box center [253, 120] width 506 height 241
click at [265, 163] on button "Close" at bounding box center [263, 162] width 48 height 9
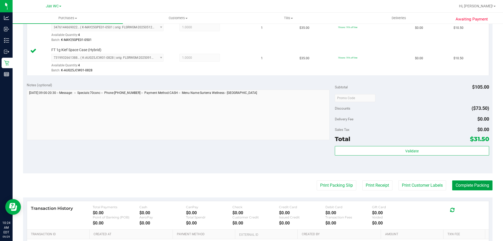
click at [469, 188] on button "Complete Packing" at bounding box center [472, 185] width 40 height 10
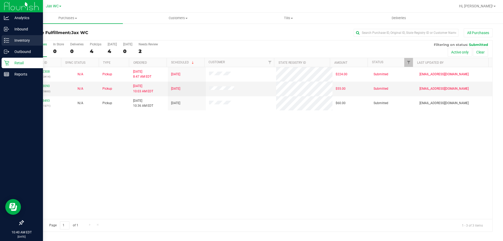
click at [16, 40] on p "Inventory" at bounding box center [24, 40] width 31 height 6
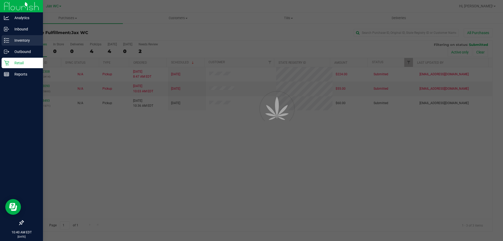
click at [27, 42] on p "Inventory" at bounding box center [24, 40] width 31 height 6
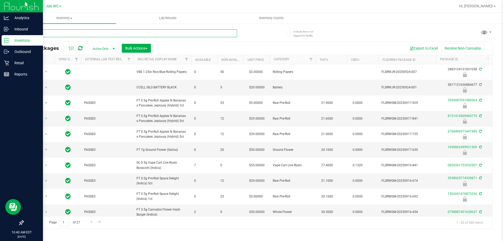
click at [64, 34] on input "text" at bounding box center [130, 33] width 214 height 8
type input "7922937271198310"
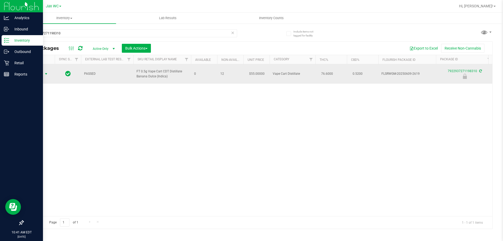
click at [37, 76] on span "Action" at bounding box center [36, 73] width 14 height 7
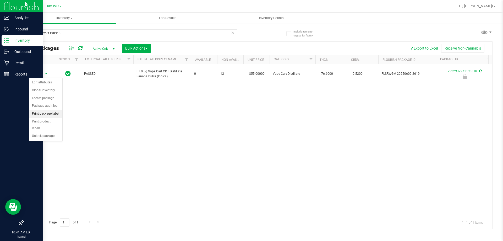
click at [48, 115] on li "Print package label" at bounding box center [46, 114] width 34 height 8
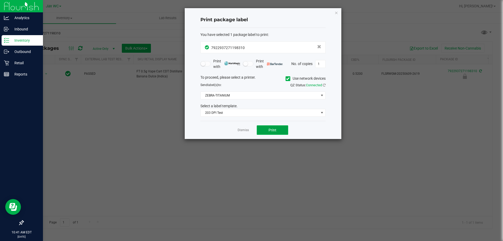
click at [265, 129] on button "Print" at bounding box center [271, 129] width 31 height 9
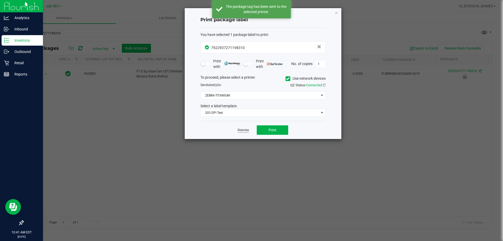
click at [246, 129] on link "Dismiss" at bounding box center [242, 130] width 11 height 4
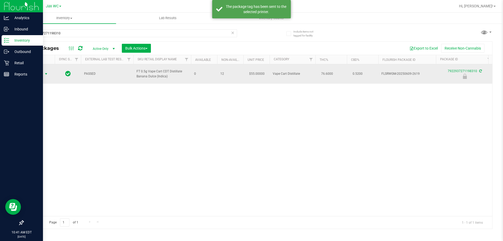
click at [43, 71] on span "select" at bounding box center [46, 73] width 7 height 7
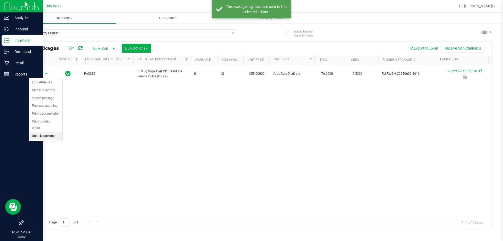
click at [53, 132] on li "Unlock package" at bounding box center [46, 136] width 34 height 8
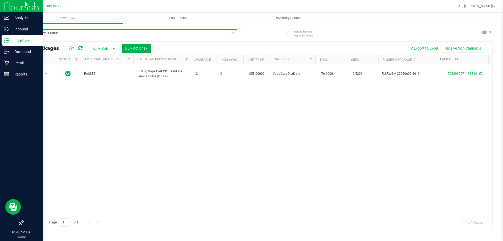
drag, startPoint x: 71, startPoint y: 37, endPoint x: 25, endPoint y: 35, distance: 45.9
click at [25, 35] on input "7922937271198310" at bounding box center [130, 33] width 214 height 8
type input "9517235303113799"
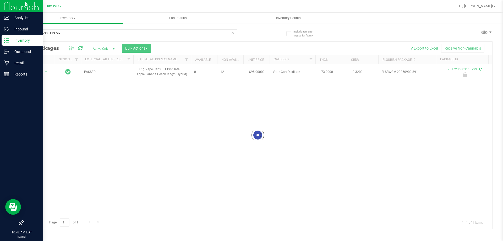
click at [48, 74] on div at bounding box center [257, 135] width 468 height 187
click at [43, 72] on span "select" at bounding box center [46, 71] width 7 height 7
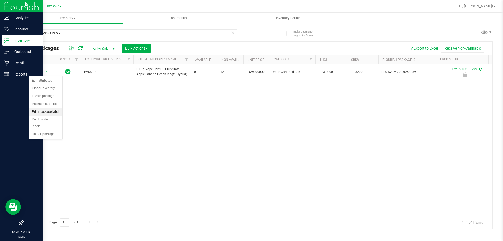
click at [47, 111] on li "Print package label" at bounding box center [46, 112] width 34 height 8
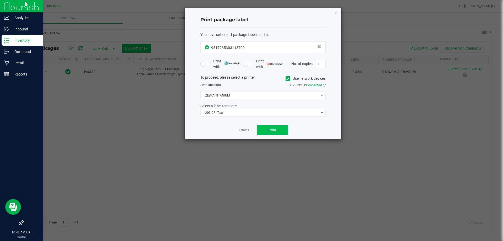
drag, startPoint x: 261, startPoint y: 121, endPoint x: 267, endPoint y: 129, distance: 10.2
click at [261, 121] on div "Print package label You have selected 1 package label to print : 95172353031137…" at bounding box center [263, 73] width 157 height 131
click at [271, 132] on button "Print" at bounding box center [271, 129] width 31 height 9
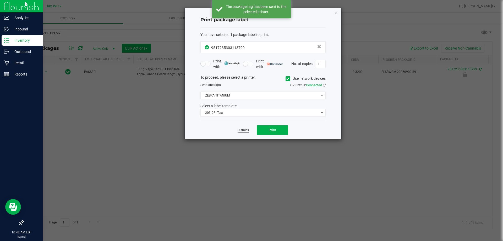
click at [242, 129] on link "Dismiss" at bounding box center [242, 130] width 11 height 4
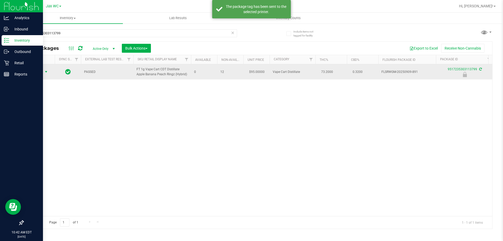
click at [46, 73] on span "select" at bounding box center [46, 72] width 4 height 4
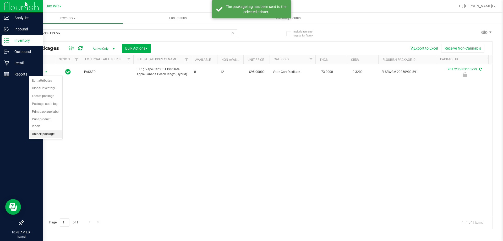
click at [52, 130] on li "Unlock package" at bounding box center [46, 134] width 34 height 8
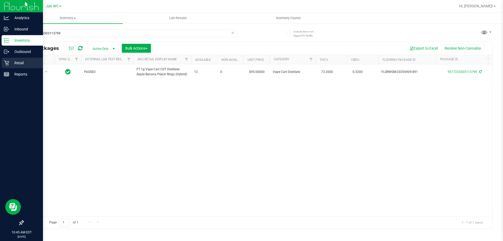
click at [25, 62] on p "Retail" at bounding box center [24, 63] width 31 height 6
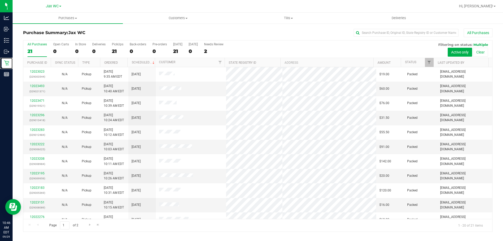
scroll to position [138, 0]
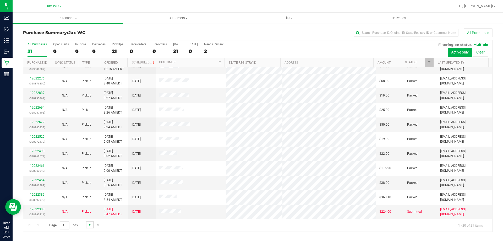
click at [88, 222] on span "Go to the next page" at bounding box center [90, 224] width 4 height 4
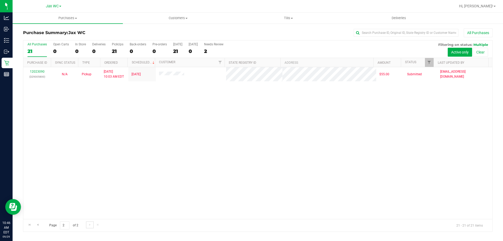
scroll to position [0, 0]
click at [37, 224] on span "Go to the previous page" at bounding box center [38, 224] width 4 height 4
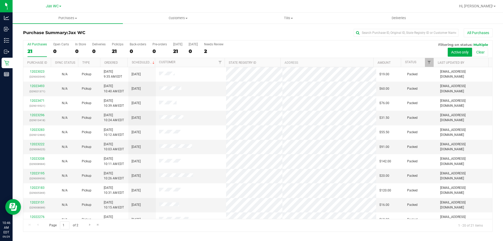
click at [131, 11] on nav "Jax WC Hi, Jessica!" at bounding box center [258, 6] width 490 height 13
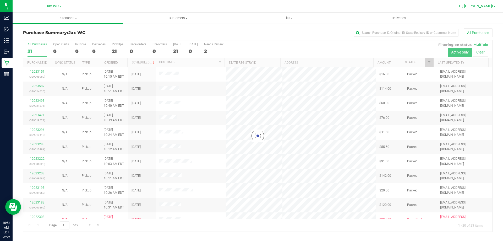
click at [484, 6] on span "Hi, Jessica!" at bounding box center [476, 6] width 34 height 4
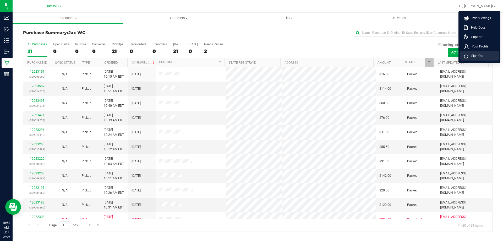
click at [467, 58] on icon at bounding box center [466, 55] width 4 height 5
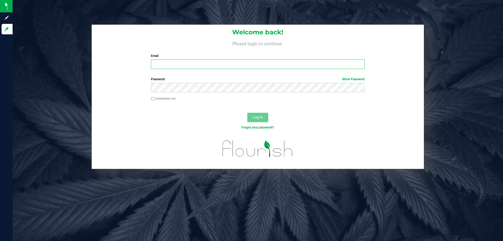
click at [280, 63] on input "Email" at bounding box center [257, 63] width 213 height 9
type input "kwhitehead@liveparallel.com"
click at [247, 113] on button "Log In" at bounding box center [257, 117] width 21 height 9
